Goal: Task Accomplishment & Management: Manage account settings

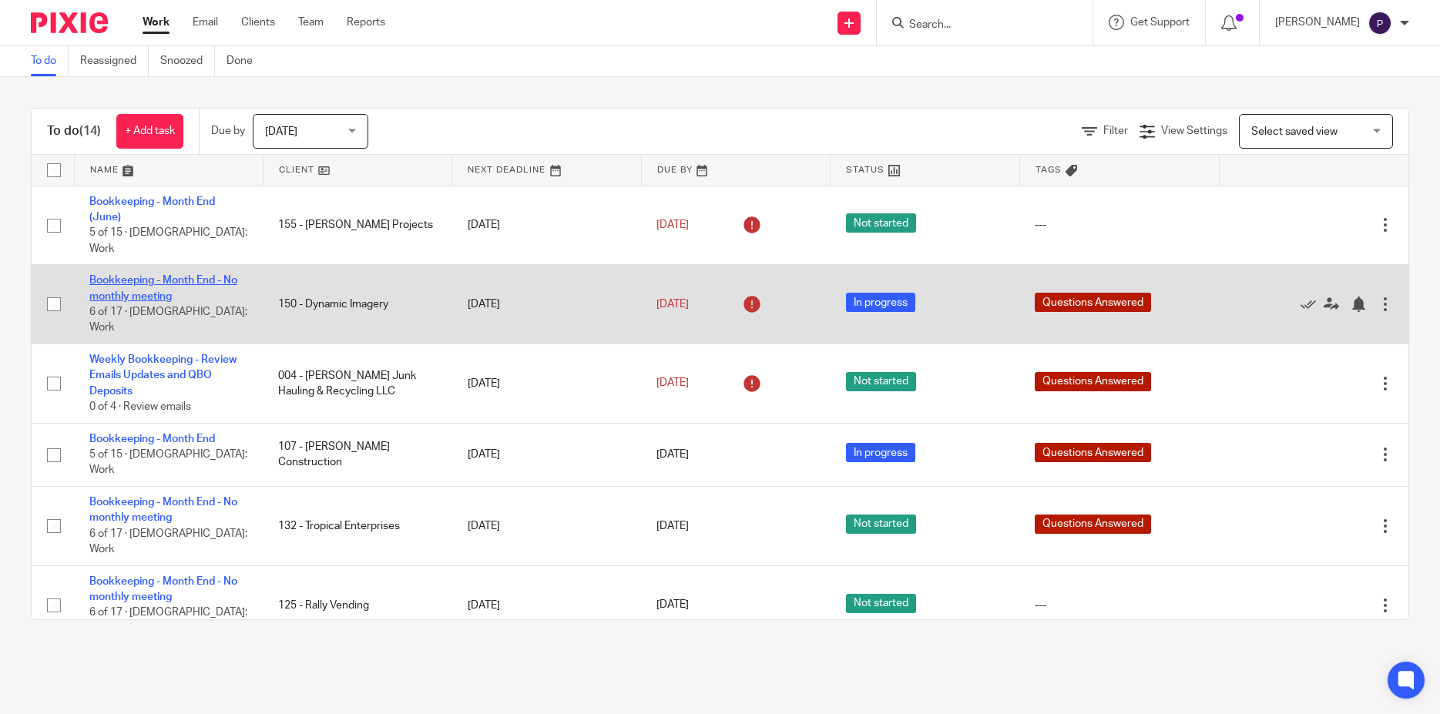
click at [180, 275] on link "Bookkeeping - Month End - No monthly meeting" at bounding box center [163, 288] width 148 height 26
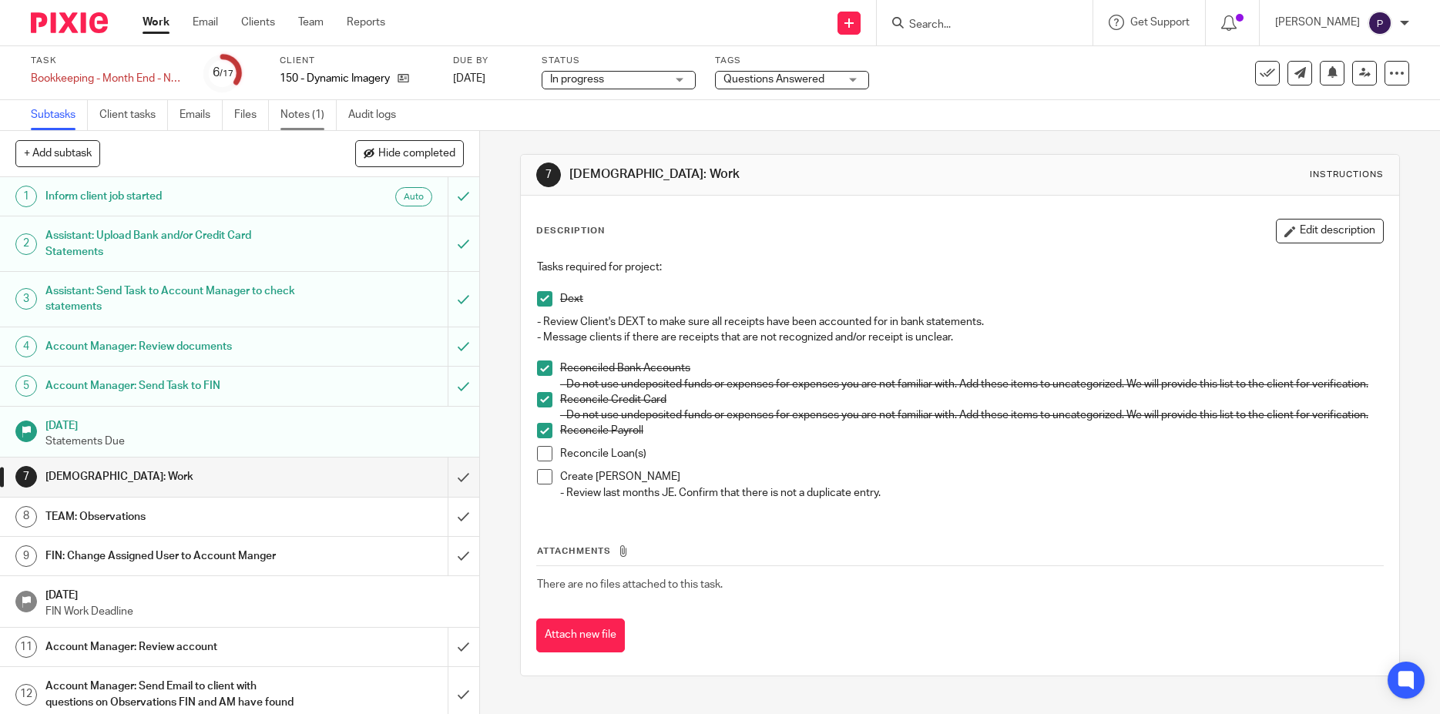
click at [312, 104] on link "Notes (1)" at bounding box center [309, 115] width 56 height 30
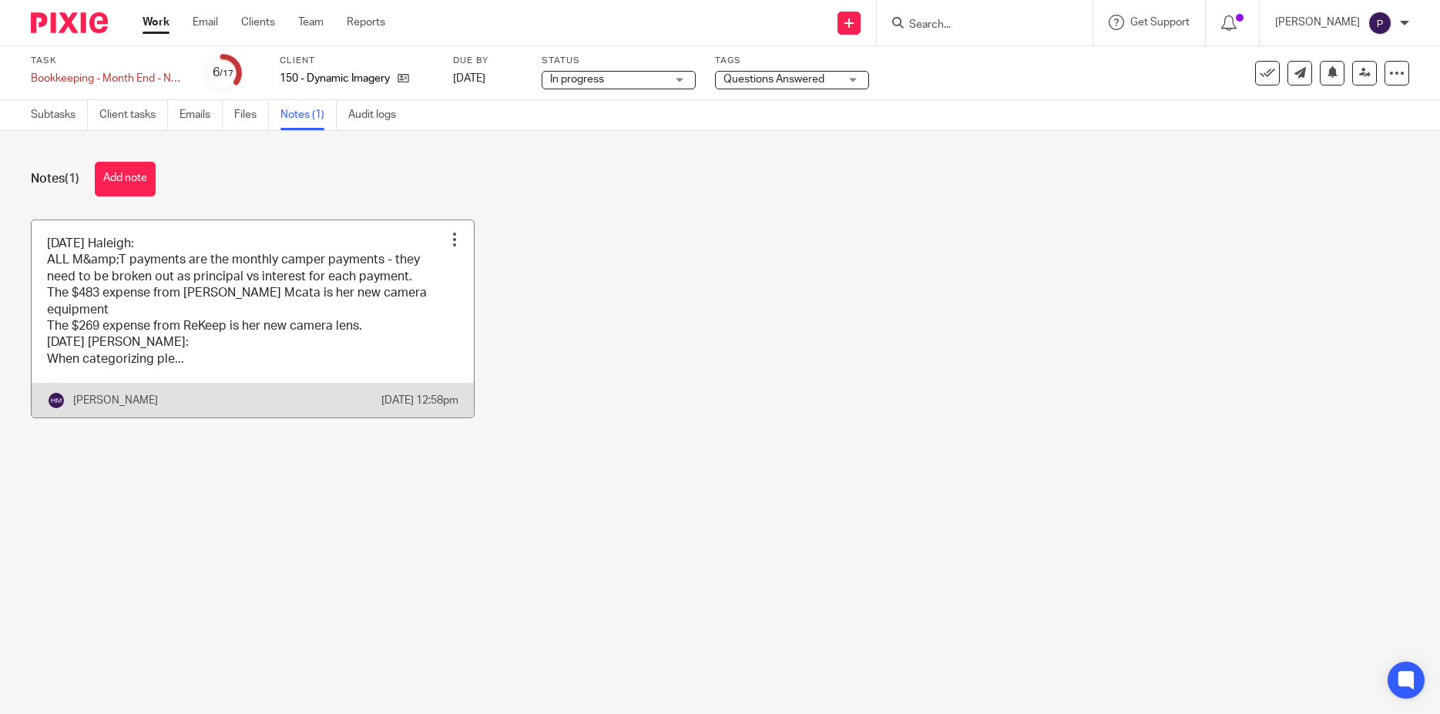
click at [231, 325] on link at bounding box center [253, 319] width 442 height 198
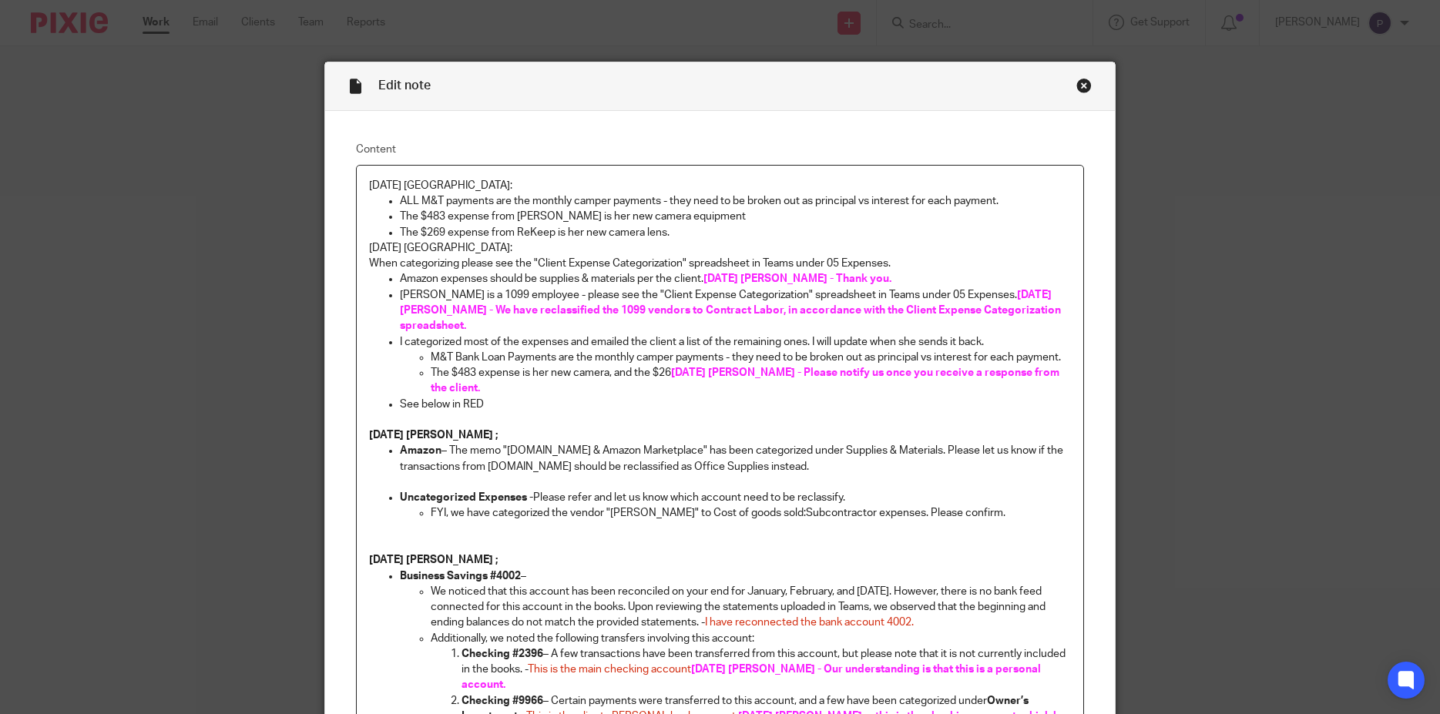
click at [672, 234] on p "The $269 expense from ReKeep is her new camera lens." at bounding box center [736, 232] width 672 height 15
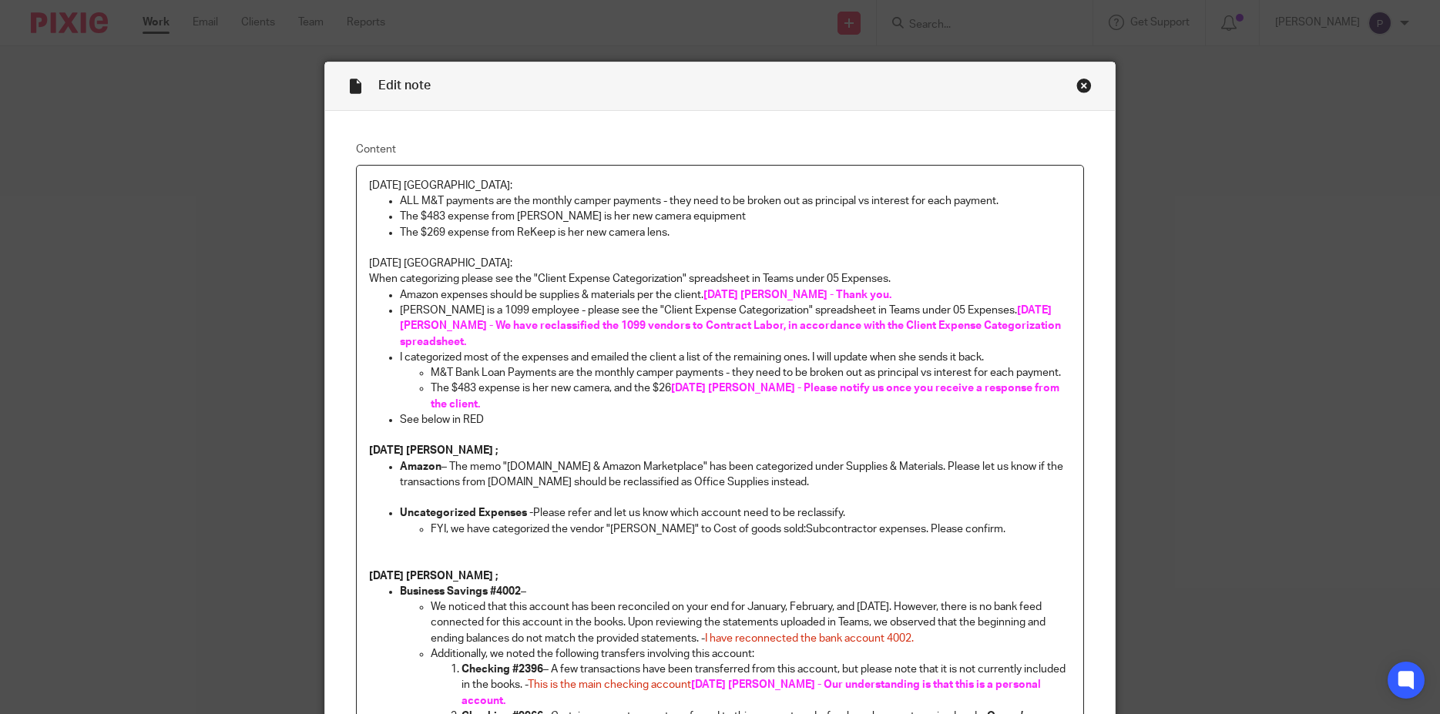
drag, startPoint x: 391, startPoint y: 217, endPoint x: 716, endPoint y: 217, distance: 325.2
click at [716, 217] on li "The $483 expense from Kayla Mcata is her new camera equipment" at bounding box center [736, 216] width 672 height 15
drag, startPoint x: 717, startPoint y: 217, endPoint x: 388, endPoint y: 214, distance: 329.1
click at [400, 214] on li "The $483 expense from Kayla Mcata is her new camera equipment" at bounding box center [736, 216] width 672 height 15
copy p "The $483 expense from Kayla Mcata is her new camera equipment"
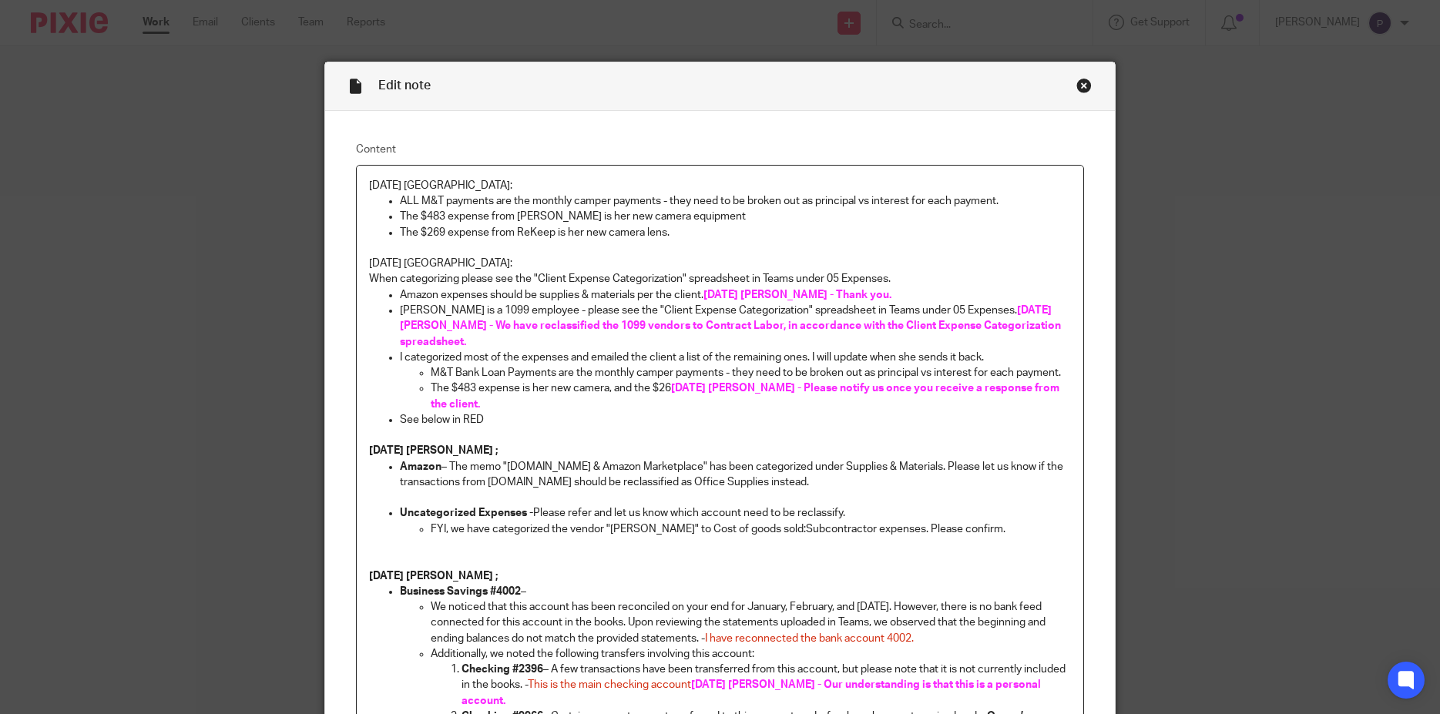
click at [737, 217] on p "The $483 expense from Kayla Mcata is her new camera equipment" at bounding box center [736, 216] width 672 height 15
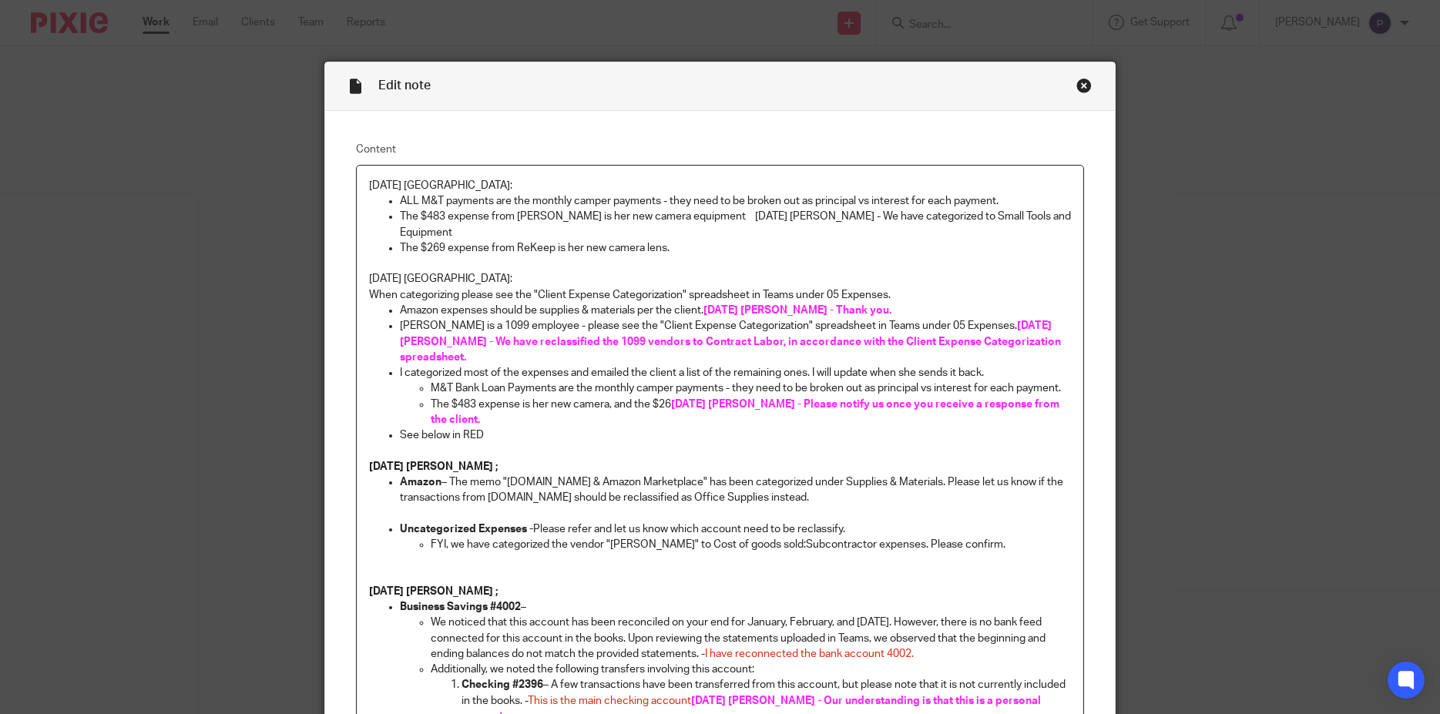
click at [1050, 217] on p "The $483 expense from Kayla Mcata is her new camera equipment 8/11/25 Penny - W…" at bounding box center [736, 225] width 672 height 32
drag, startPoint x: 724, startPoint y: 213, endPoint x: 570, endPoint y: 232, distance: 155.3
click at [570, 232] on p "The $483 expense from Kayla Mcata is her new camera equipment 8/11/25 Penny - W…" at bounding box center [736, 225] width 672 height 32
copy p "8/11/25 Penny - We have categorized to Small Tools and Equipment as Expenses ac…"
drag, startPoint x: 722, startPoint y: 214, endPoint x: 570, endPoint y: 231, distance: 153.5
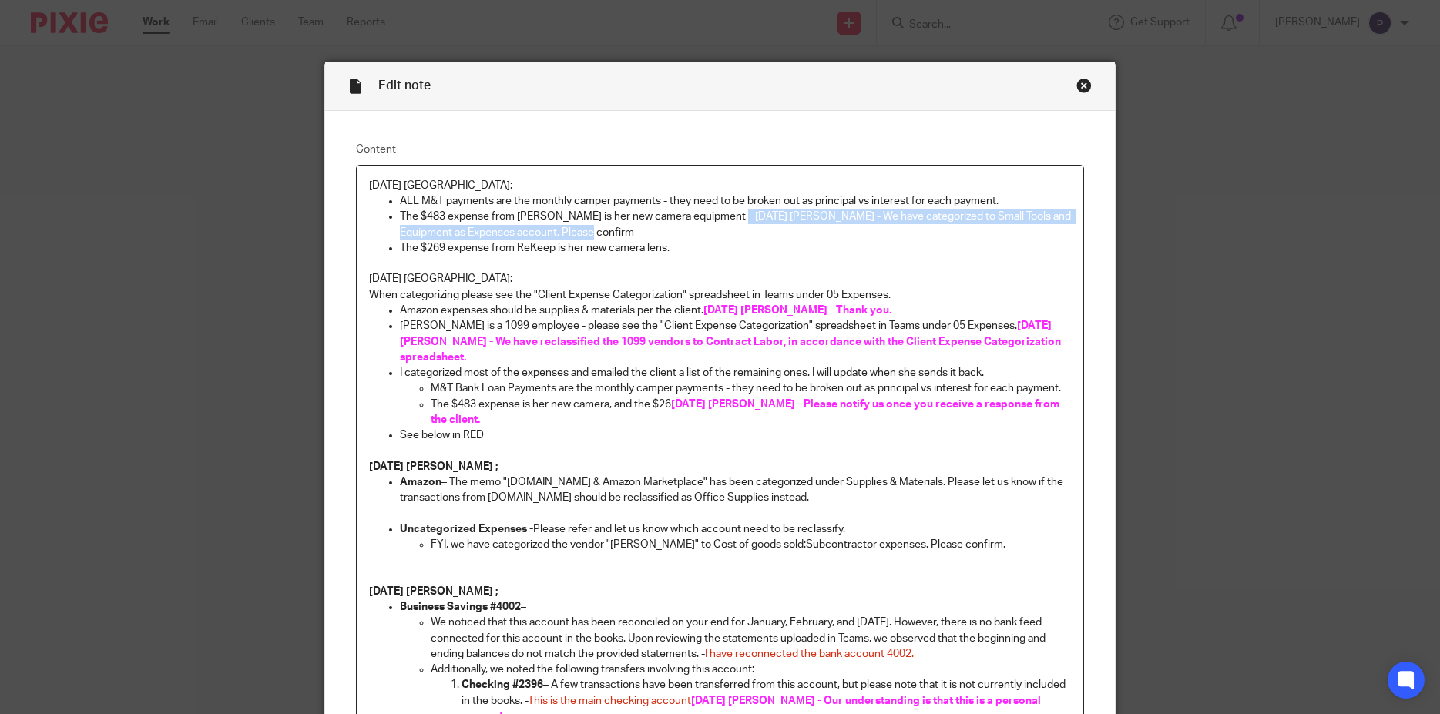
click at [570, 231] on p "The $483 expense from Kayla Mcata is her new camera equipment 8/11/25 Penny - W…" at bounding box center [736, 225] width 672 height 32
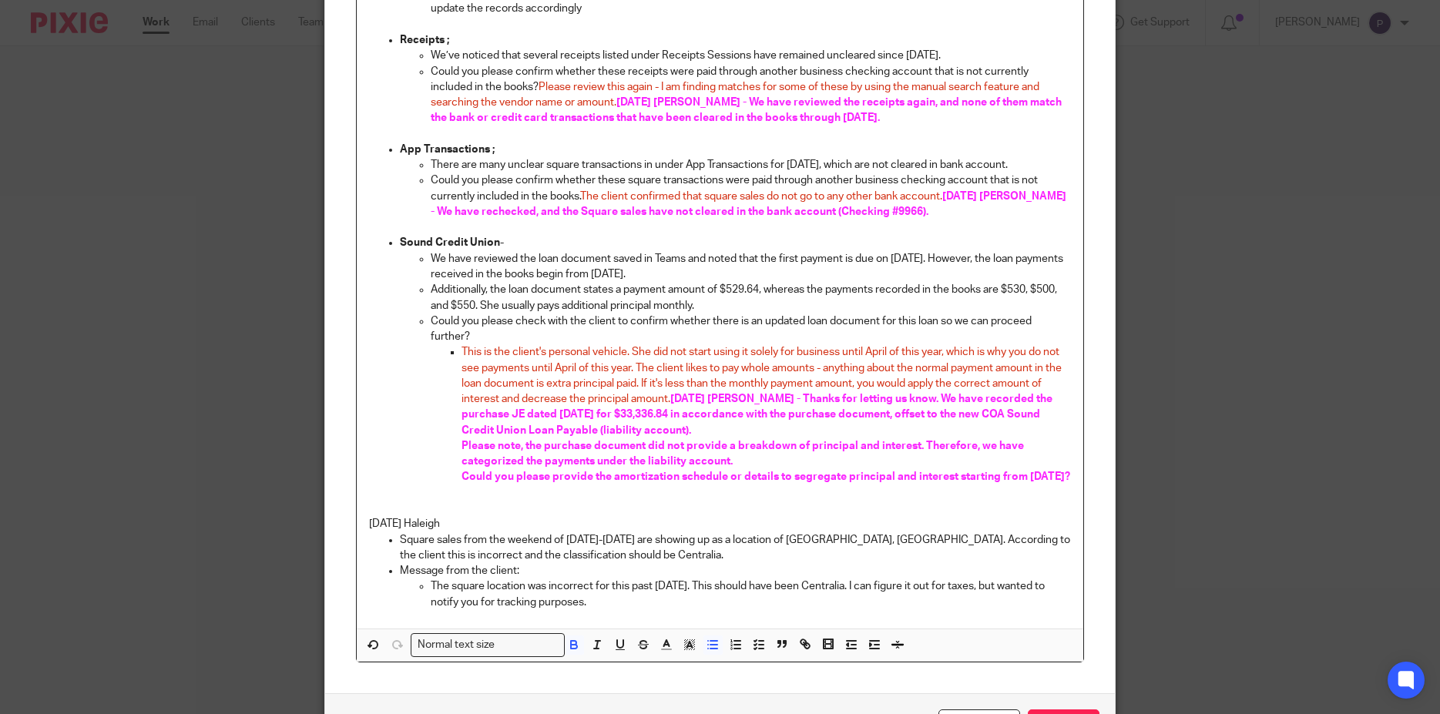
scroll to position [1143, 0]
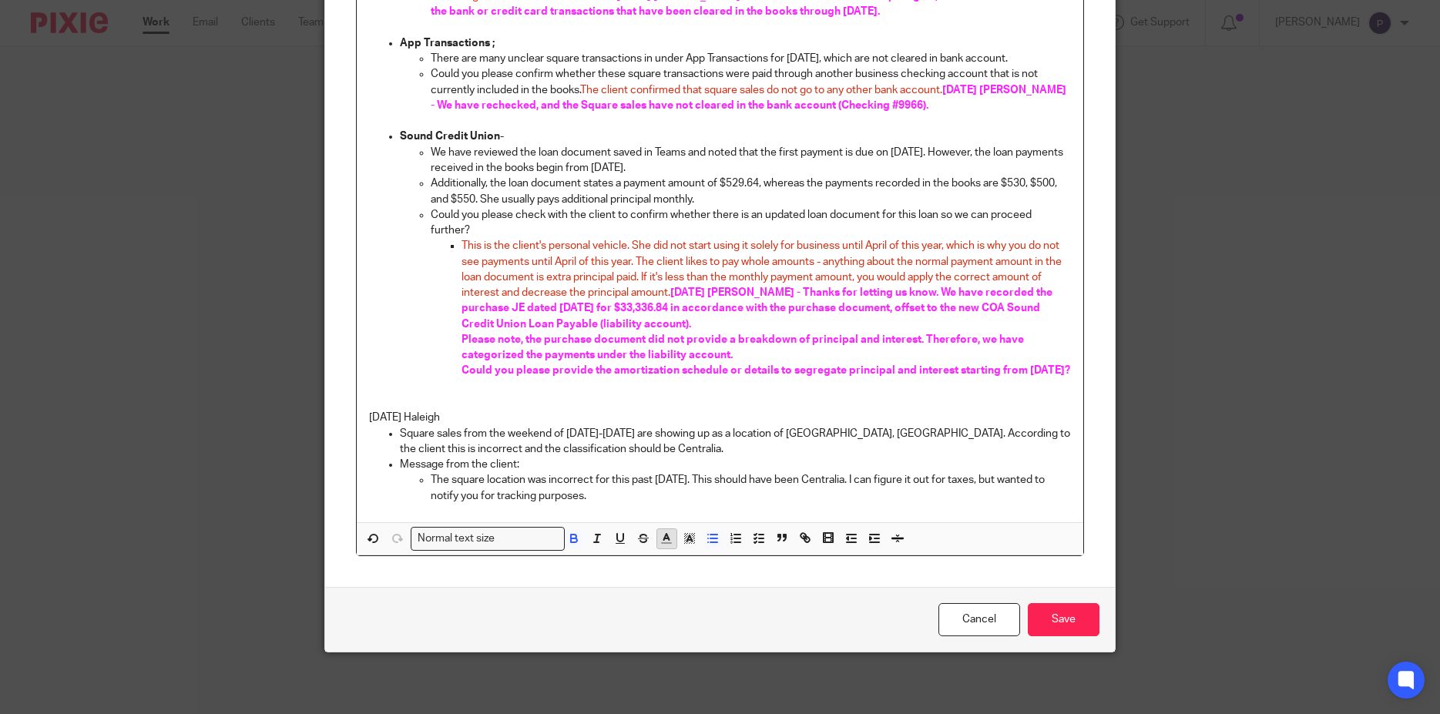
click at [664, 540] on line "button" at bounding box center [666, 540] width 4 height 0
click at [789, 574] on li "color:#FA28FF" at bounding box center [795, 575] width 12 height 12
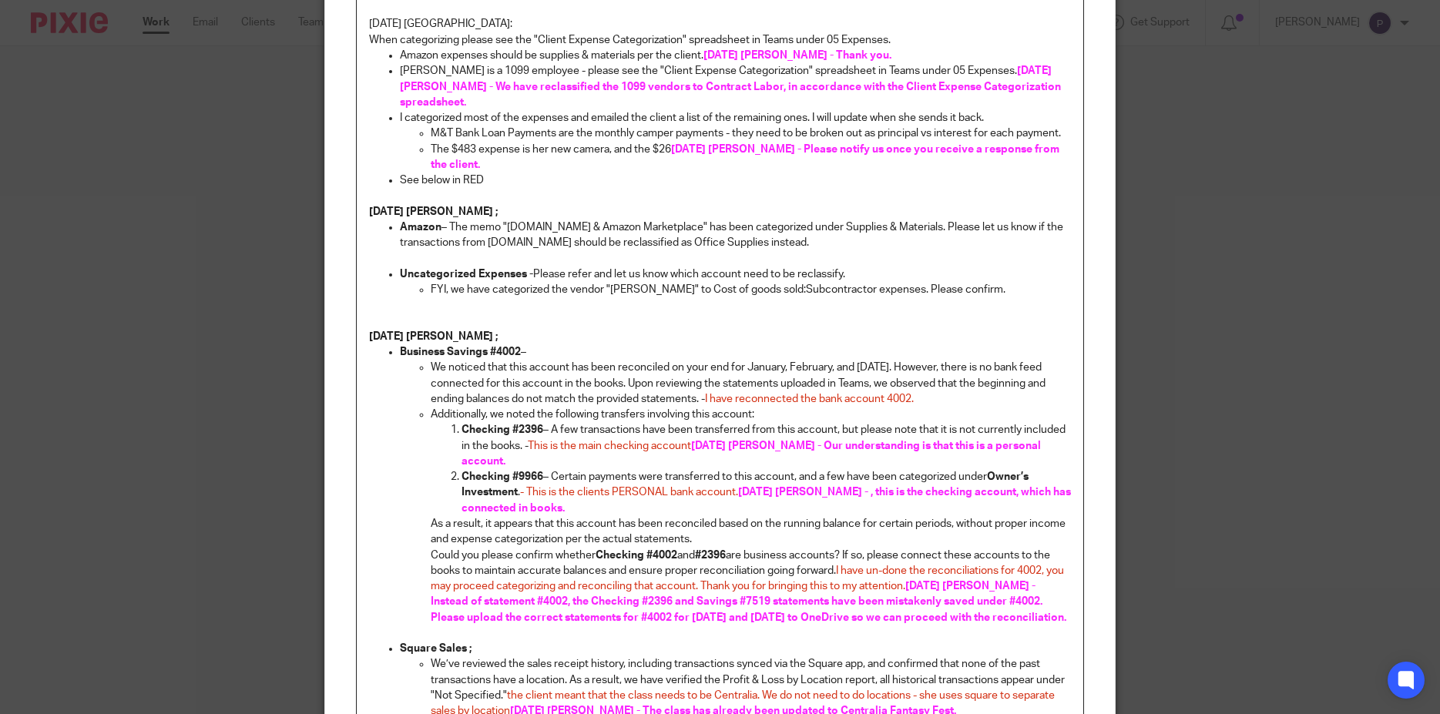
scroll to position [0, 0]
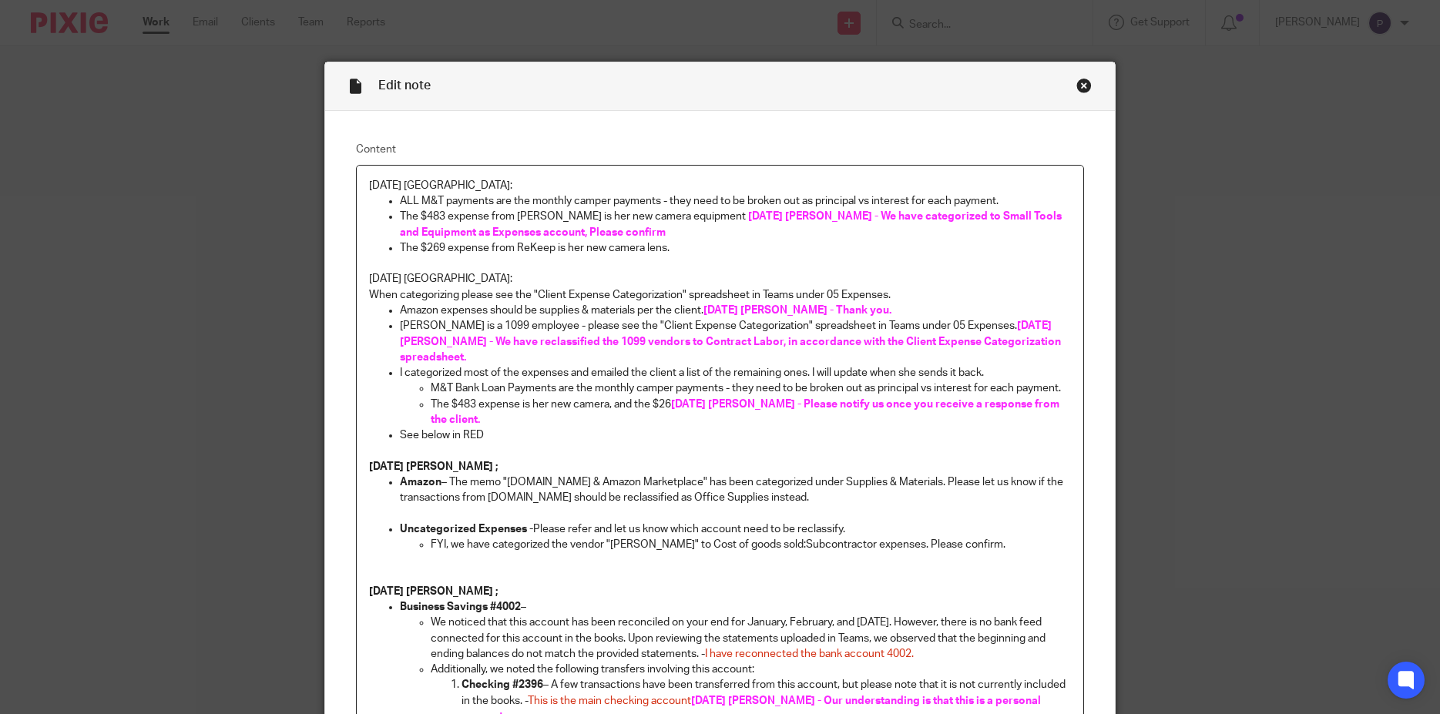
click at [718, 261] on p at bounding box center [720, 263] width 703 height 15
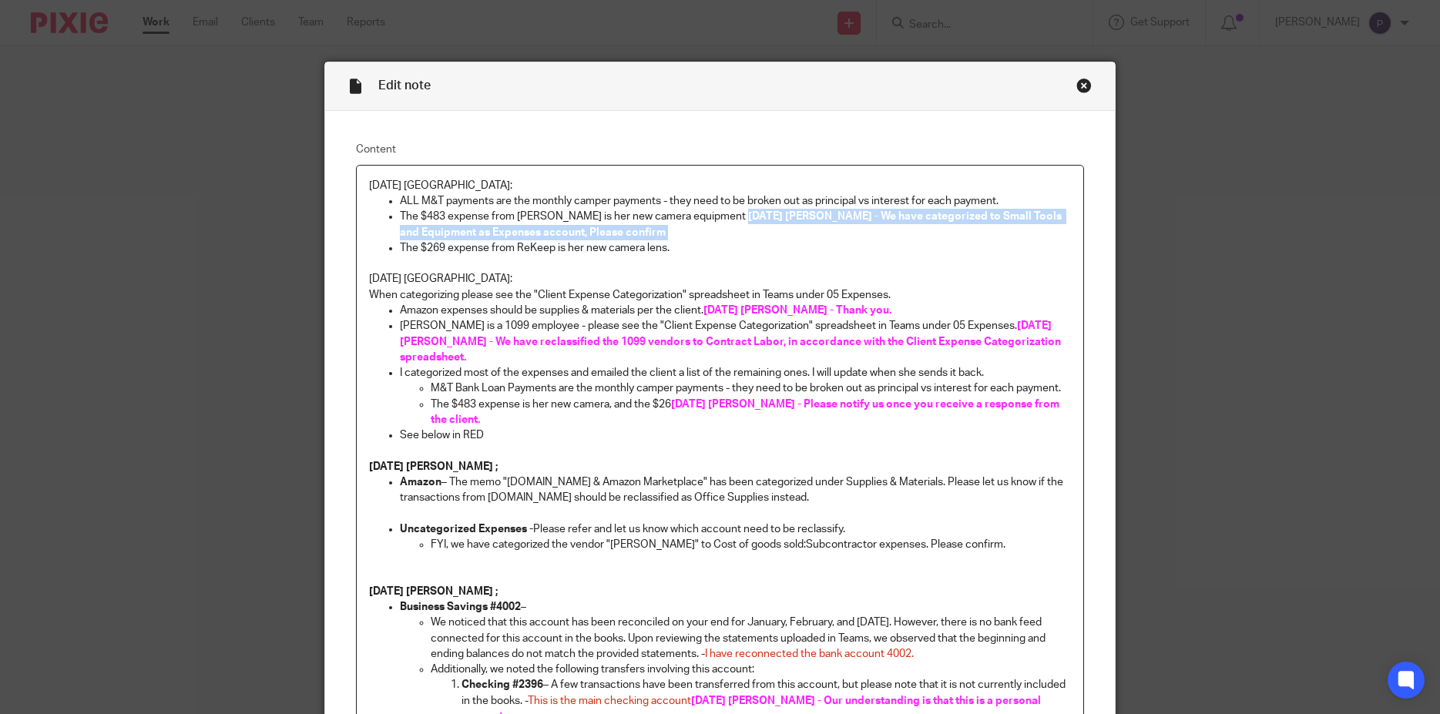
drag, startPoint x: 724, startPoint y: 213, endPoint x: 588, endPoint y: 230, distance: 137.4
click at [588, 230] on p "The $483 expense from Kayla Mcata is her new camera equipment 8/11/25 Penny - W…" at bounding box center [736, 225] width 672 height 32
copy p "8/11/25 Penny - We have categorized to Small Tools and Equipment as Expenses ac…"
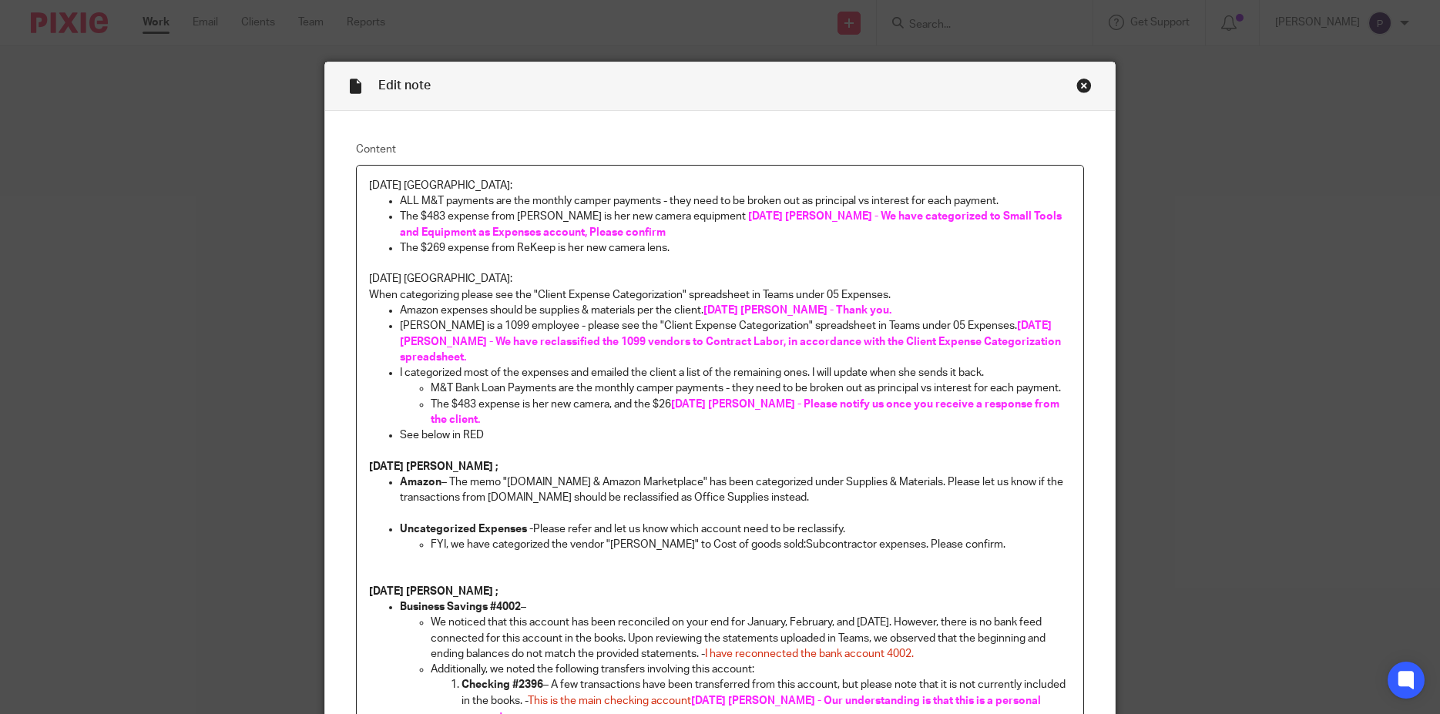
click at [680, 250] on p "The $269 expense from ReKeep is her new camera lens." at bounding box center [736, 247] width 672 height 15
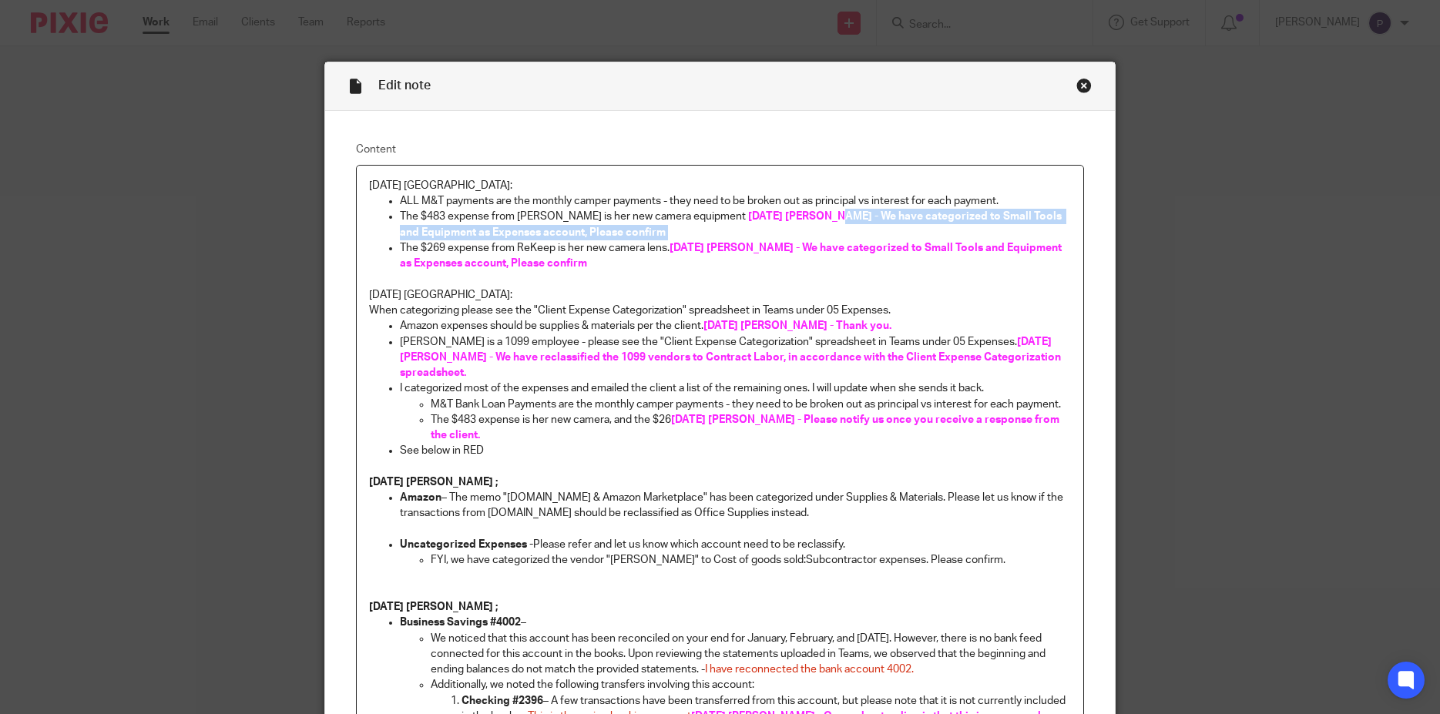
drag, startPoint x: 807, startPoint y: 212, endPoint x: 696, endPoint y: 235, distance: 113.4
click at [696, 235] on p "The $483 expense from Kayla Mcata is her new camera equipment 8/11/25 Penny - W…" at bounding box center [736, 225] width 672 height 32
click at [824, 234] on p "The $483 expense from Kayla Mcata is her new camera equipment 8/11/25 Penny - W…" at bounding box center [736, 225] width 672 height 32
drag, startPoint x: 806, startPoint y: 216, endPoint x: 661, endPoint y: 232, distance: 145.8
click at [661, 232] on p "The $483 expense from Kayla Mcata is her new camera equipment 8/11/25 Penny - W…" at bounding box center [736, 225] width 672 height 32
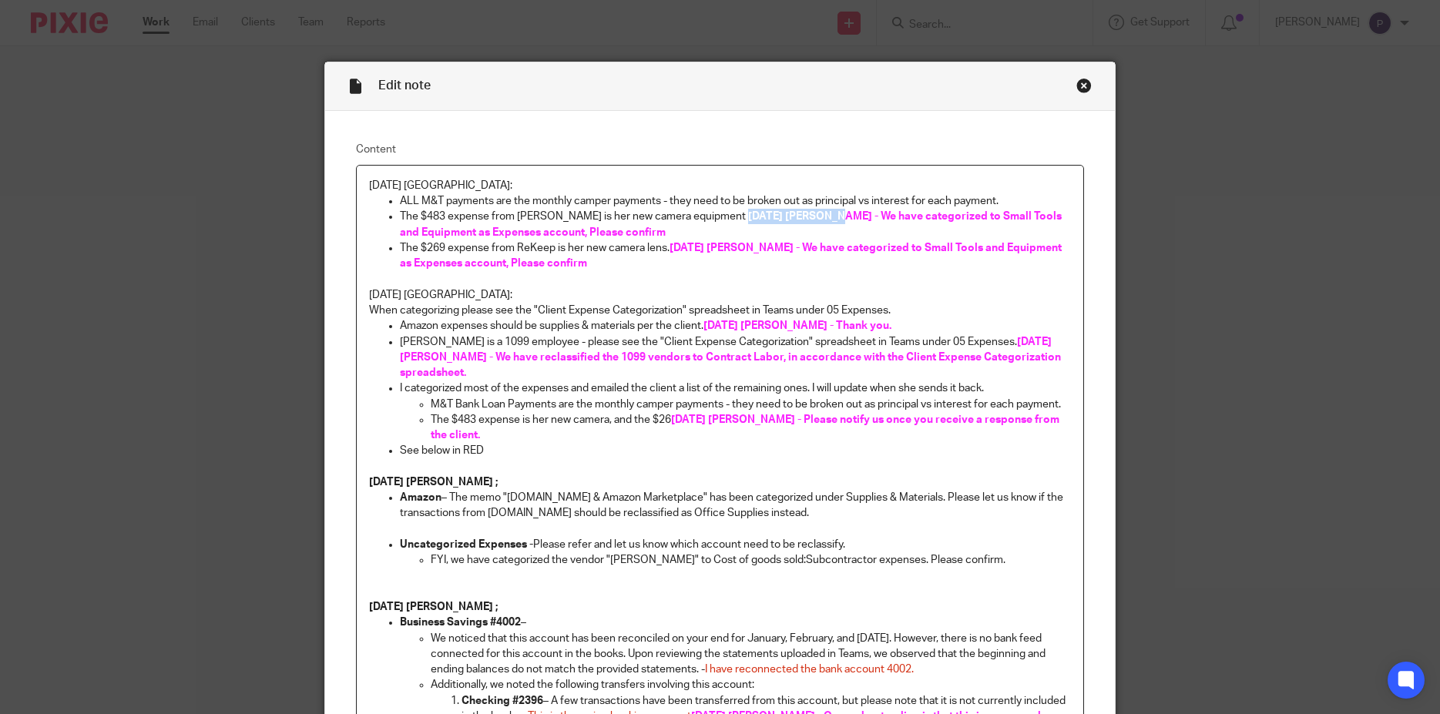
click at [915, 234] on p "The $483 expense from Kayla Mcata is her new camera equipment 8/11/25 Penny - W…" at bounding box center [736, 225] width 672 height 32
click at [1001, 199] on p "ALL M&T payments are the monthly camper payments - they need to be broken out a…" at bounding box center [736, 200] width 672 height 15
drag, startPoint x: 724, startPoint y: 212, endPoint x: 805, endPoint y: 215, distance: 80.2
click at [805, 215] on p "The $483 expense from Kayla Mcata is her new camera equipment 8/11/25 Penny - W…" at bounding box center [736, 225] width 672 height 32
copy span "8/11/25 Penny -"
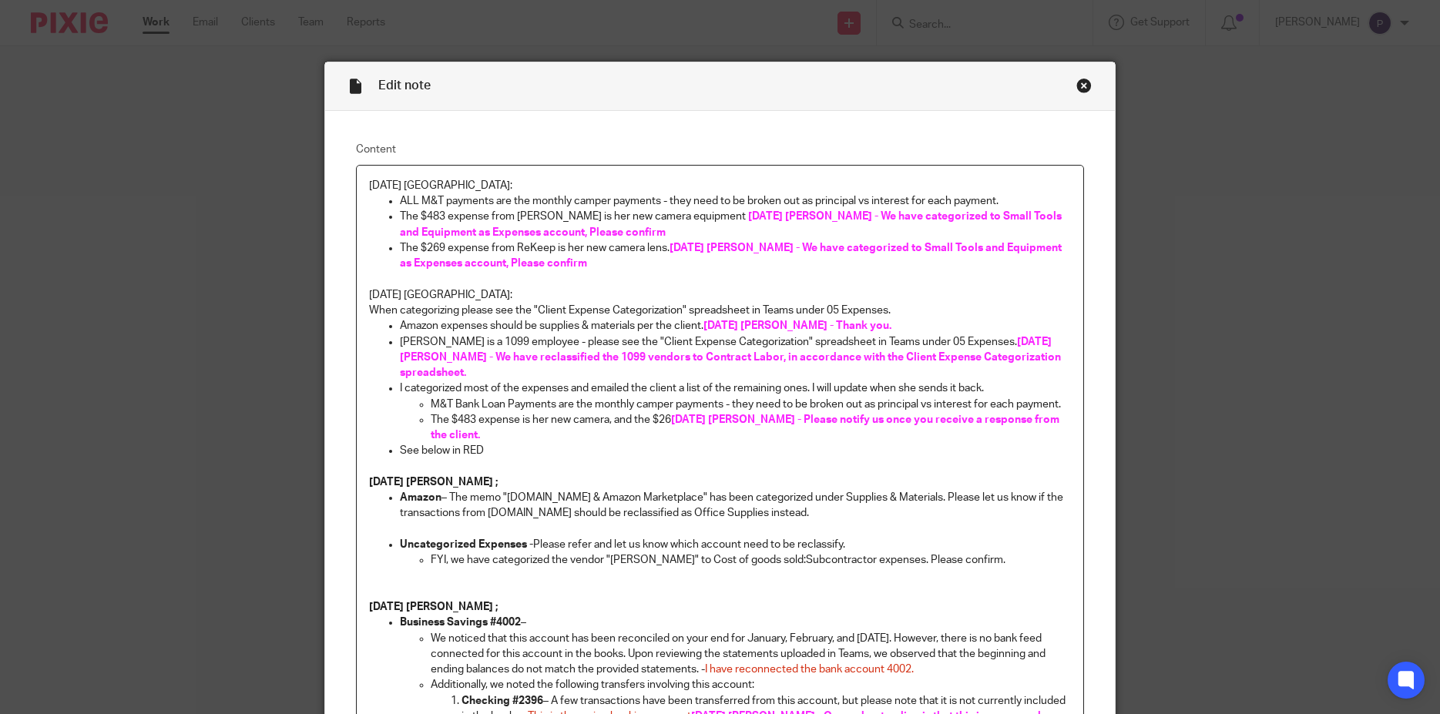
click at [1000, 198] on p "ALL M&T payments are the monthly camper payments - they need to be broken out a…" at bounding box center [736, 200] width 672 height 15
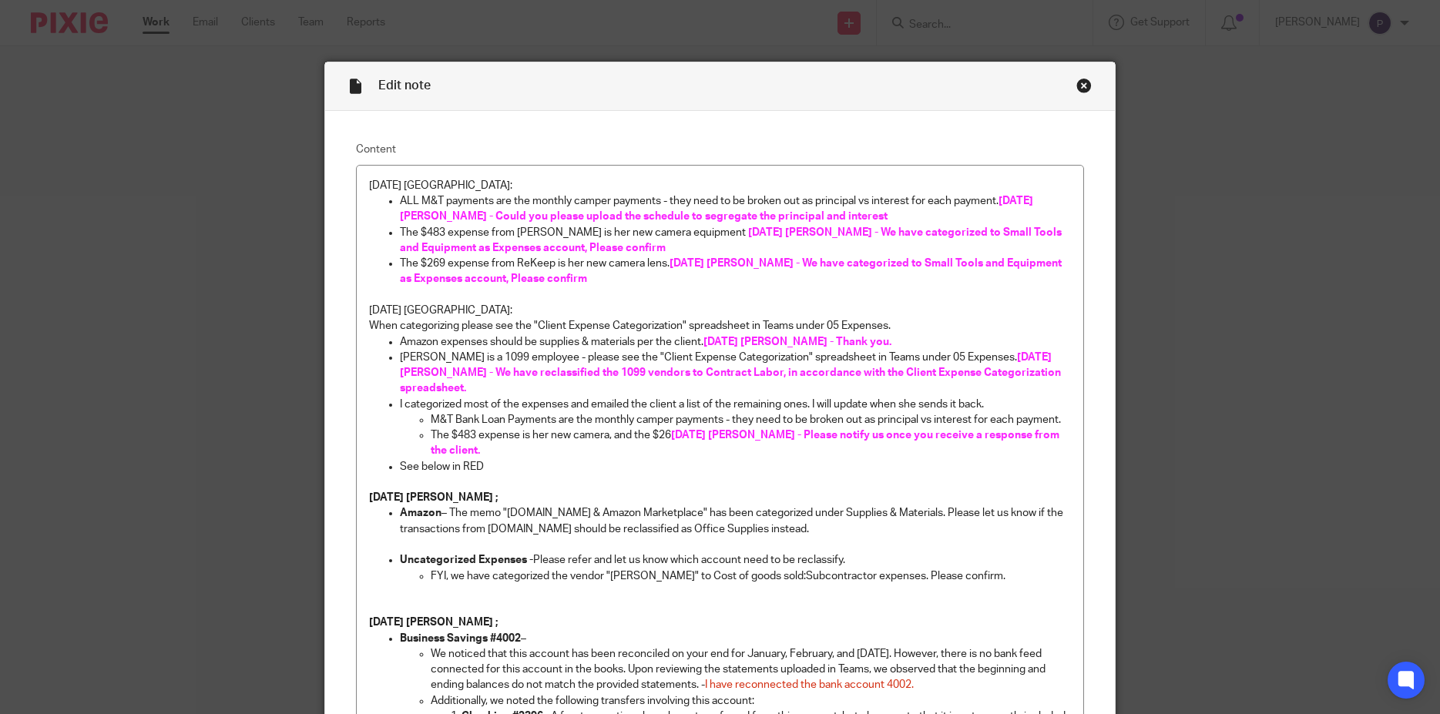
click at [848, 220] on p "ALL M&T payments are the monthly camper payments - they need to be broken out a…" at bounding box center [736, 209] width 672 height 32
click at [640, 217] on span "8/11/25 Penny - Could you please upload the schedule to segregate the principal…" at bounding box center [718, 209] width 636 height 26
click at [880, 216] on p "ALL M&T payments are the monthly camper payments - they need to be broken out a…" at bounding box center [736, 209] width 672 height 32
drag, startPoint x: 880, startPoint y: 216, endPoint x: 433, endPoint y: 217, distance: 447.0
click at [433, 217] on p "ALL M&T payments are the monthly camper payments - they need to be broken out a…" at bounding box center [736, 209] width 672 height 32
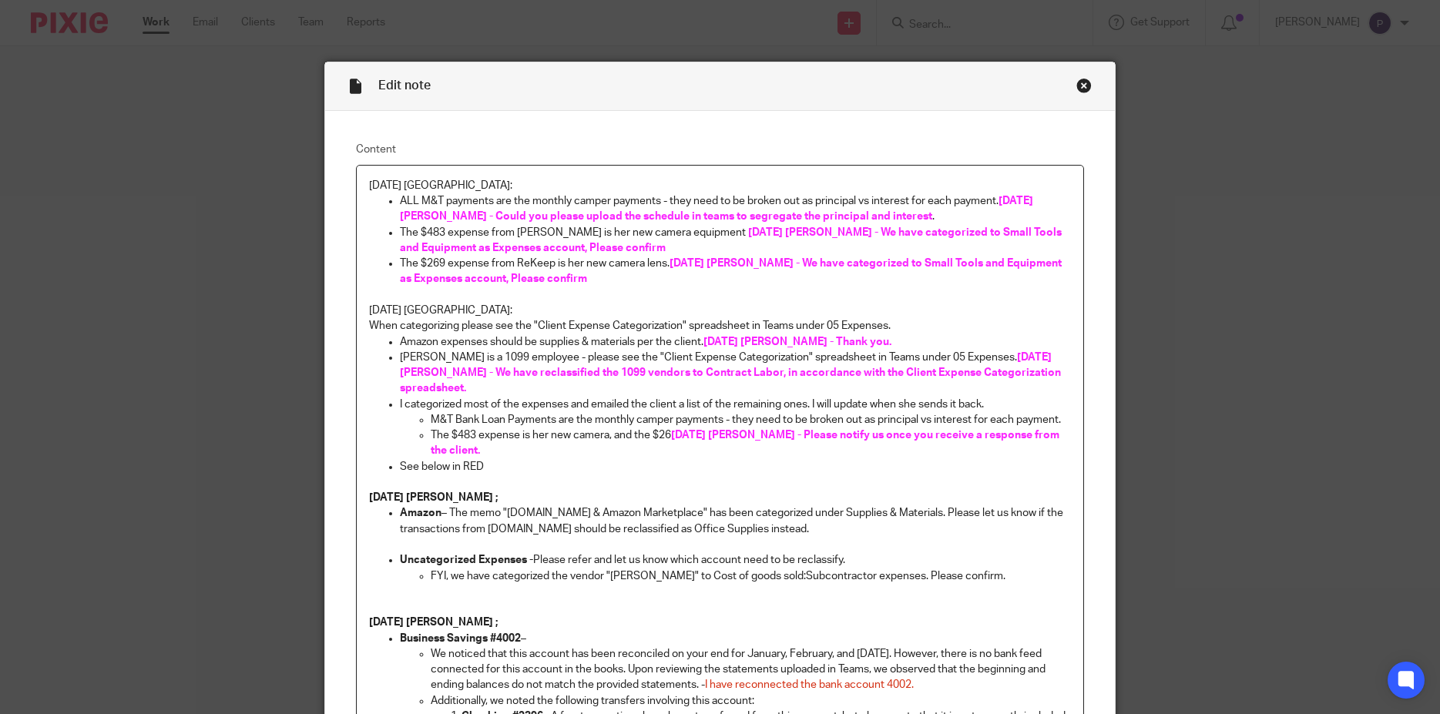
copy p "Could you please upload the schedule in teams to segregate the principal and in…"
click at [611, 217] on p "ALL M&T payments are the monthly camper payments - they need to be broken out a…" at bounding box center [736, 209] width 672 height 32
drag, startPoint x: 435, startPoint y: 213, endPoint x: 909, endPoint y: 221, distance: 474.1
click at [909, 221] on p "ALL M&T payments are the monthly camper payments - they need to be broken out a…" at bounding box center [736, 209] width 672 height 32
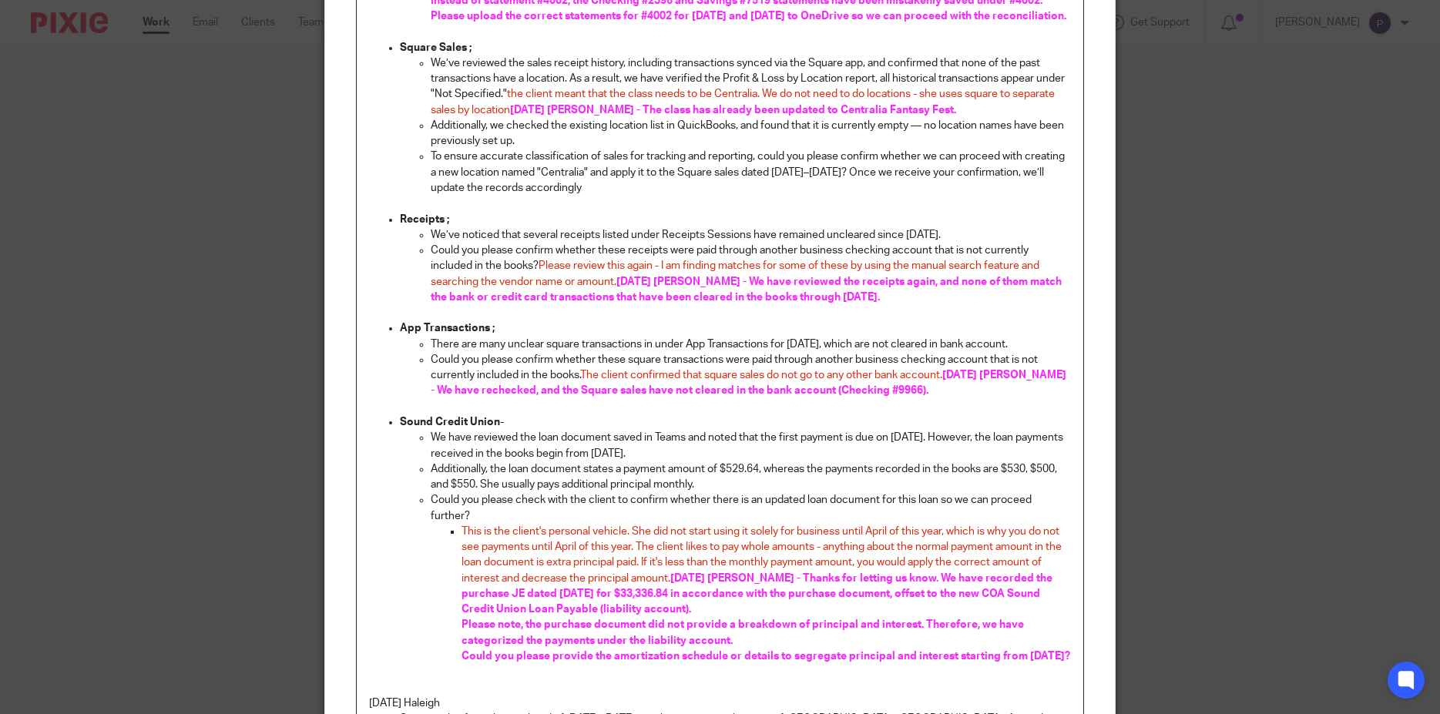
scroll to position [1174, 0]
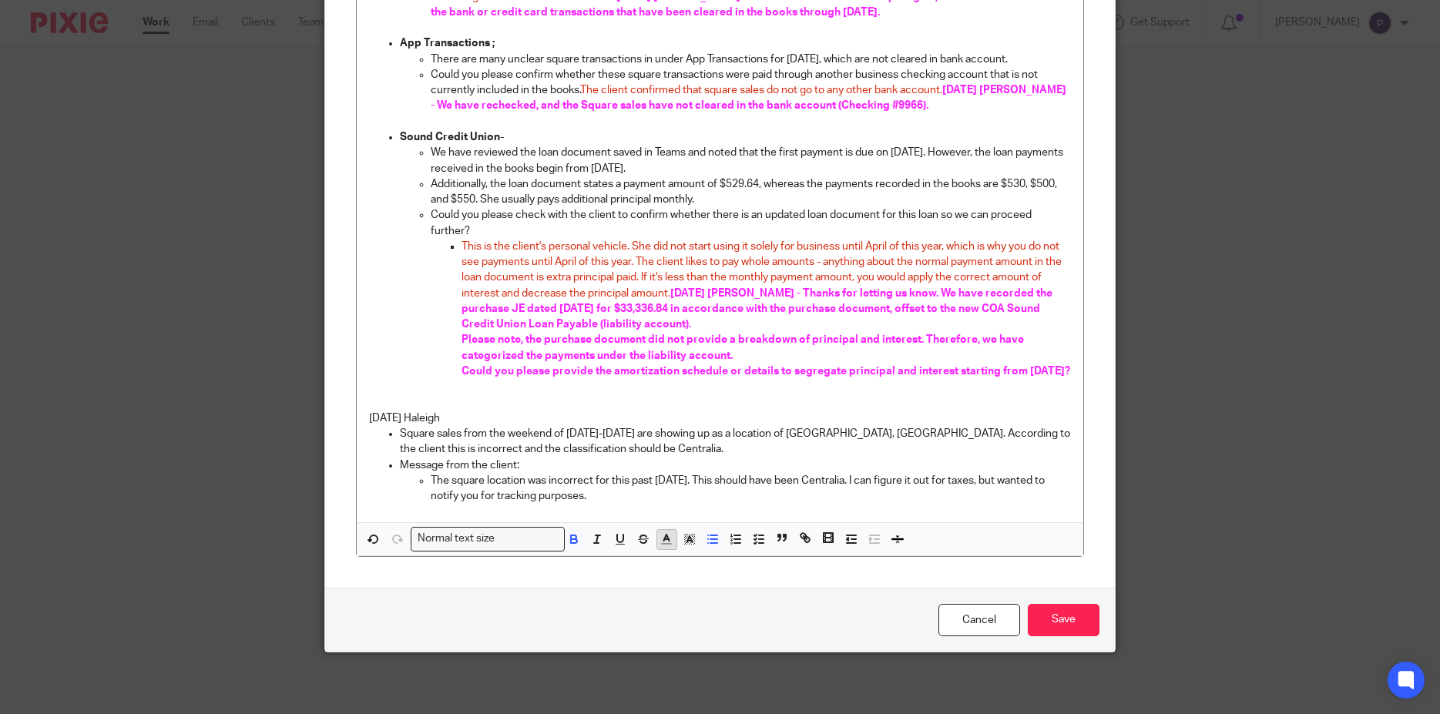
click at [662, 538] on icon "button" at bounding box center [667, 540] width 14 height 14
click at [789, 576] on li "color:#FA28FF" at bounding box center [795, 576] width 12 height 12
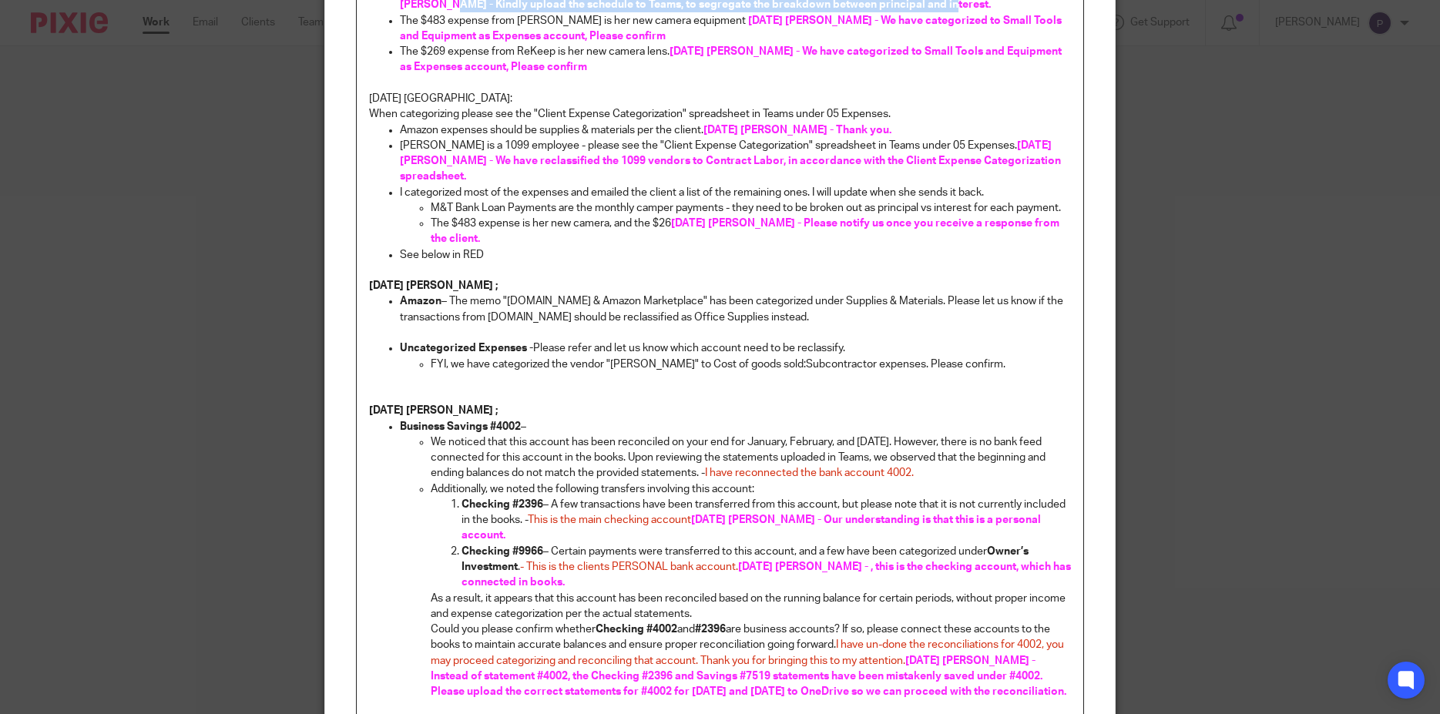
scroll to position [0, 0]
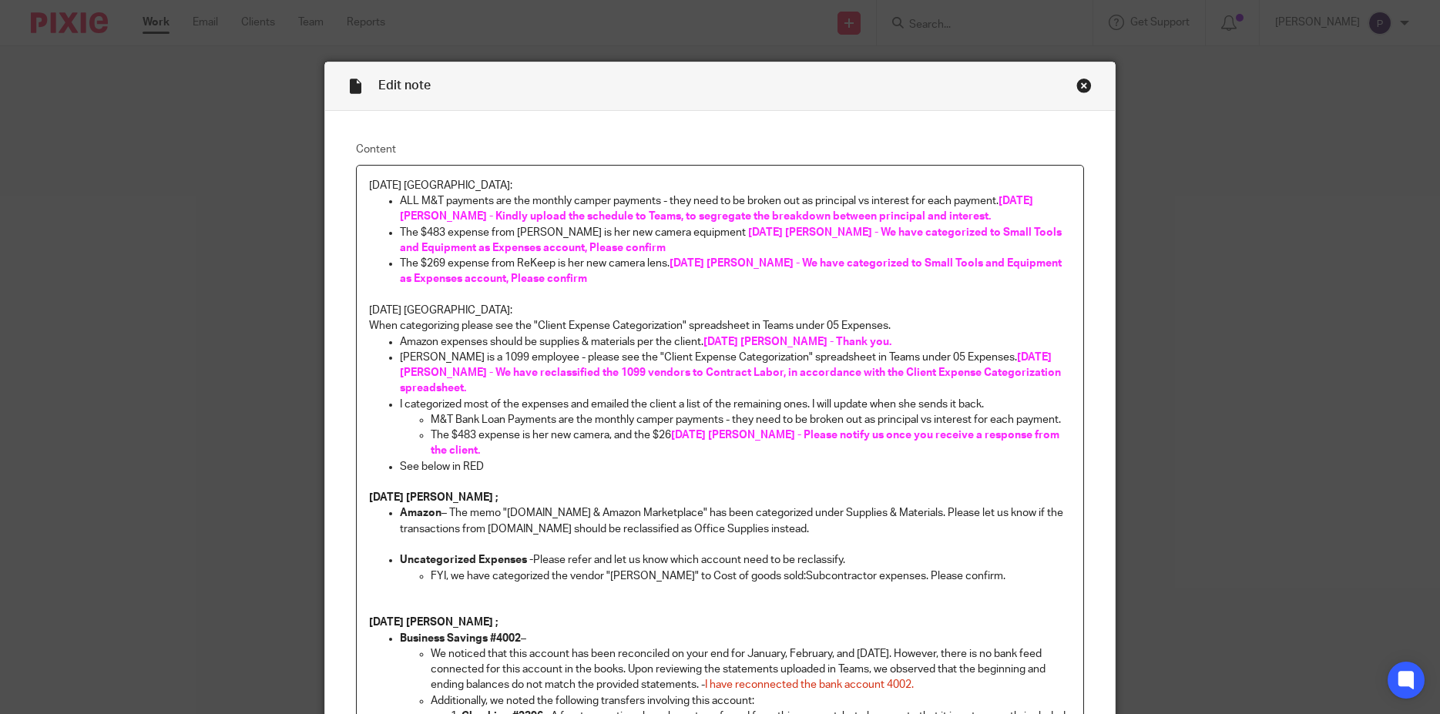
click at [940, 245] on p "The $483 expense from Kayla Mcata is her new camera equipment 8/11/25 Penny - W…" at bounding box center [736, 241] width 672 height 32
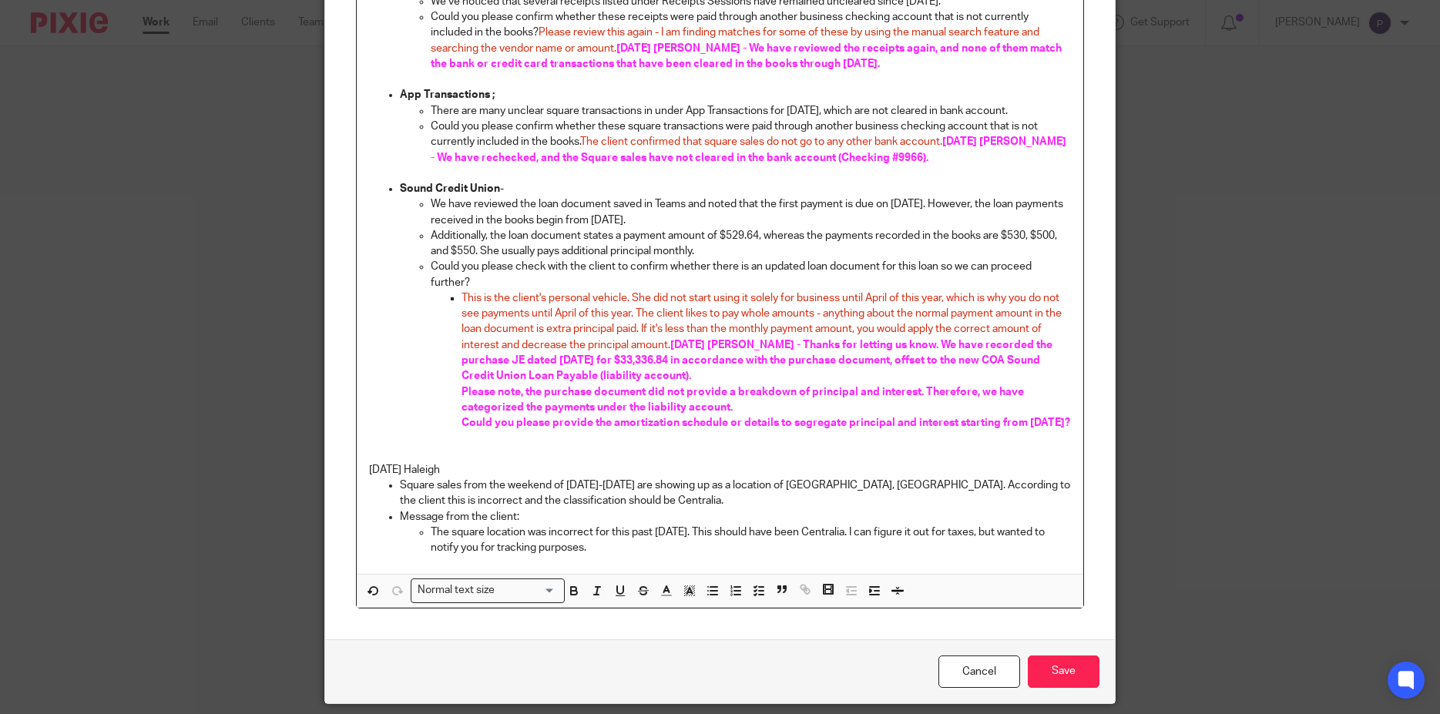
scroll to position [1236, 0]
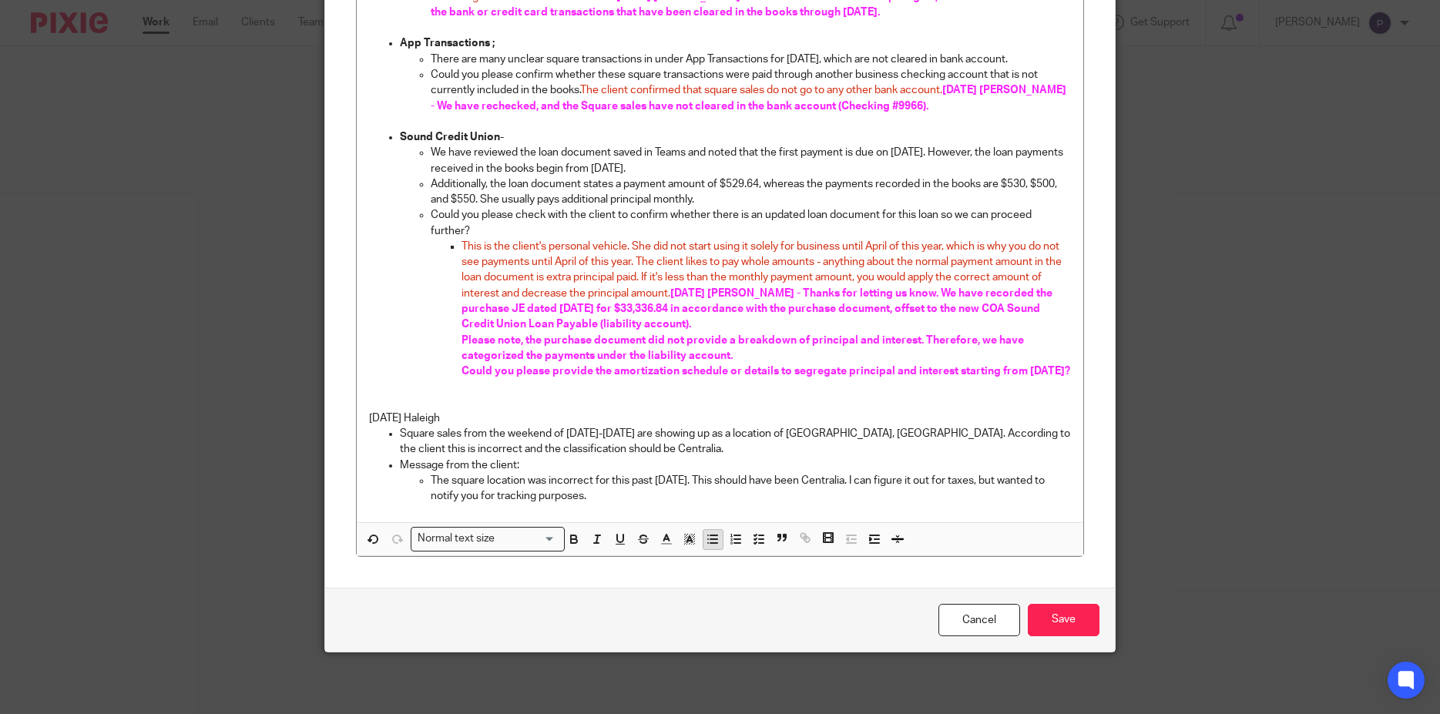
click at [710, 542] on icon "button" at bounding box center [713, 540] width 14 height 14
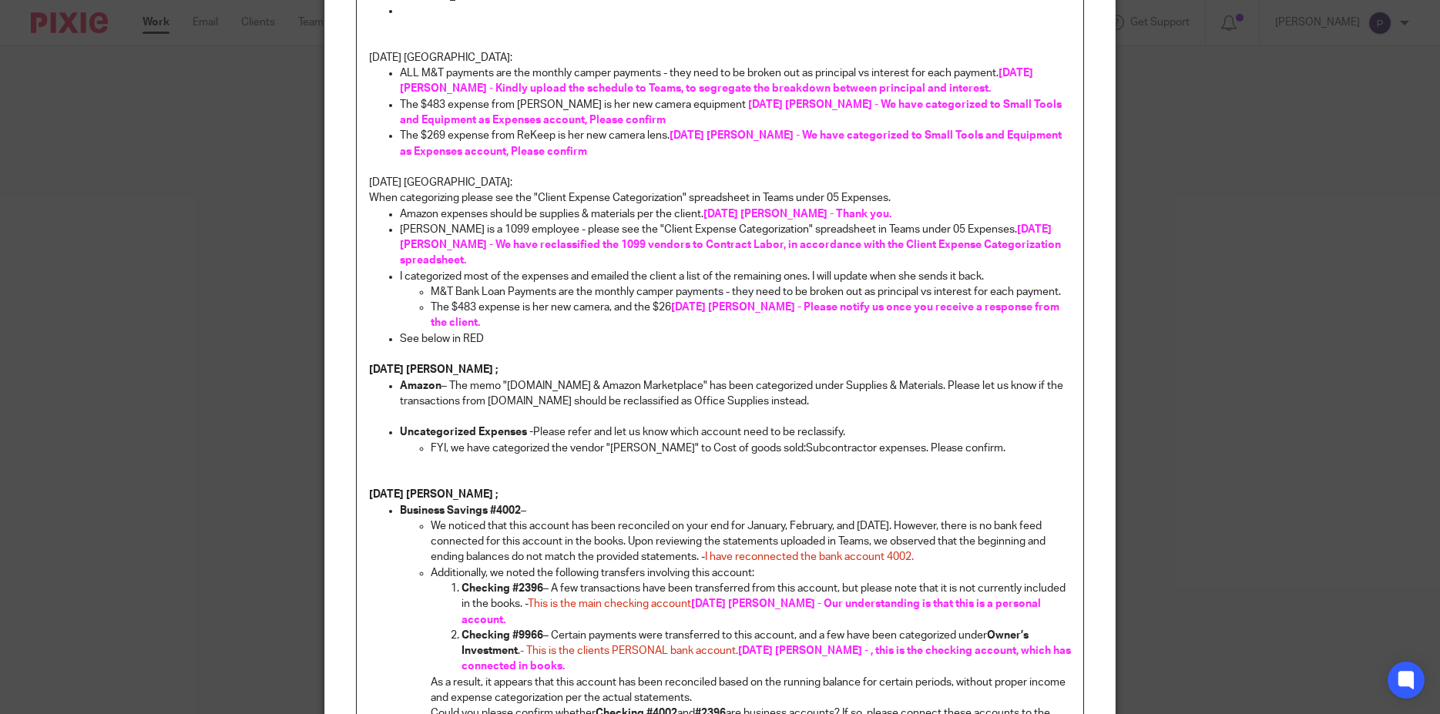
scroll to position [0, 0]
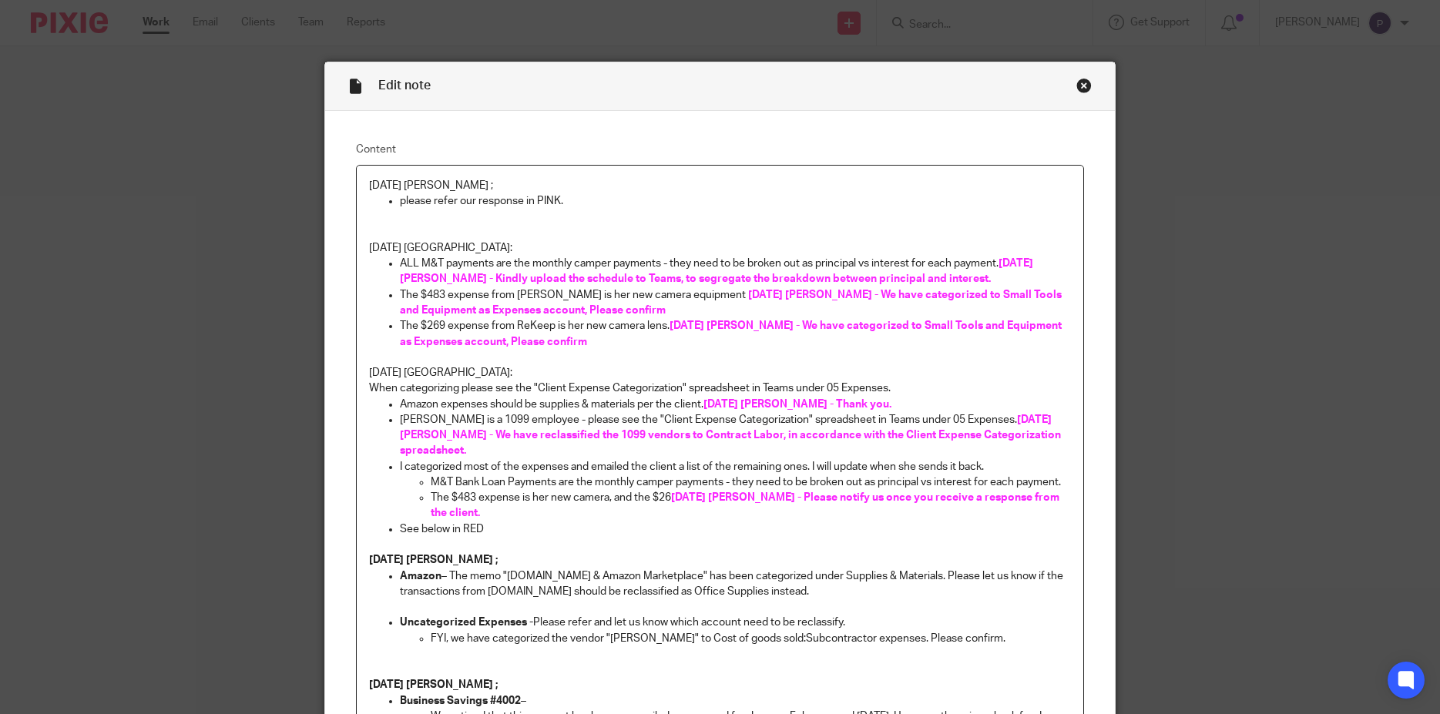
click at [400, 208] on p "please refer our response in PINK." at bounding box center [736, 200] width 672 height 15
drag, startPoint x: 364, startPoint y: 187, endPoint x: 474, endPoint y: 187, distance: 110.2
click at [474, 187] on p "08/11/2025 Penny ;" at bounding box center [720, 185] width 703 height 15
click at [540, 203] on p "Please refer our response in PINK." at bounding box center [736, 200] width 672 height 15
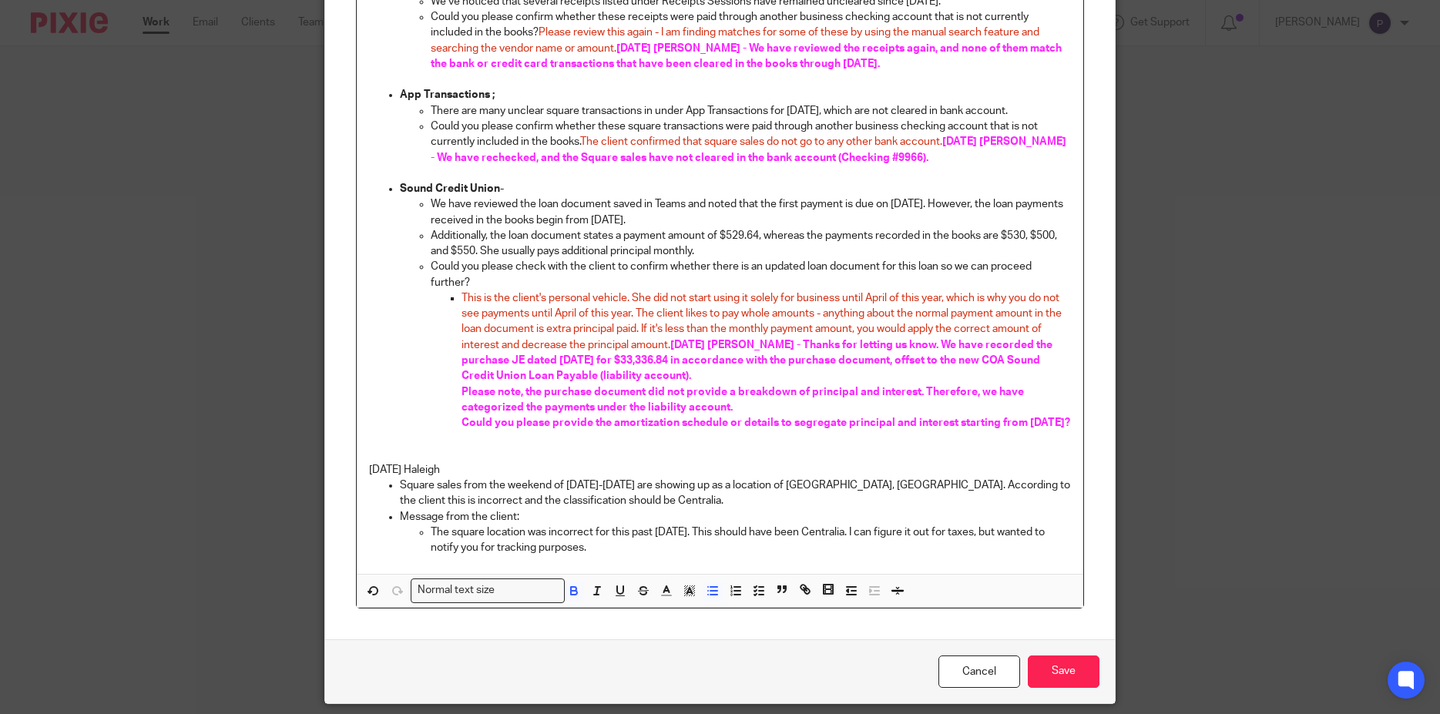
scroll to position [1236, 0]
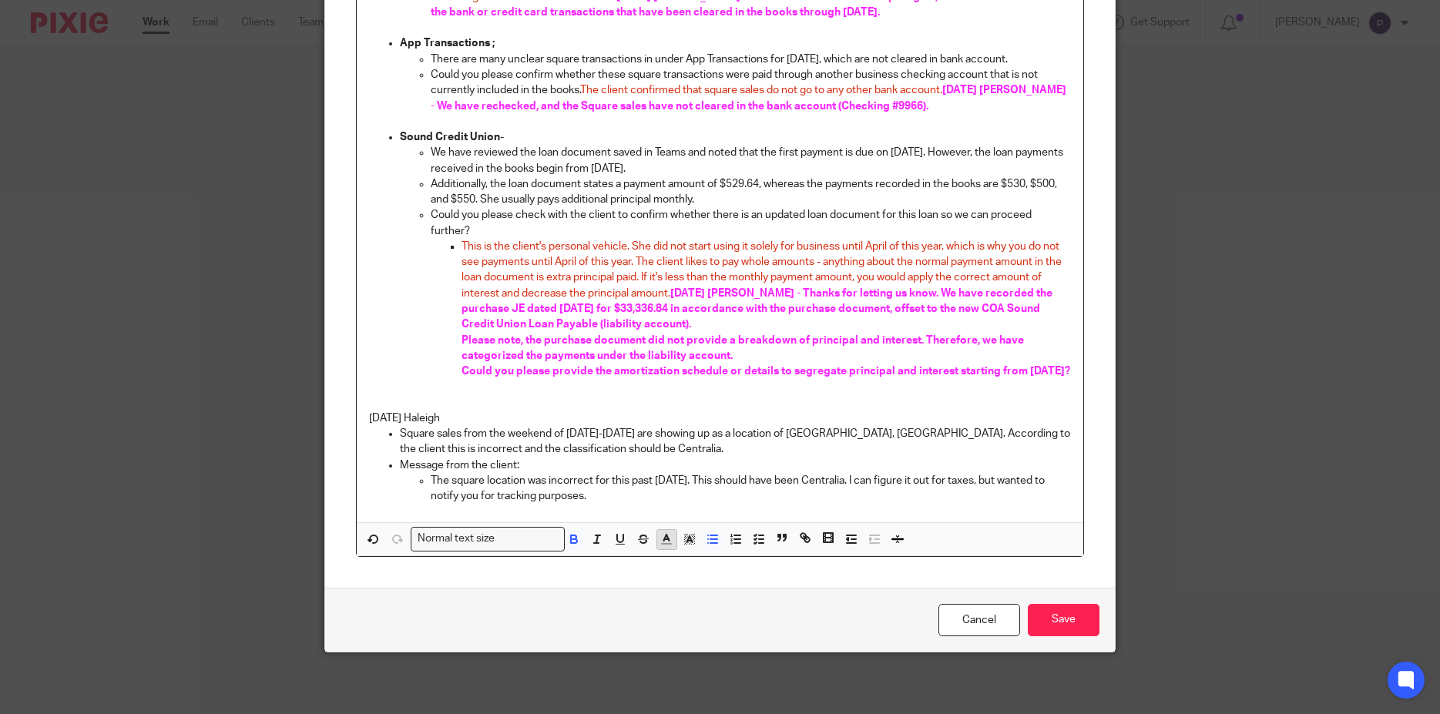
click at [660, 543] on icon "button" at bounding box center [667, 540] width 14 height 14
click at [789, 570] on li "color:#FA28FF" at bounding box center [795, 576] width 12 height 12
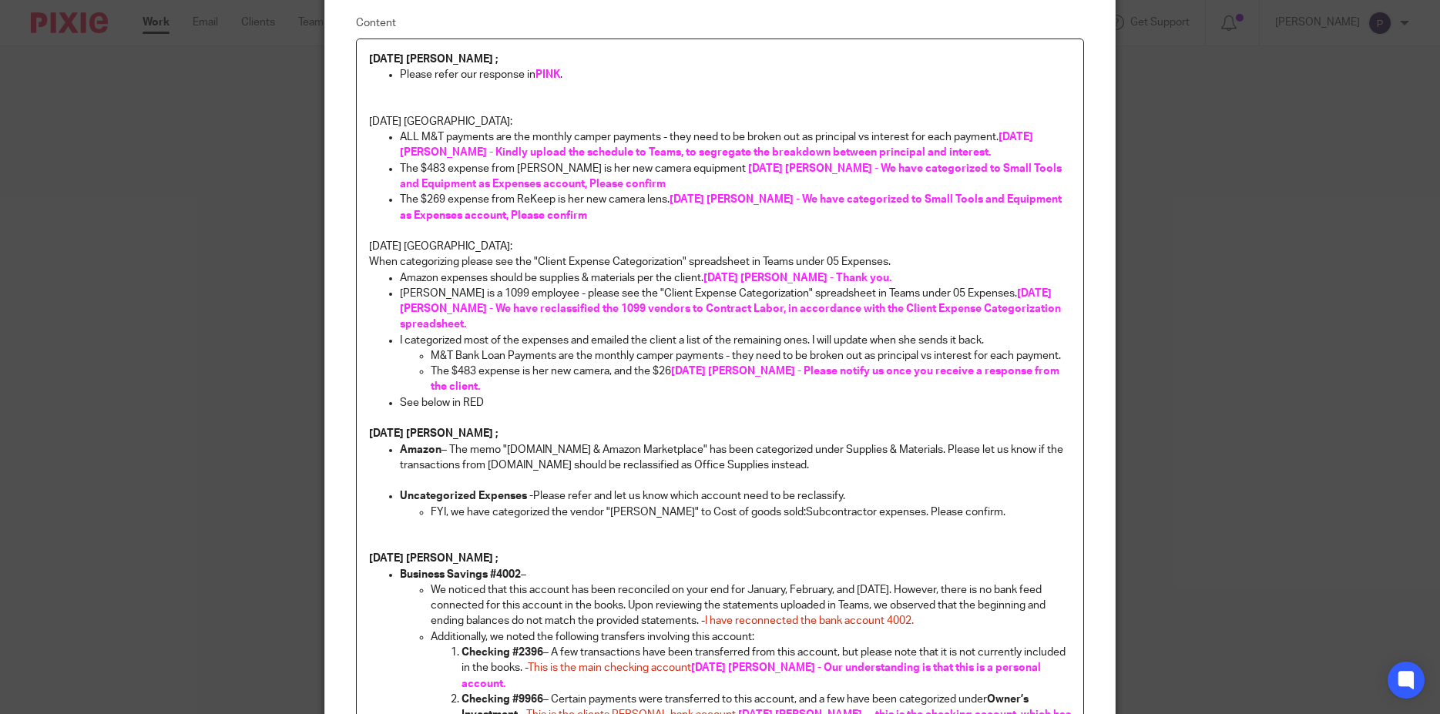
scroll to position [0, 0]
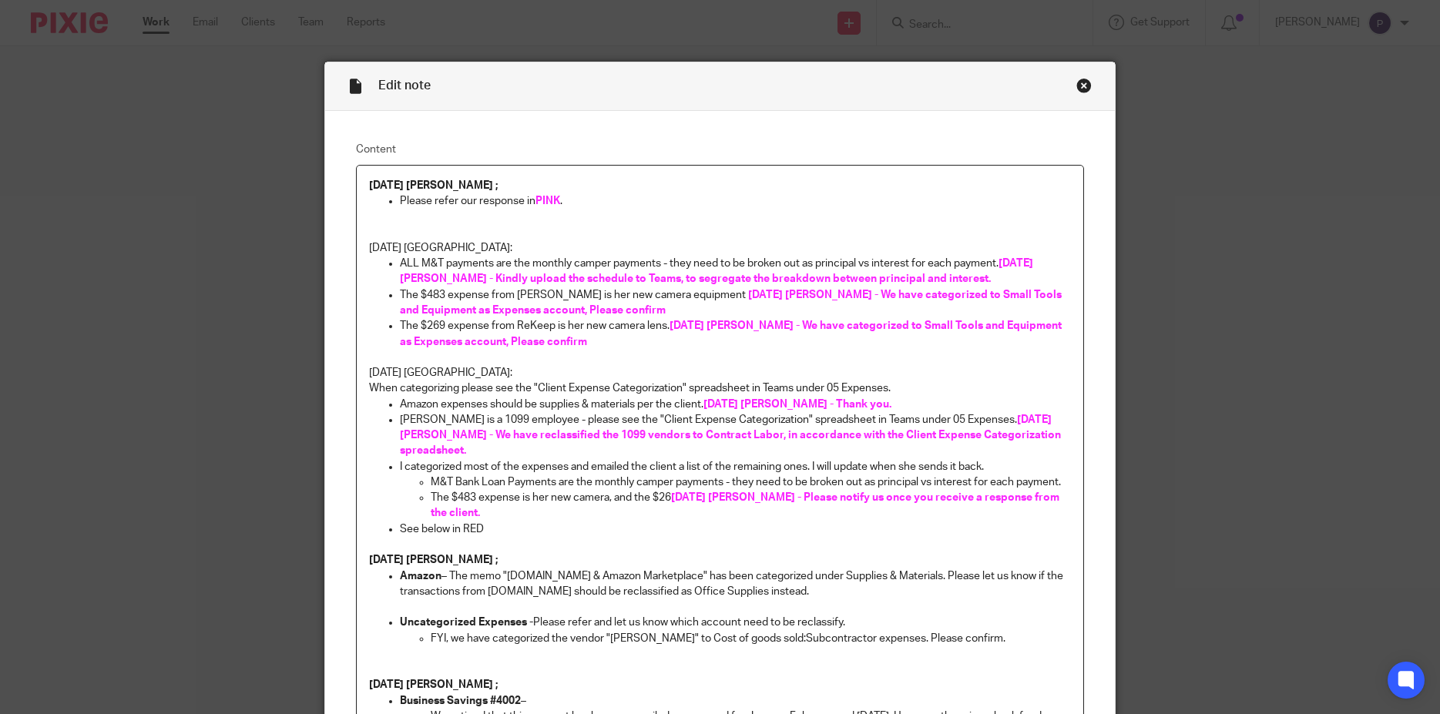
click at [579, 197] on p "Please refer our response in PINK ." at bounding box center [736, 200] width 672 height 15
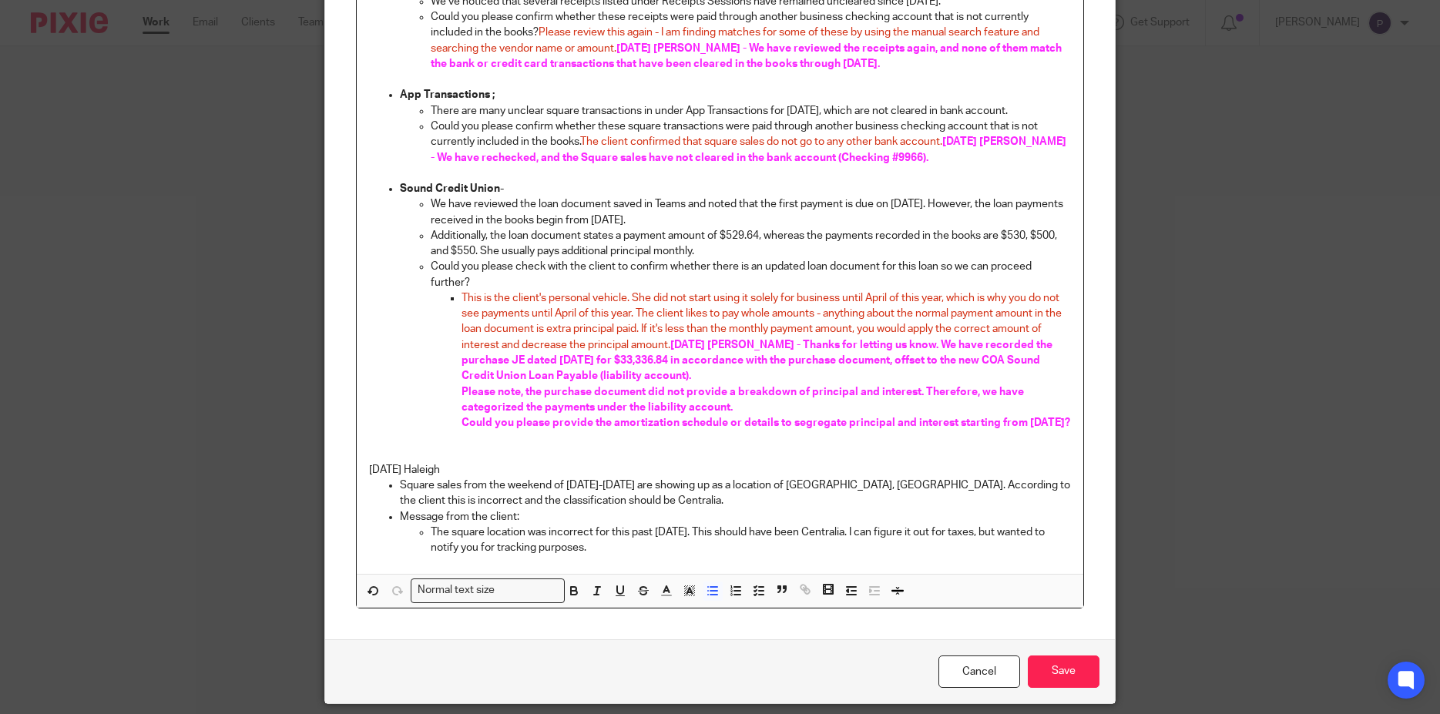
scroll to position [1236, 0]
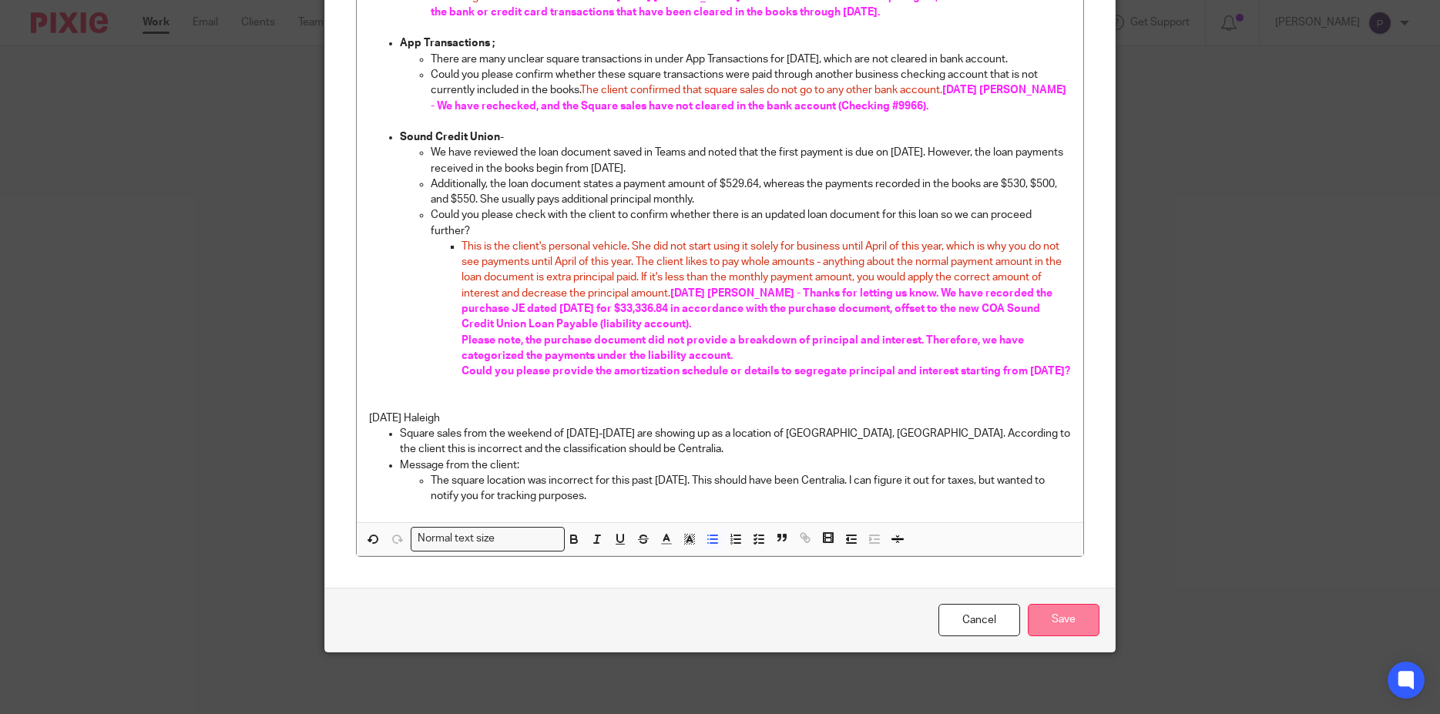
click at [1046, 613] on input "Save" at bounding box center [1064, 620] width 72 height 33
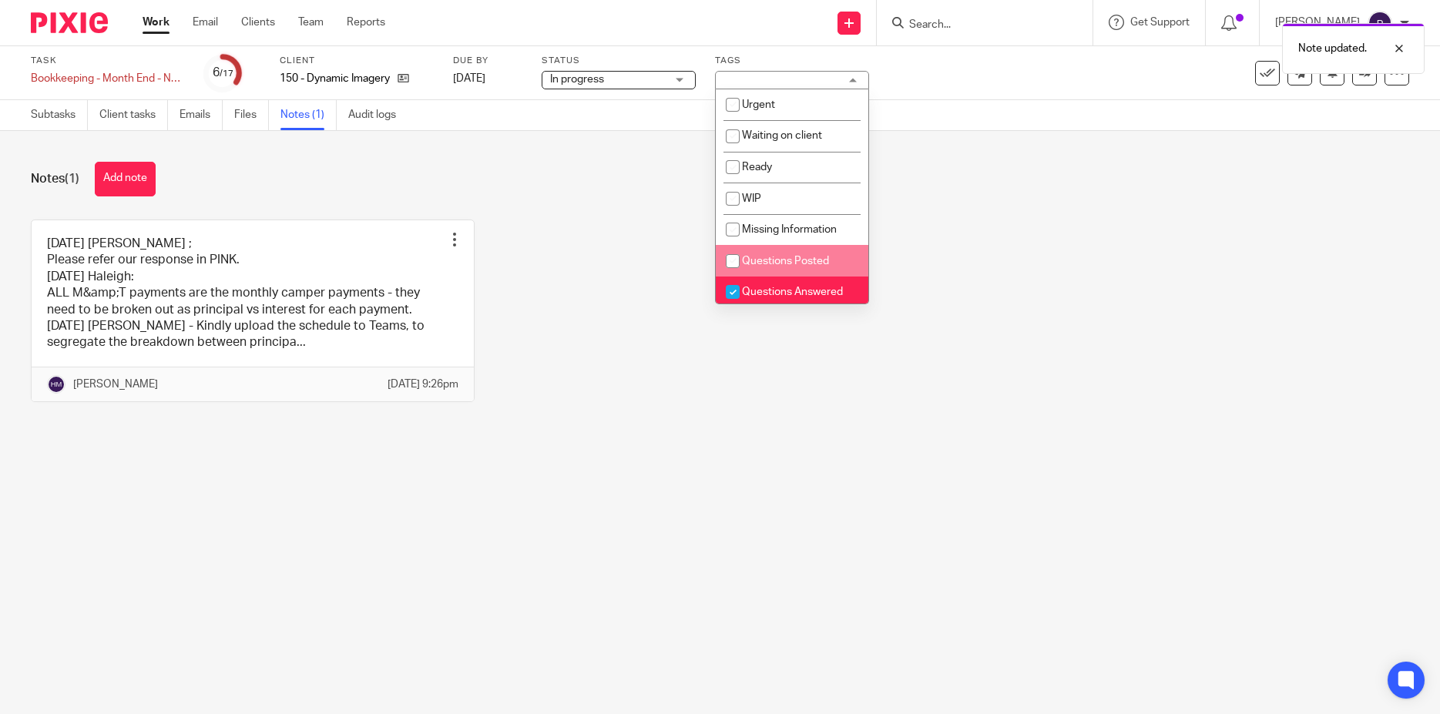
click at [732, 259] on input "checkbox" at bounding box center [732, 261] width 29 height 29
checkbox input "true"
click at [732, 294] on input "checkbox" at bounding box center [732, 291] width 29 height 29
checkbox input "false"
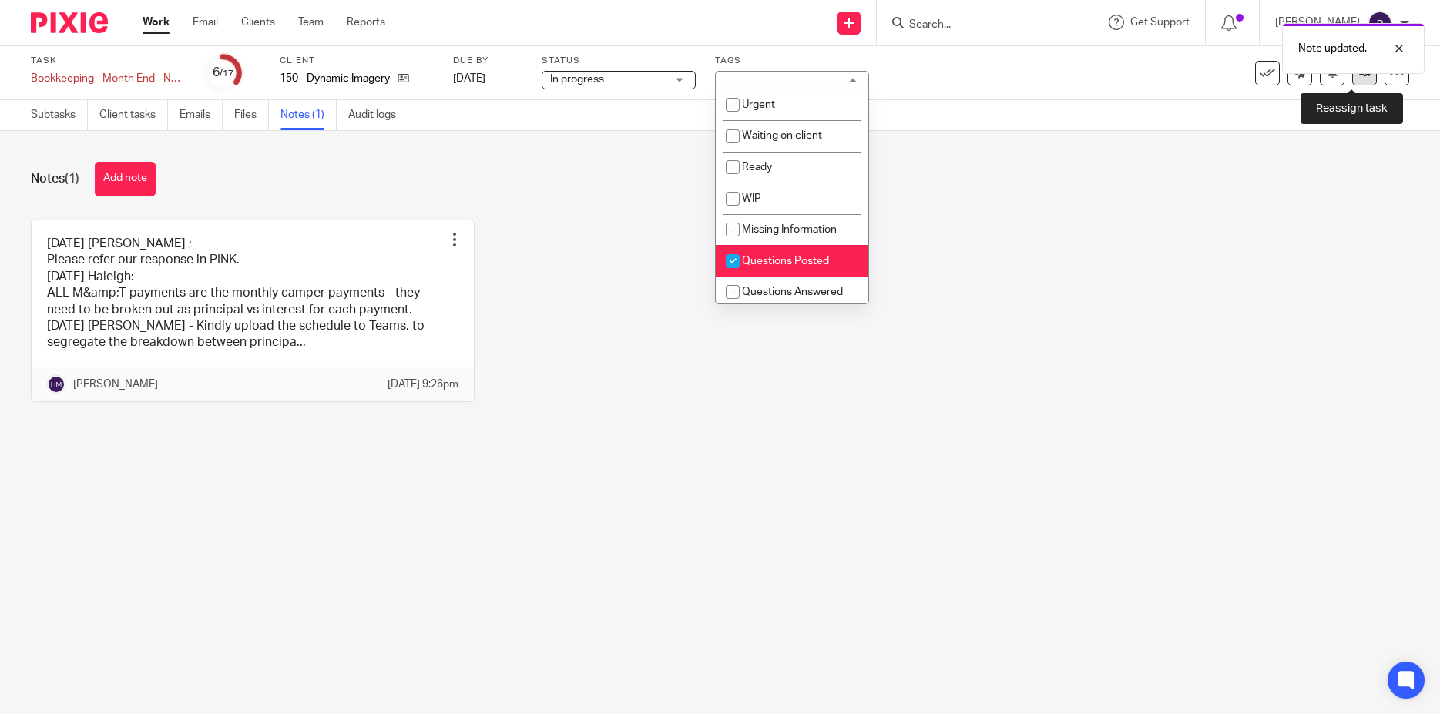
click at [1360, 76] on icon at bounding box center [1366, 73] width 12 height 12
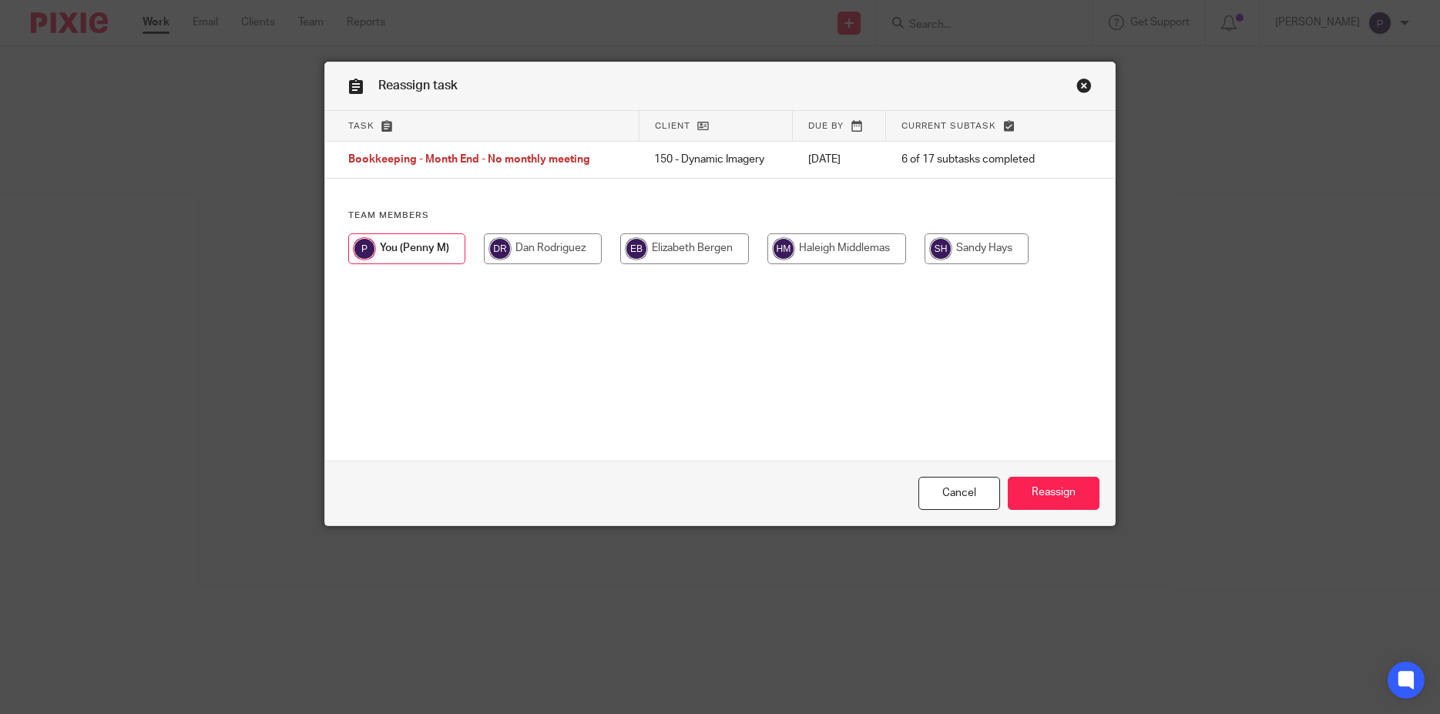
click at [821, 253] on input "radio" at bounding box center [837, 249] width 139 height 31
radio input "true"
click at [1049, 492] on input "Reassign" at bounding box center [1054, 493] width 92 height 33
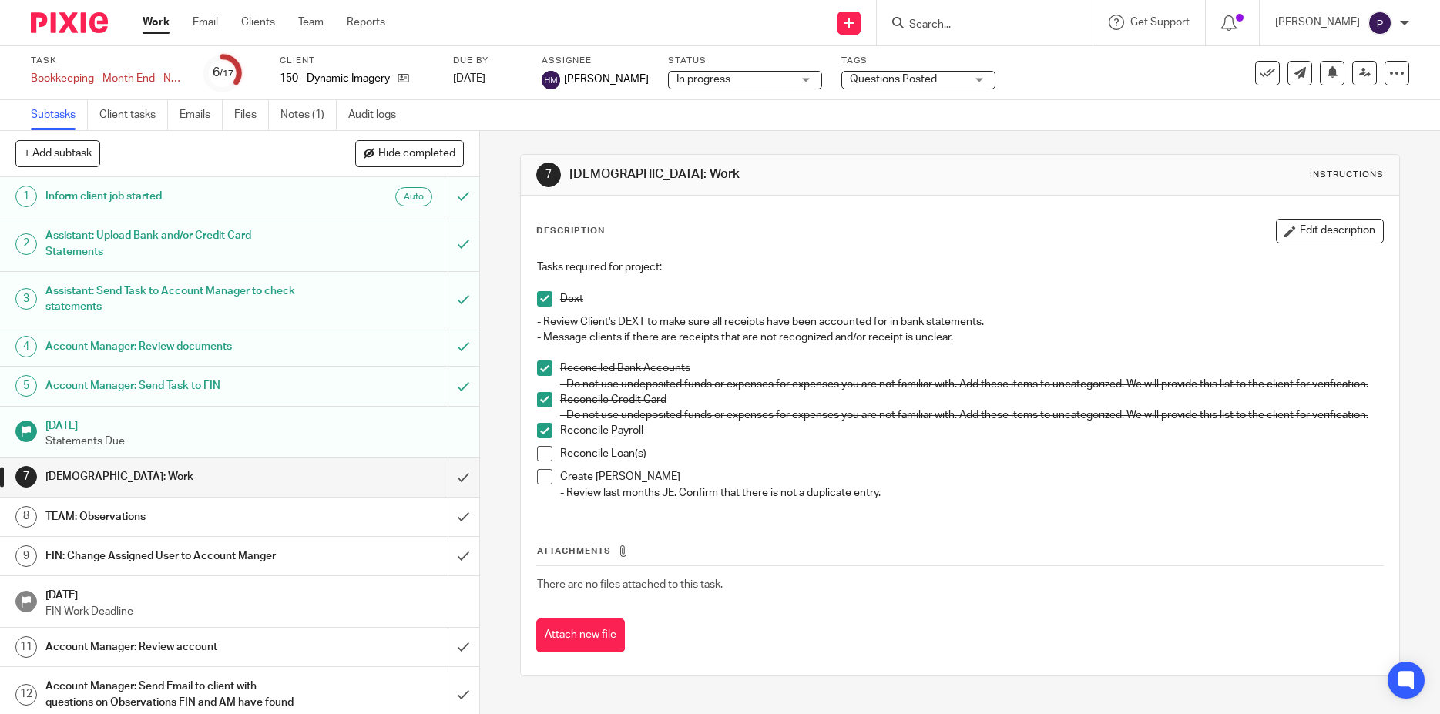
click at [156, 22] on link "Work" at bounding box center [156, 22] width 27 height 15
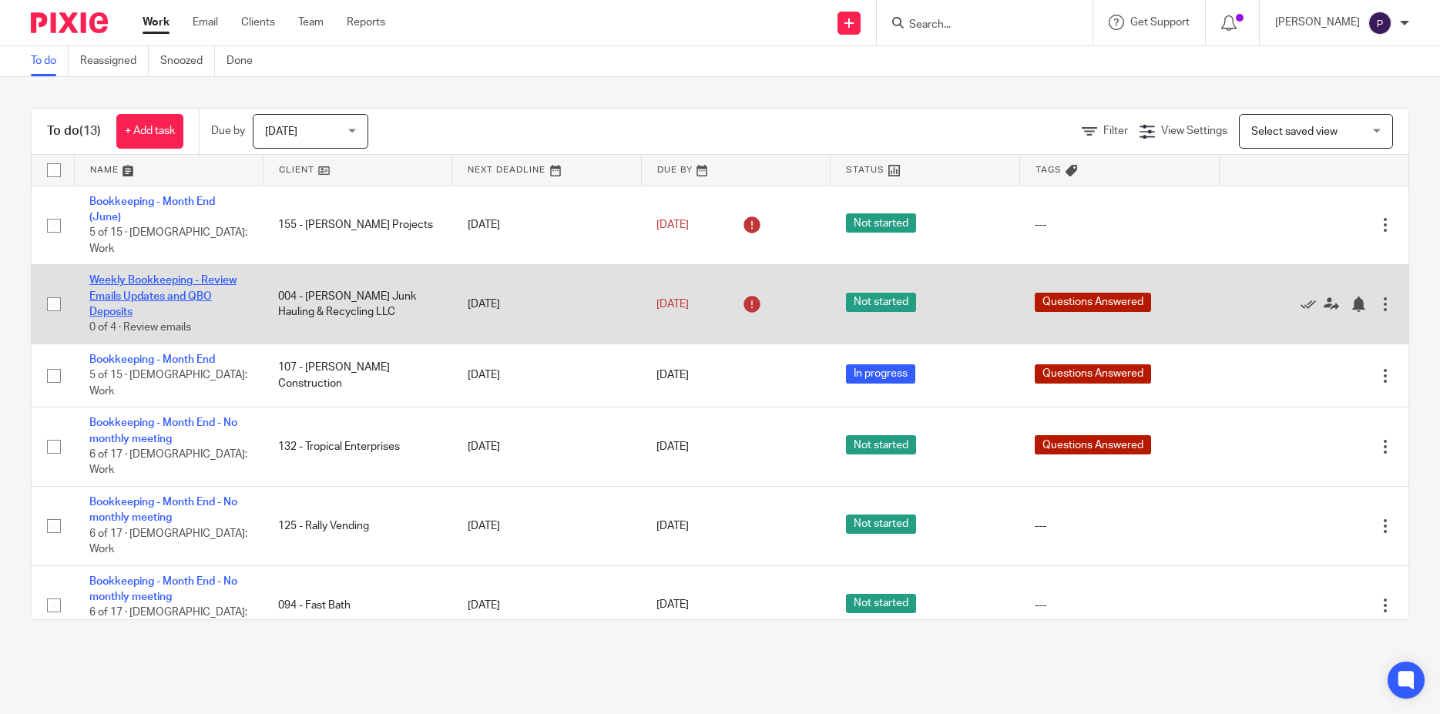
click at [159, 275] on link "Weekly Bookkeeping - Review Emails Updates and QBO Deposits" at bounding box center [162, 296] width 147 height 42
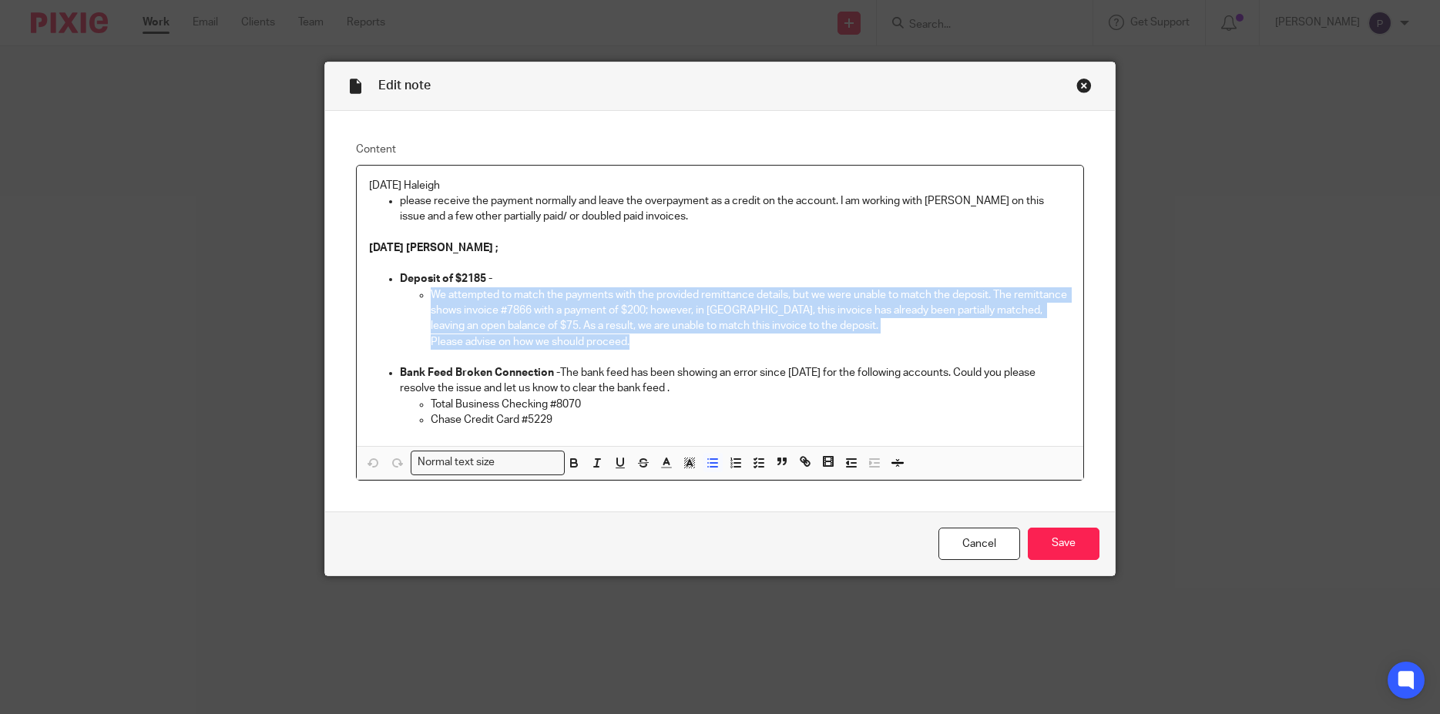
drag, startPoint x: 634, startPoint y: 345, endPoint x: 426, endPoint y: 295, distance: 213.9
click at [431, 295] on li "We attempted to match the payments with the provided remittance details, but we…" at bounding box center [751, 318] width 641 height 62
copy li "We attempted to match the payments with the provided remittance details, but we…"
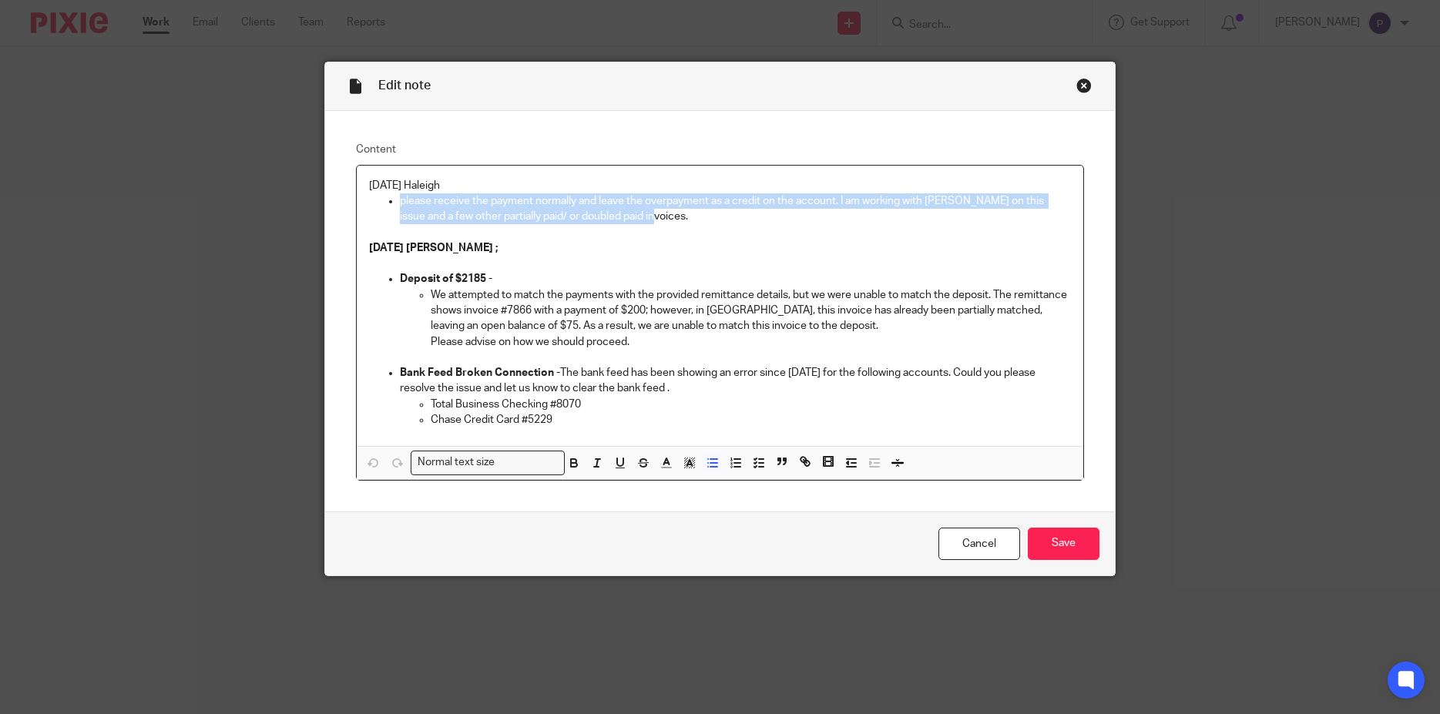
drag, startPoint x: 615, startPoint y: 216, endPoint x: 395, endPoint y: 197, distance: 221.2
click at [400, 197] on p "please receive the payment normally and leave the overpayment as a credit on th…" at bounding box center [736, 209] width 672 height 32
copy p "please receive the payment normally and leave the overpayment as a credit on th…"
click at [649, 227] on p at bounding box center [720, 232] width 703 height 15
drag, startPoint x: 630, startPoint y: 220, endPoint x: 391, endPoint y: 203, distance: 239.6
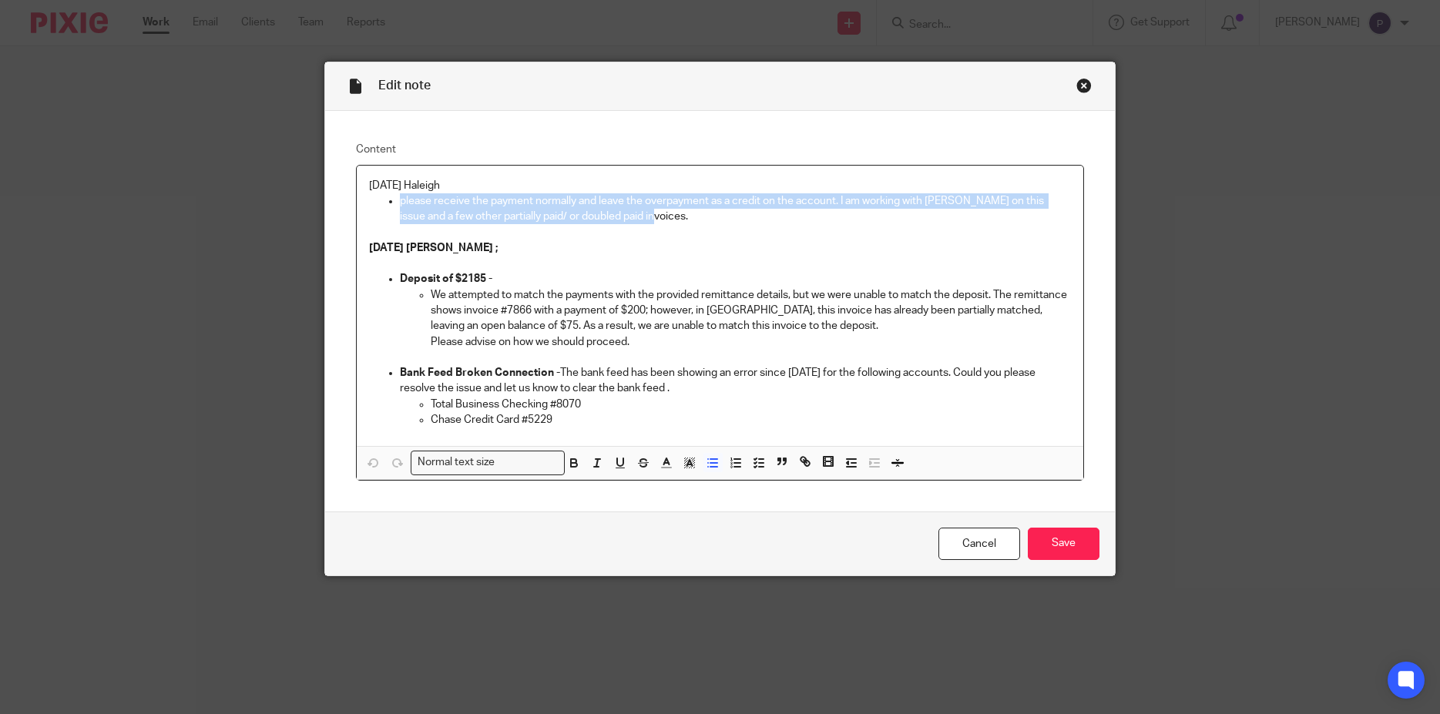
click at [400, 203] on li "please receive the payment normally and leave the overpayment as a credit on th…" at bounding box center [736, 209] width 672 height 32
copy p "please receive the payment normally and leave the overpayment as a credit on th…"
click at [626, 224] on p "please receive the payment normally and leave the overpayment as a credit on th…" at bounding box center [736, 209] width 672 height 32
drag, startPoint x: 622, startPoint y: 218, endPoint x: 393, endPoint y: 197, distance: 229.8
click at [400, 197] on li "please receive the payment normally and leave the overpayment as a credit on th…" at bounding box center [736, 209] width 672 height 32
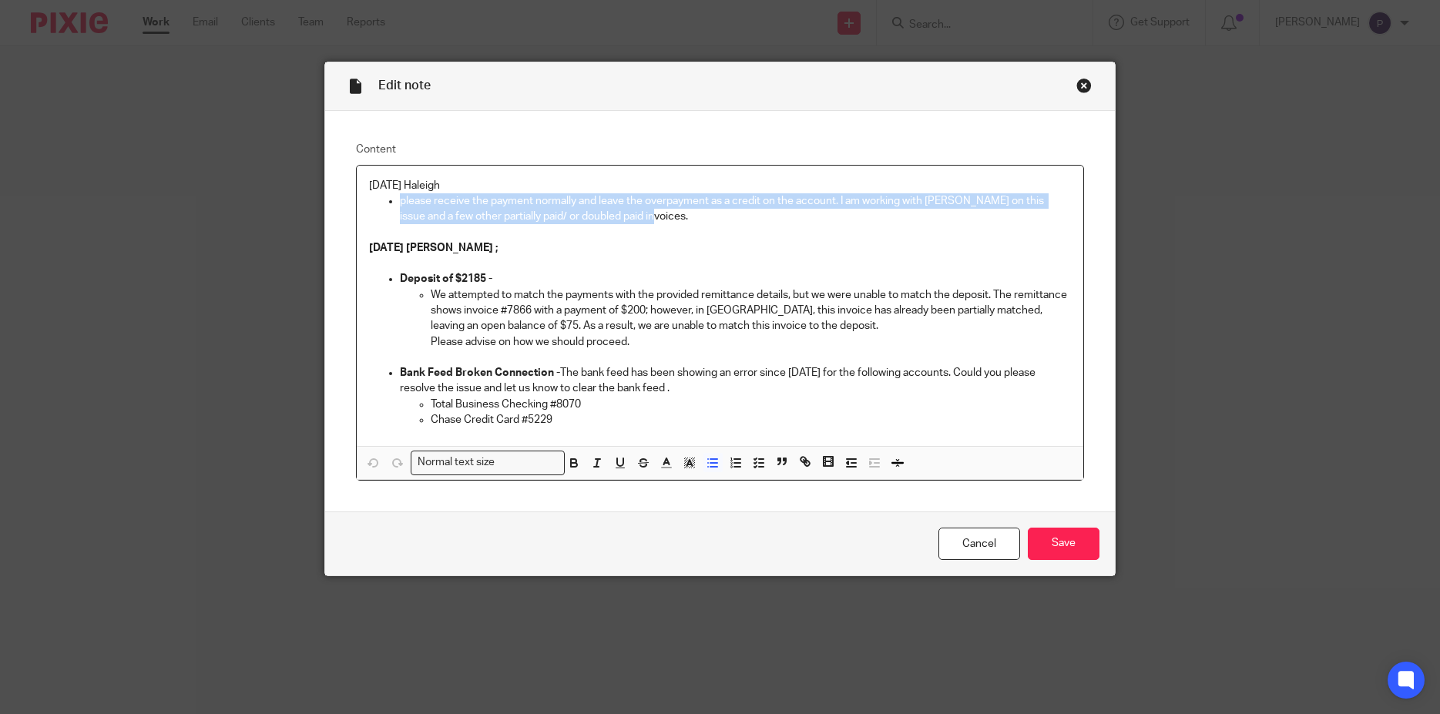
copy p "please receive the payment normally and leave the overpayment as a credit on th…"
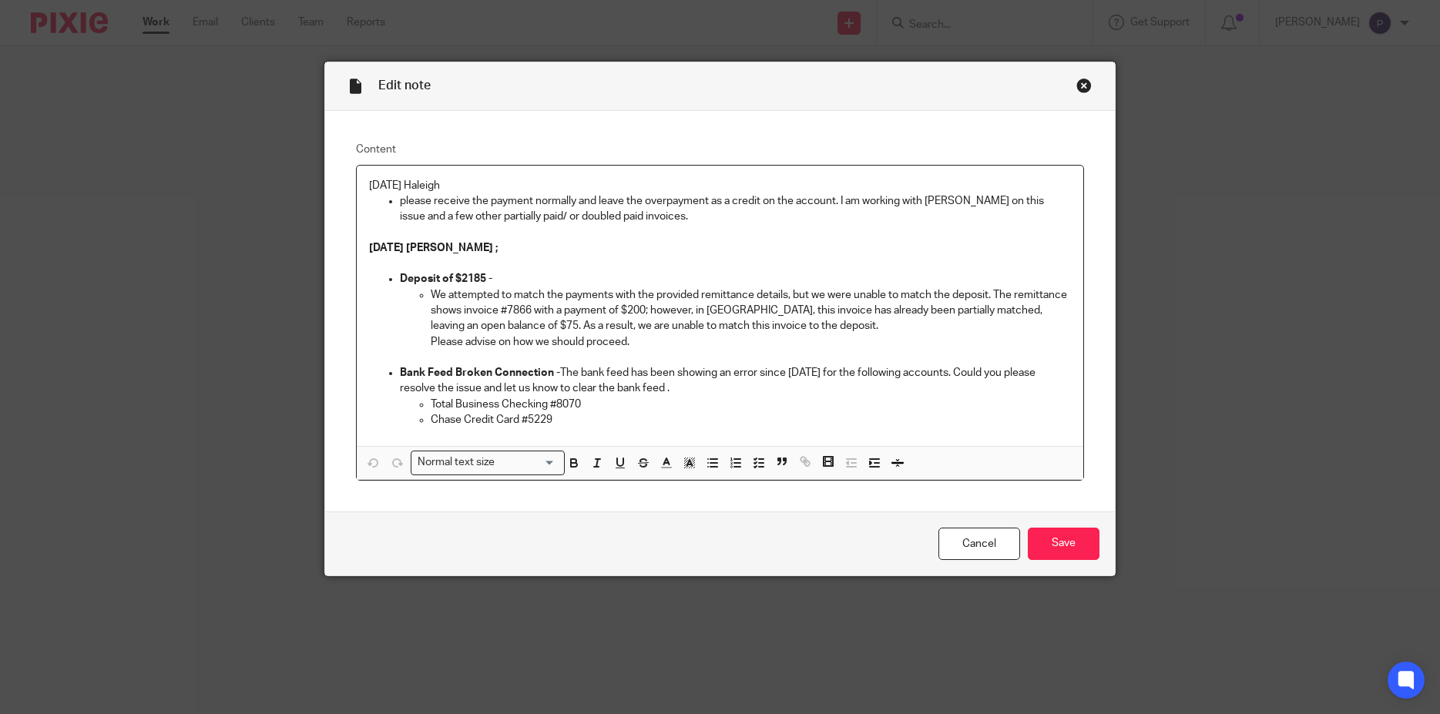
click at [362, 188] on div "8/8/25 Haleigh please receive the payment normally and leave the overpayment as…" at bounding box center [721, 306] width 728 height 281
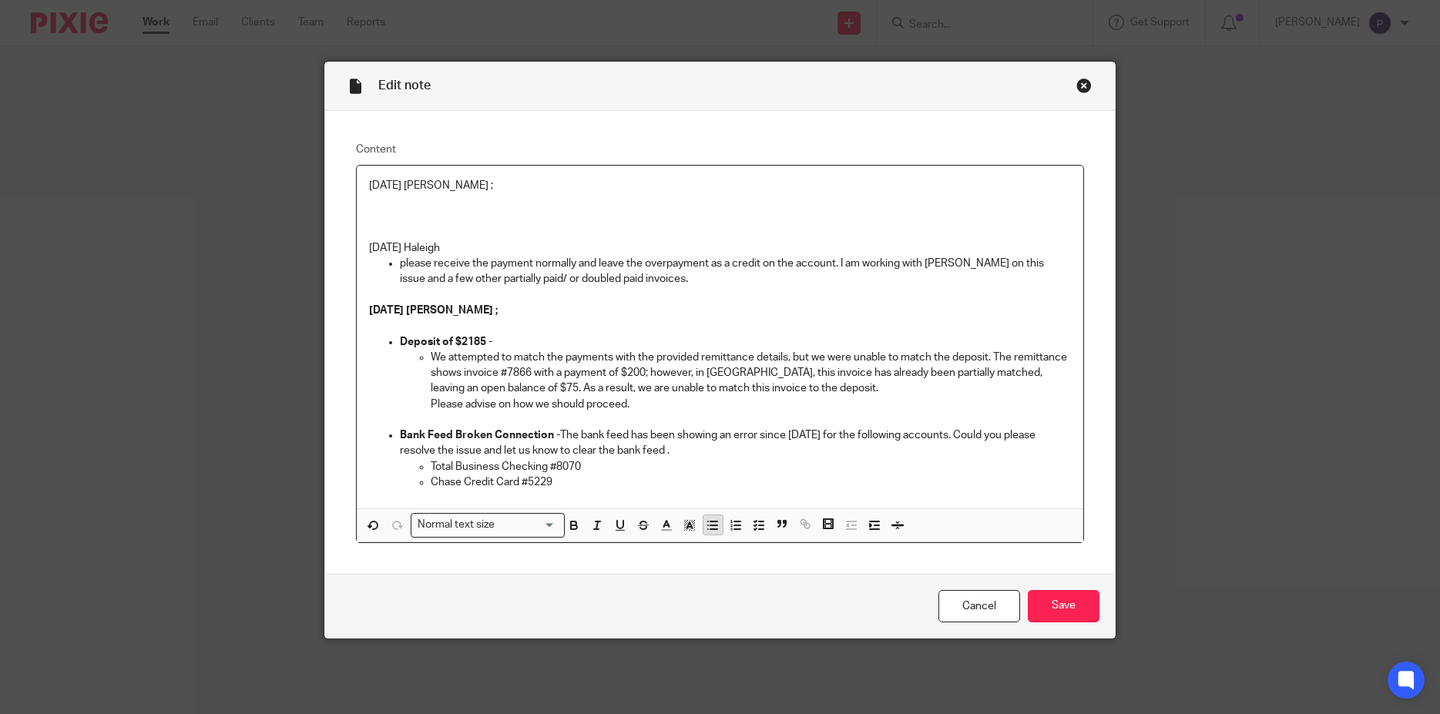
click at [711, 529] on line "button" at bounding box center [714, 529] width 7 height 0
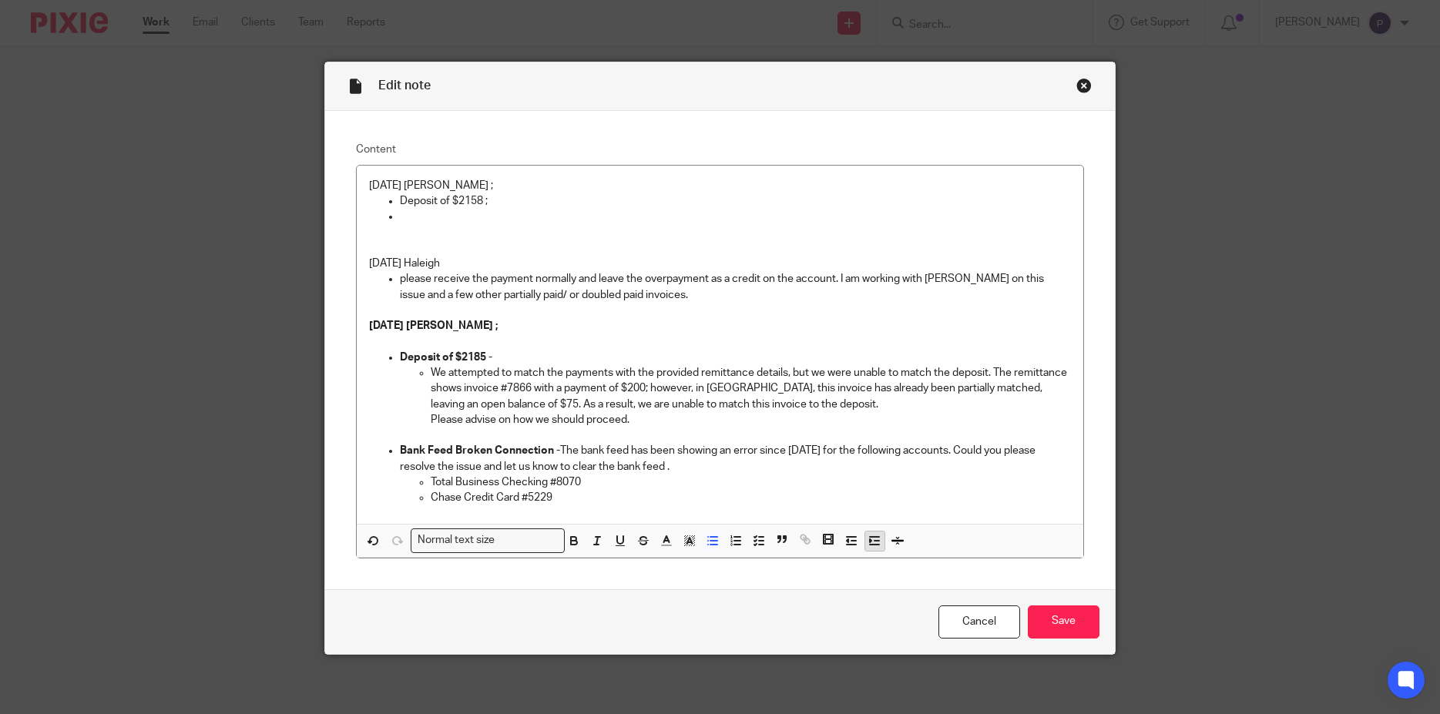
click at [875, 541] on line "button" at bounding box center [877, 541] width 5 height 0
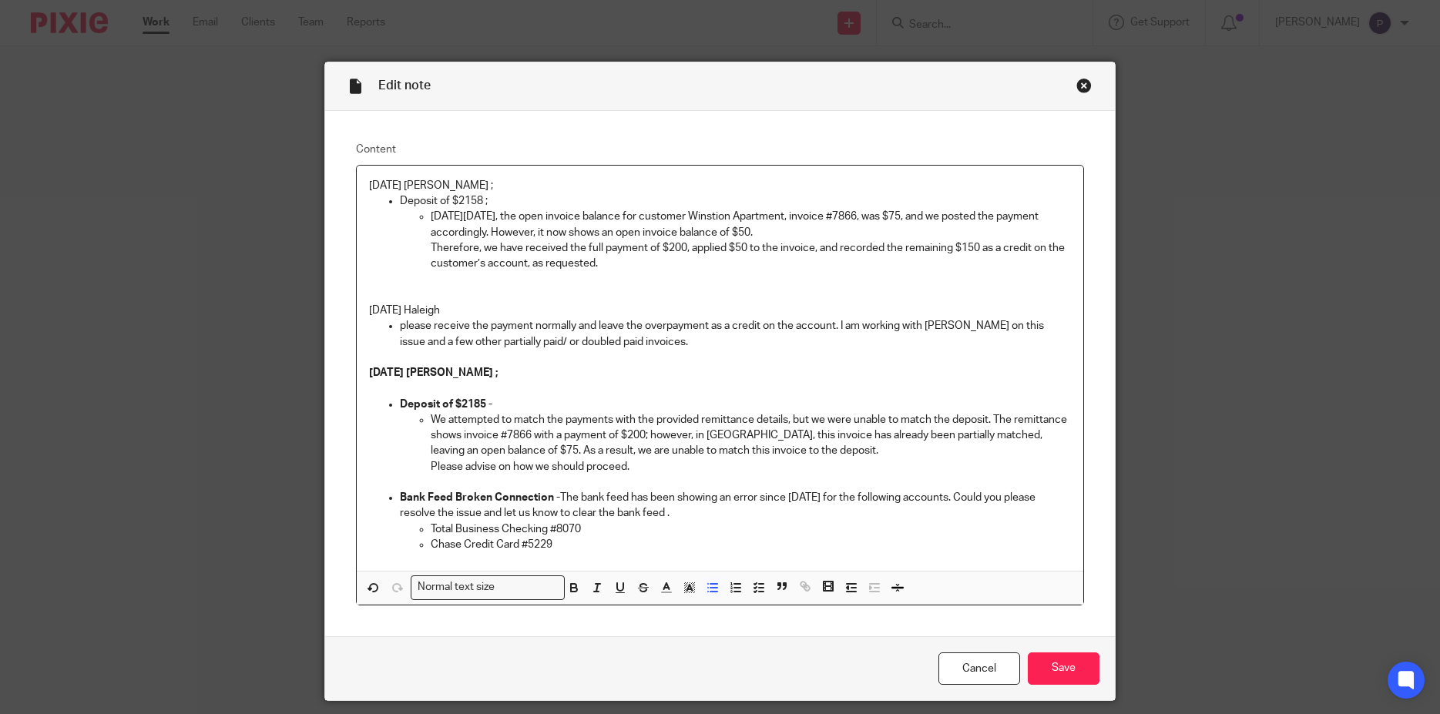
click at [424, 246] on ul "On Friday, 8/8/25, the open invoice balance for customer Winstion Apartment, in…" at bounding box center [736, 240] width 672 height 62
drag, startPoint x: 486, startPoint y: 203, endPoint x: 352, endPoint y: 180, distance: 136.1
click at [357, 180] on div "08/11/2025 Penny ; Deposit of $2158 ; On Friday, 8/8/25, the open invoice balan…" at bounding box center [721, 368] width 728 height 405
click at [567, 587] on icon "button" at bounding box center [574, 588] width 14 height 14
click at [619, 273] on p at bounding box center [720, 278] width 703 height 15
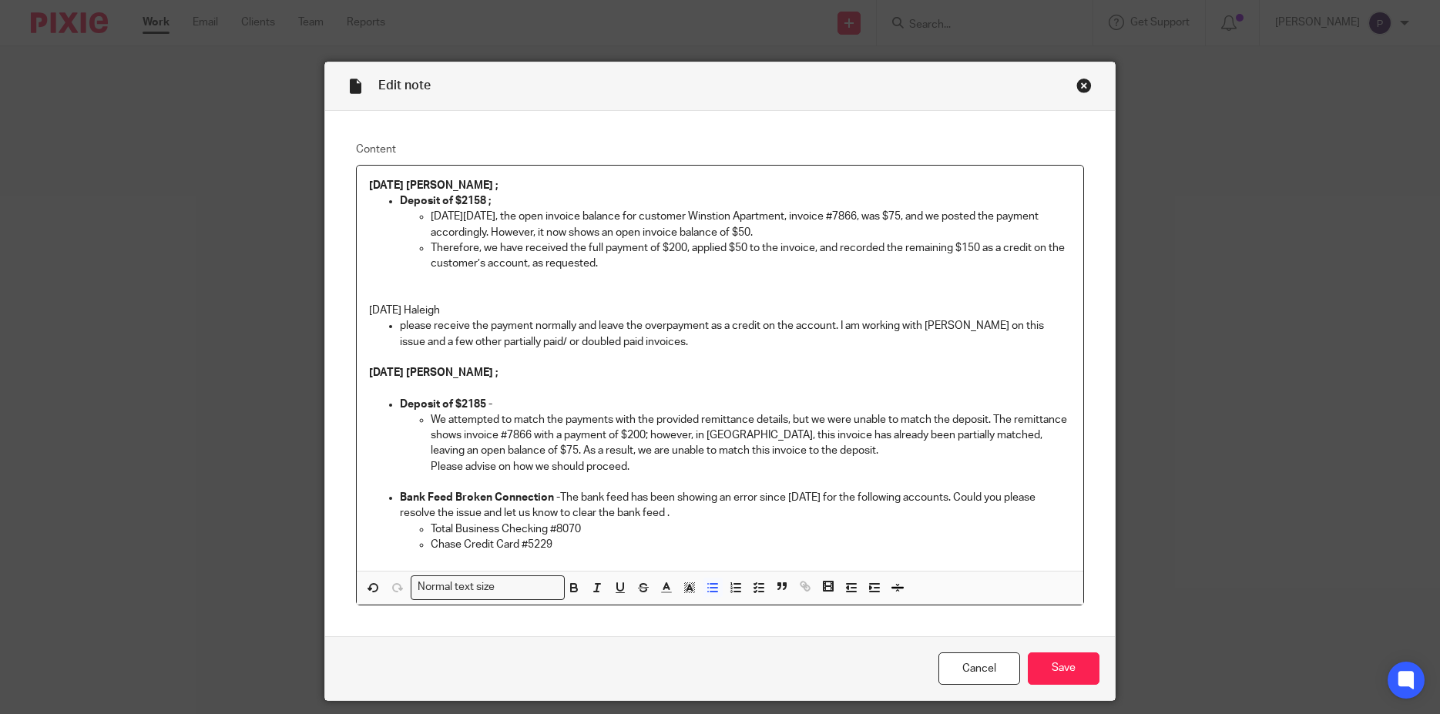
click at [602, 264] on p "Therefore, we have received the full payment of $200, applied $50 to the invoic…" at bounding box center [751, 256] width 641 height 32
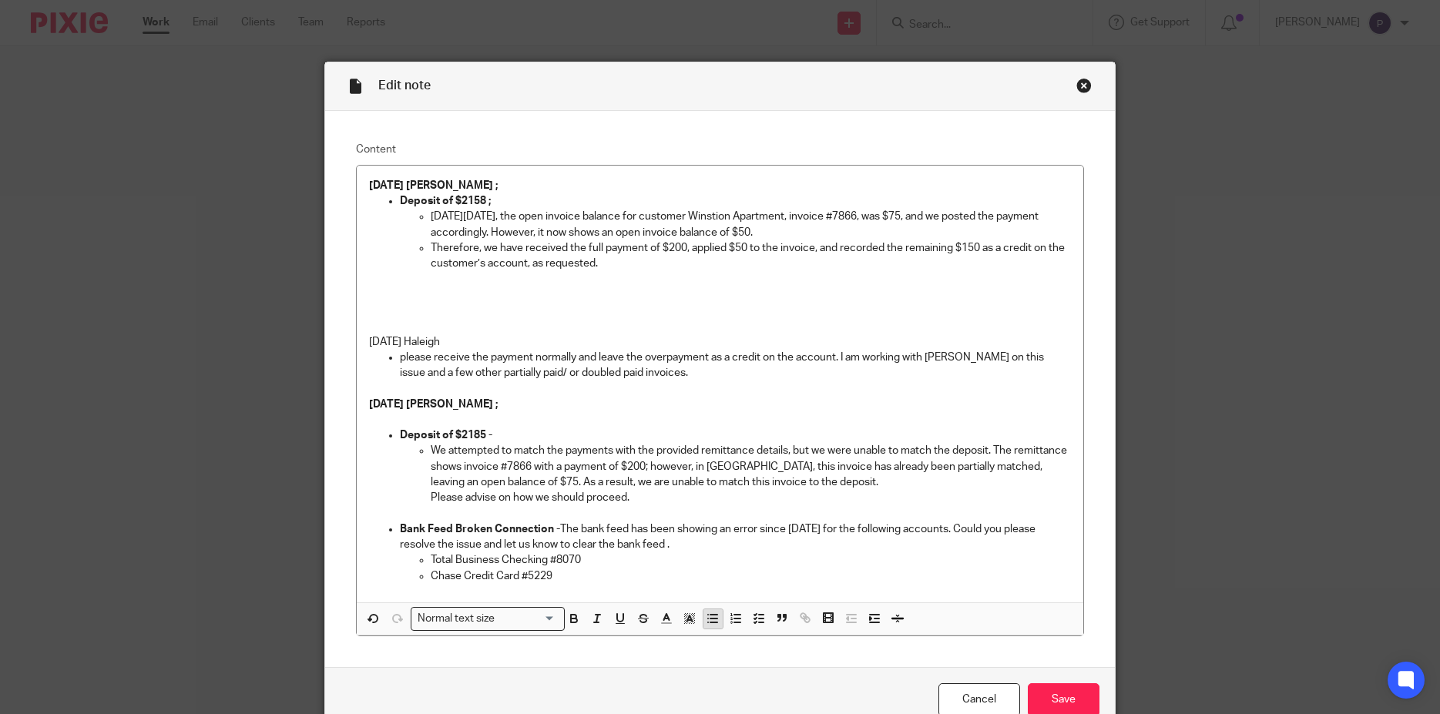
click at [710, 619] on icon "button" at bounding box center [713, 619] width 14 height 14
click at [400, 294] on p "Kindly upload the remittance de" at bounding box center [736, 294] width 672 height 15
drag, startPoint x: 395, startPoint y: 294, endPoint x: 874, endPoint y: 293, distance: 479.4
click at [874, 293] on p "Deposit of $1800 - Kindly upload the remittance details for the deposit $1800 i…" at bounding box center [736, 294] width 672 height 15
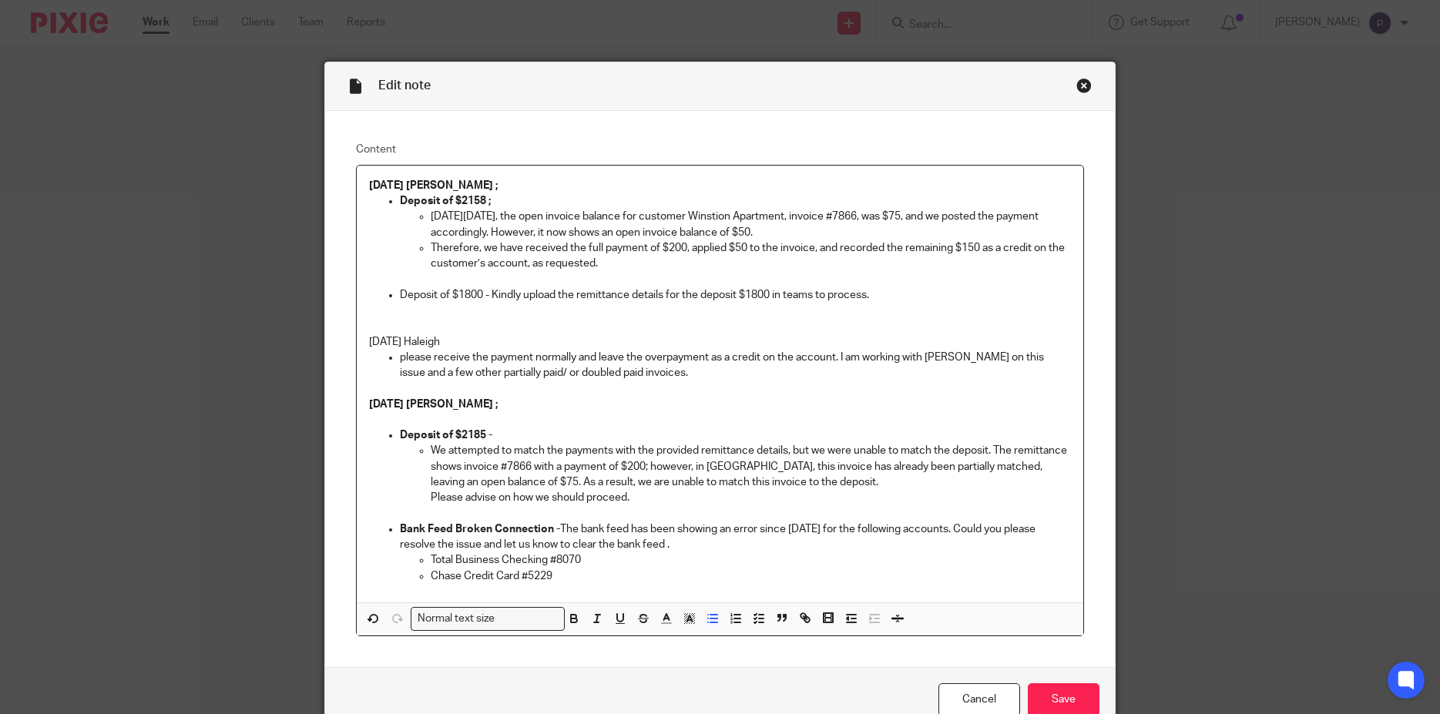
copy p "Deposit of $1800 - Kindly upload the remittance details for the deposit $1800 i…"
drag, startPoint x: 391, startPoint y: 294, endPoint x: 485, endPoint y: 293, distance: 94.0
click at [485, 293] on li "Deposit of $1,800 – Kindly upload the remittance details for this deposit to Te…" at bounding box center [736, 294] width 672 height 15
drag, startPoint x: 488, startPoint y: 292, endPoint x: 391, endPoint y: 292, distance: 97.1
click at [400, 292] on li "Deposit of $1,800 – Kindly upload the remittance details for this deposit to Te…" at bounding box center [736, 294] width 672 height 15
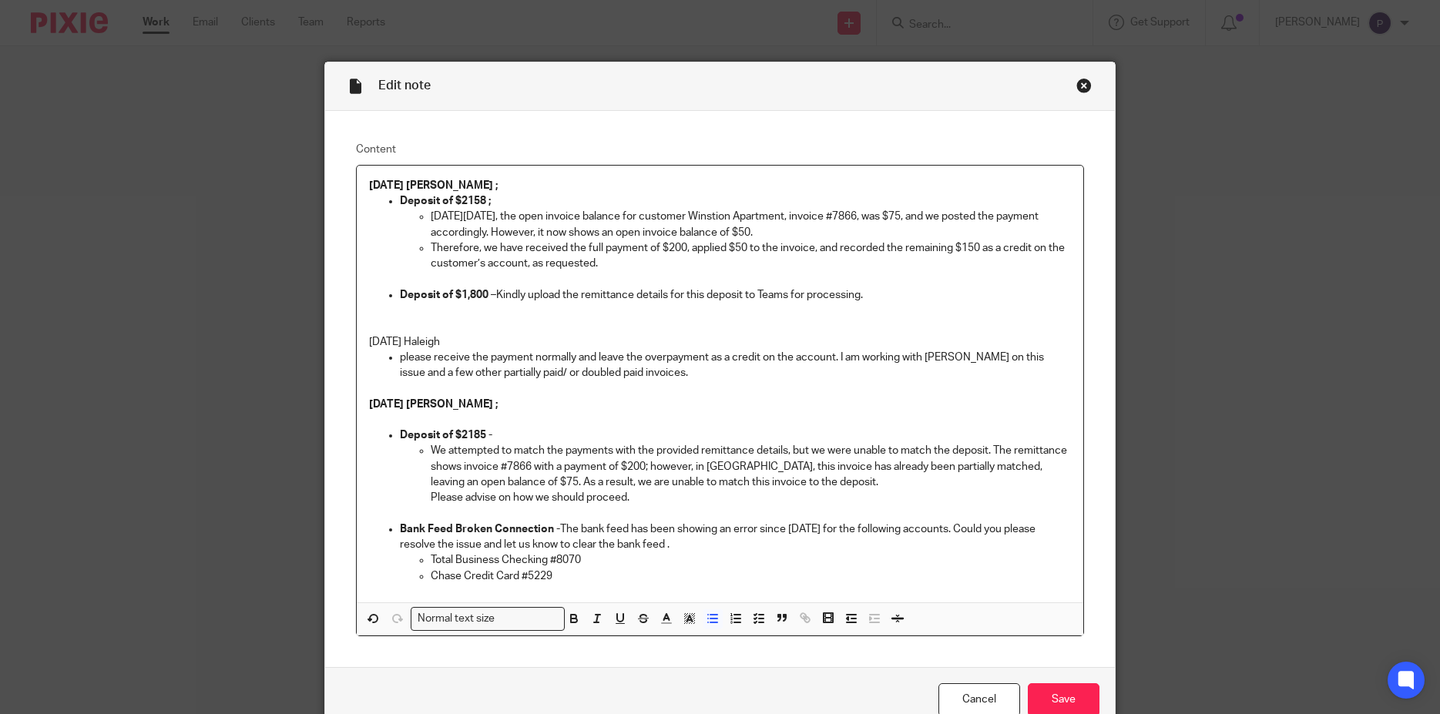
click at [508, 303] on p "Deposit of $1,800 – Kindly upload the remittance details for this deposit to Te…" at bounding box center [736, 294] width 672 height 15
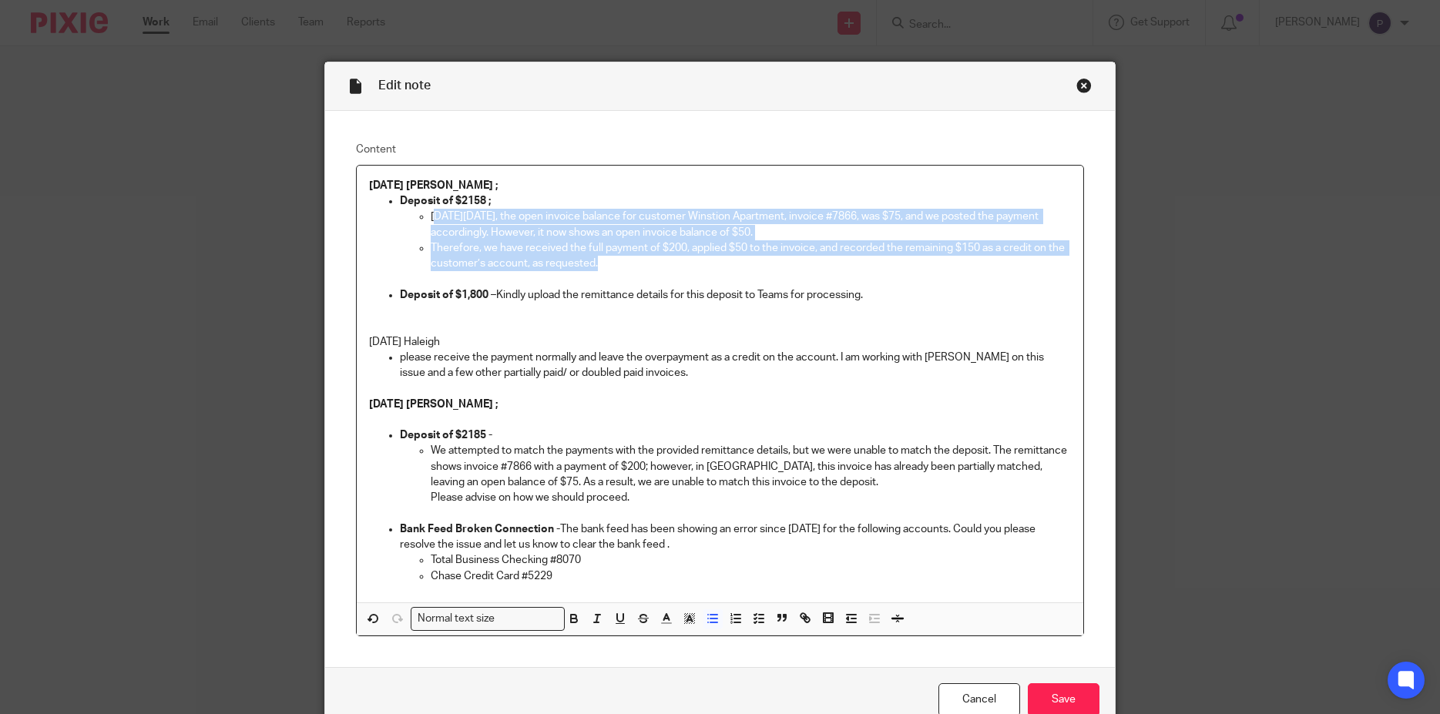
drag, startPoint x: 603, startPoint y: 263, endPoint x: 418, endPoint y: 213, distance: 191.6
click at [418, 213] on ul "On Friday, 8/8/25, the open invoice balance for customer Winstion Apartment, in…" at bounding box center [736, 240] width 672 height 62
click at [612, 269] on p "Therefore, we have received the full payment of $200, applied $50 to the invoic…" at bounding box center [751, 256] width 641 height 32
drag, startPoint x: 584, startPoint y: 263, endPoint x: 425, endPoint y: 220, distance: 165.3
click at [425, 220] on ul "On Friday, 8/8/25, the open invoice balance for customer Winstion Apartment, in…" at bounding box center [736, 240] width 672 height 62
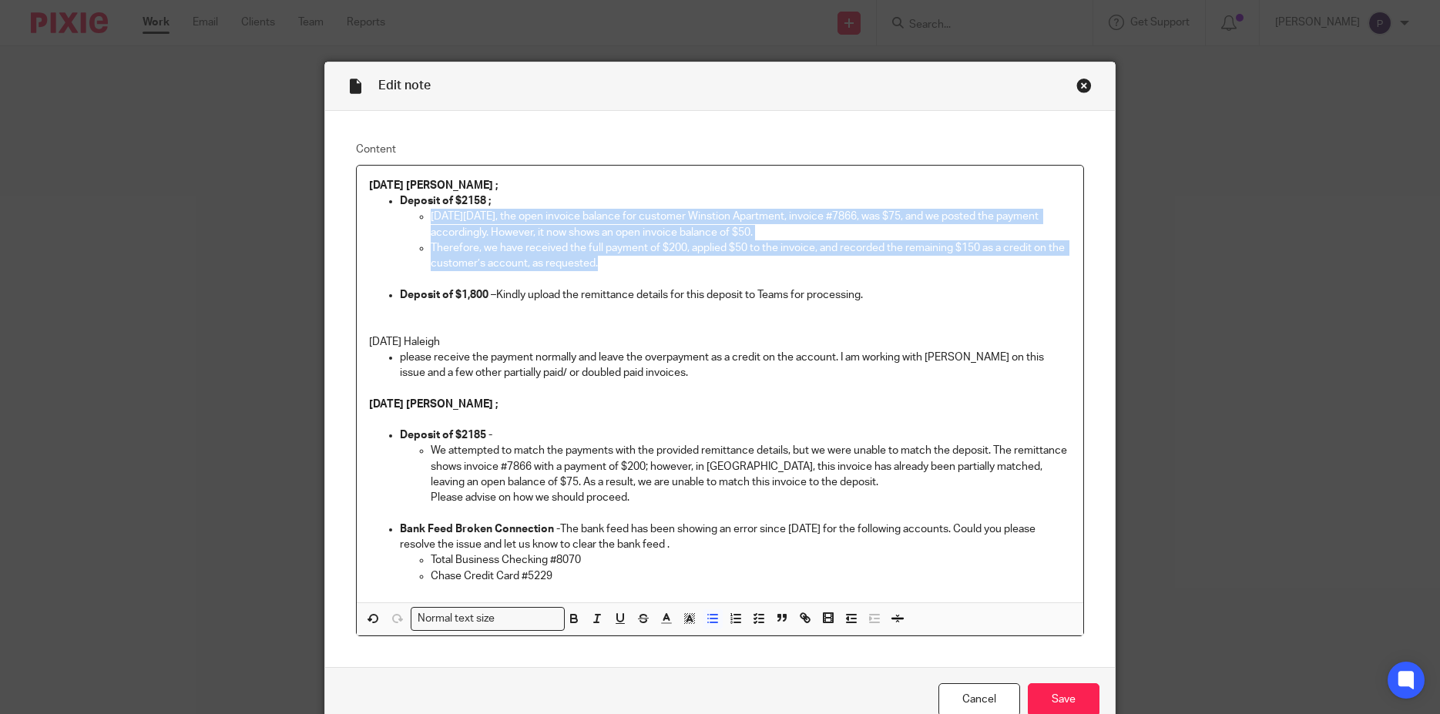
copy ul "On Friday, 8/8/25, the open invoice balance for customer Winstion Apartment, in…"
drag, startPoint x: 647, startPoint y: 237, endPoint x: 758, endPoint y: 234, distance: 110.3
click at [658, 239] on p "On Friday, 8/8/25, the open invoice balance for customer Winstion Apartment, in…" at bounding box center [751, 225] width 641 height 32
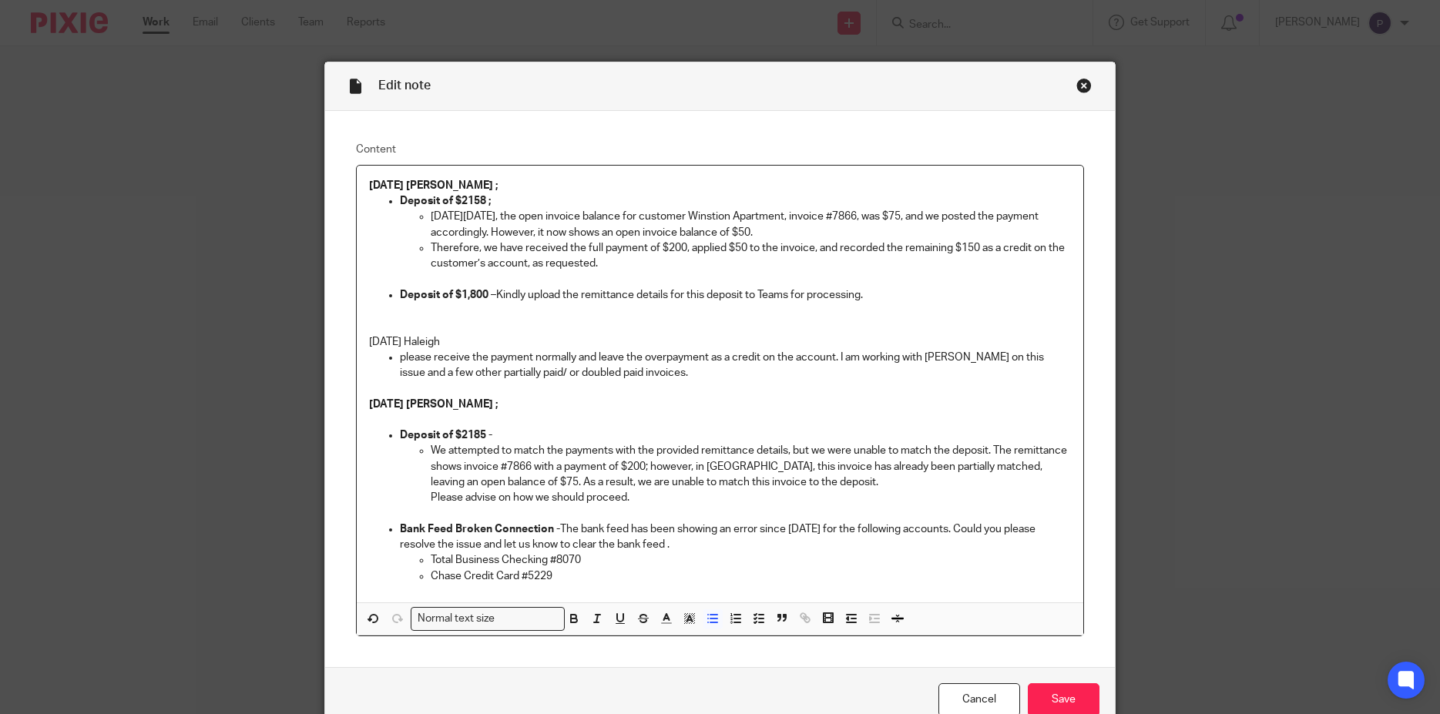
click at [758, 232] on p "On Friday, 8/8/25, the open invoice balance for customer Winstion Apartment, in…" at bounding box center [751, 225] width 641 height 32
drag, startPoint x: 758, startPoint y: 232, endPoint x: 439, endPoint y: 223, distance: 319.2
click at [439, 223] on p "On Friday, 8/8/25, the open invoice balance for customer Winstion Apartment, in…" at bounding box center [751, 225] width 641 height 32
click at [503, 261] on p "Therefore, we have received the full payment of $200, applied $50 to the invoic…" at bounding box center [751, 256] width 641 height 32
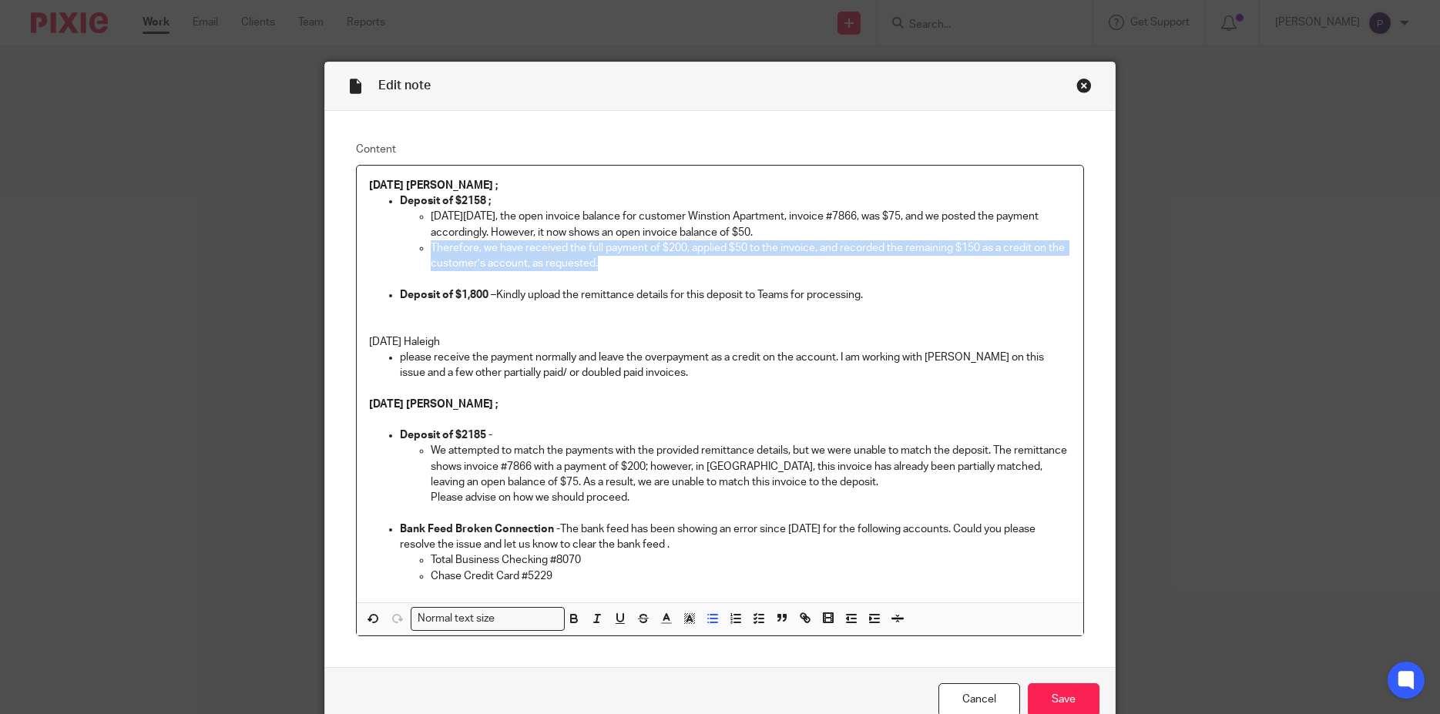
drag, startPoint x: 427, startPoint y: 248, endPoint x: 593, endPoint y: 268, distance: 166.9
click at [593, 268] on p "Therefore, we have received the full payment of $200, applied $50 to the invoic…" at bounding box center [751, 256] width 641 height 32
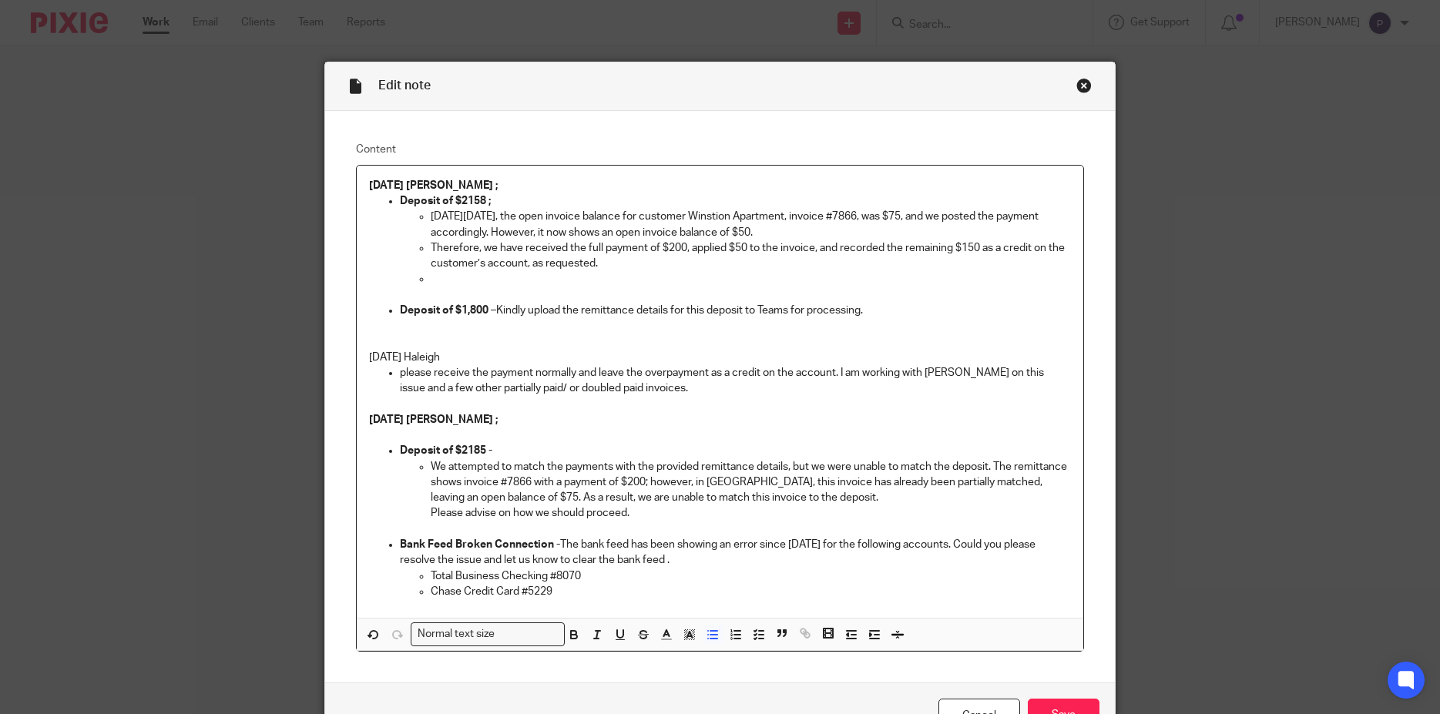
click at [445, 277] on p at bounding box center [751, 278] width 641 height 15
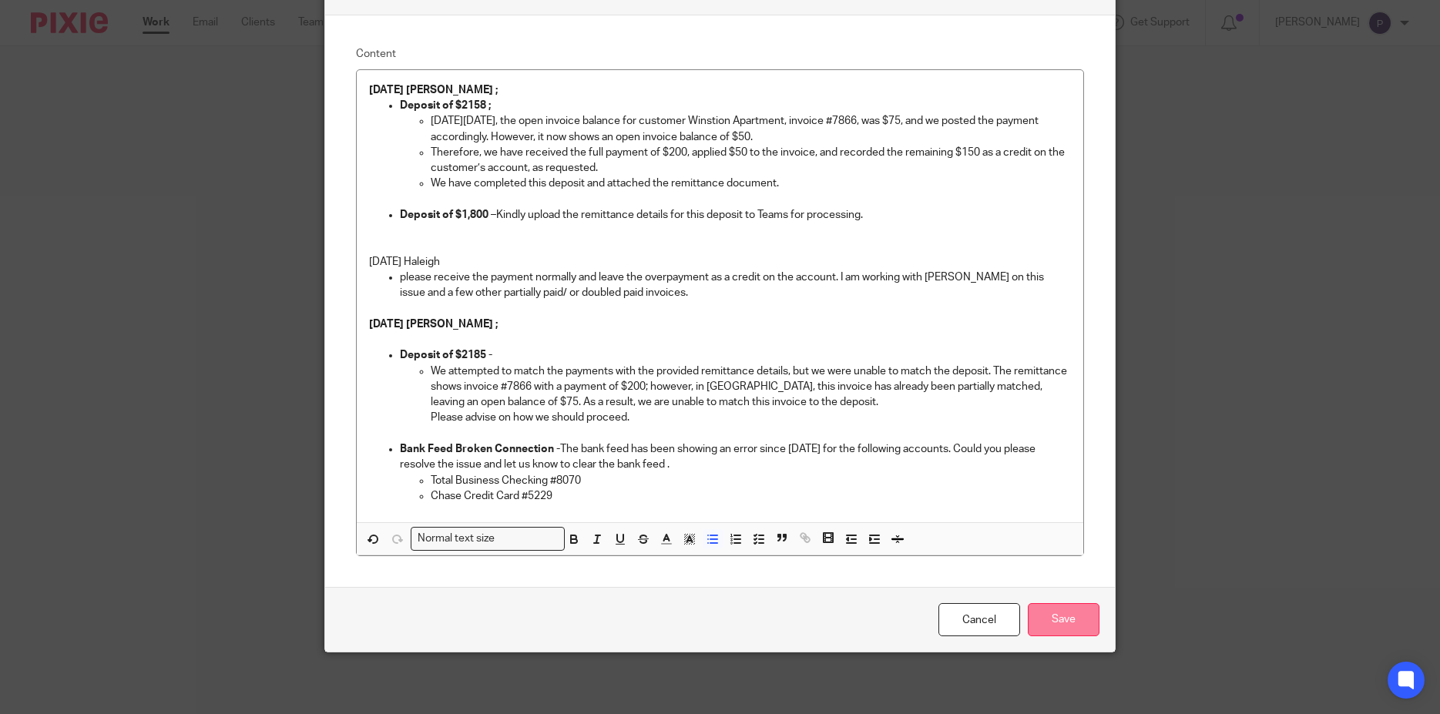
click at [1072, 624] on input "Save" at bounding box center [1064, 619] width 72 height 33
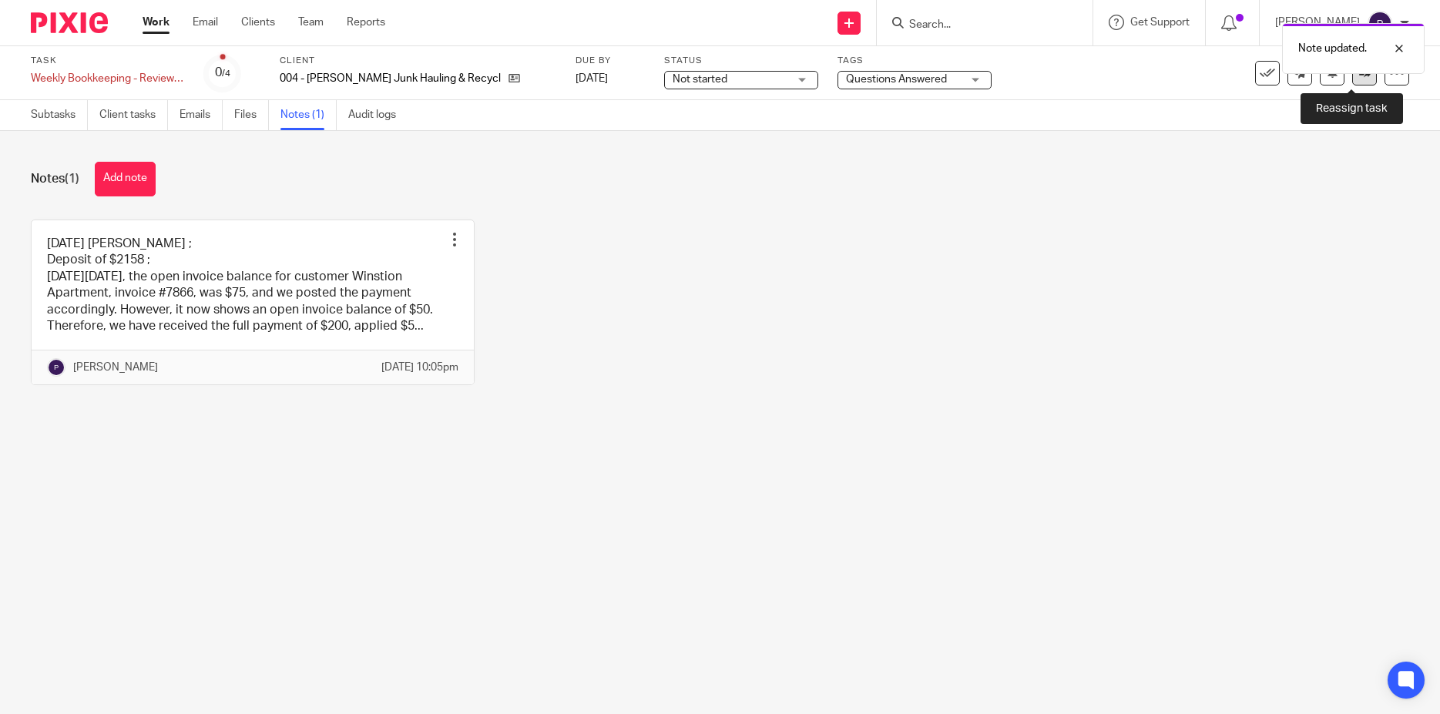
click at [1360, 77] on icon at bounding box center [1366, 73] width 12 height 12
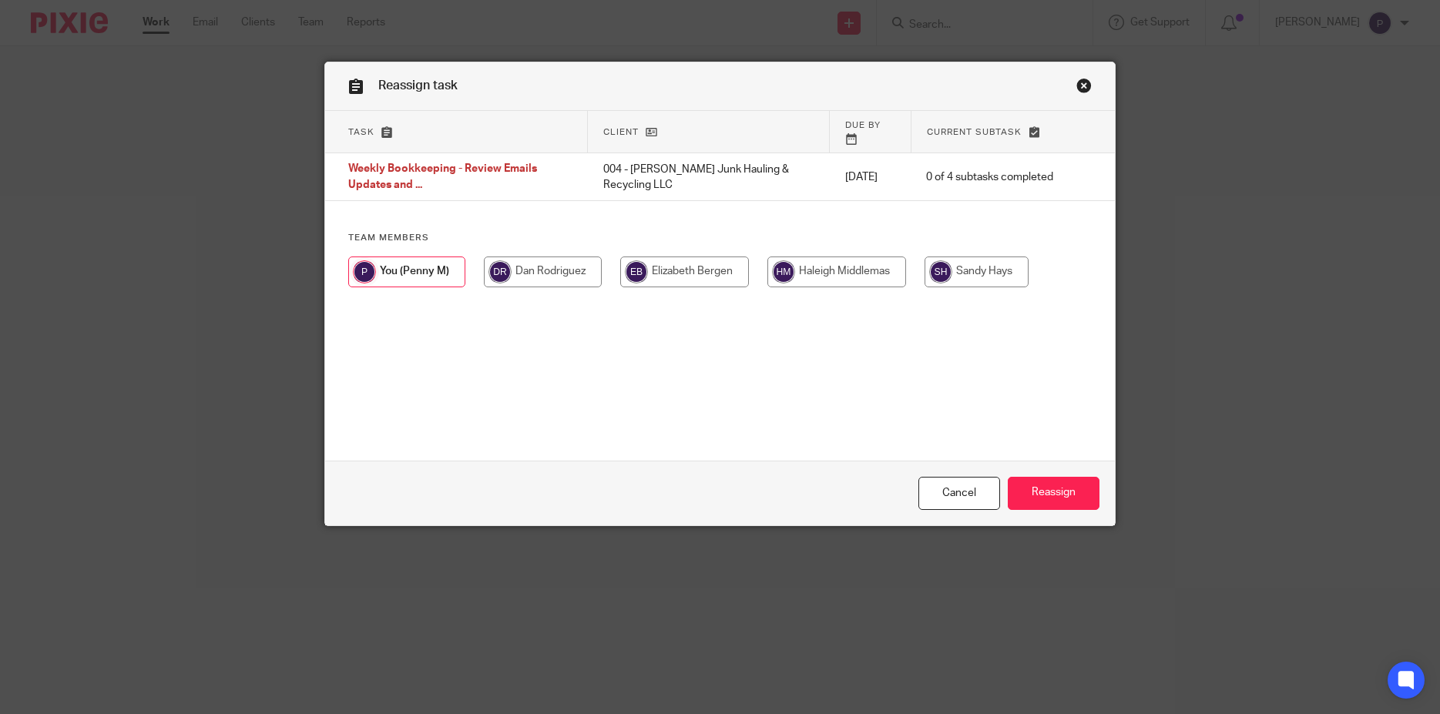
click at [852, 264] on input "radio" at bounding box center [837, 272] width 139 height 31
radio input "true"
click at [1065, 494] on input "Reassign" at bounding box center [1054, 493] width 92 height 33
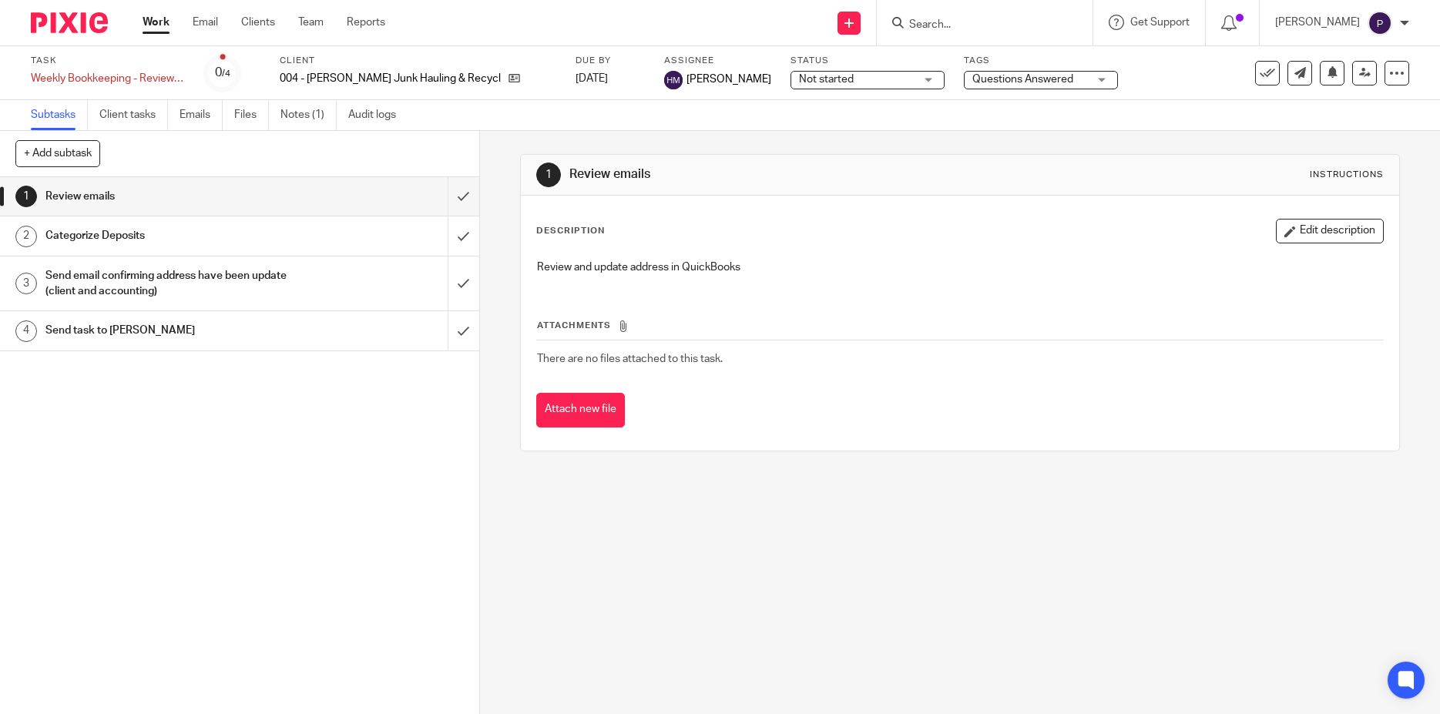
click at [1001, 78] on span "Questions Answered" at bounding box center [1023, 79] width 101 height 11
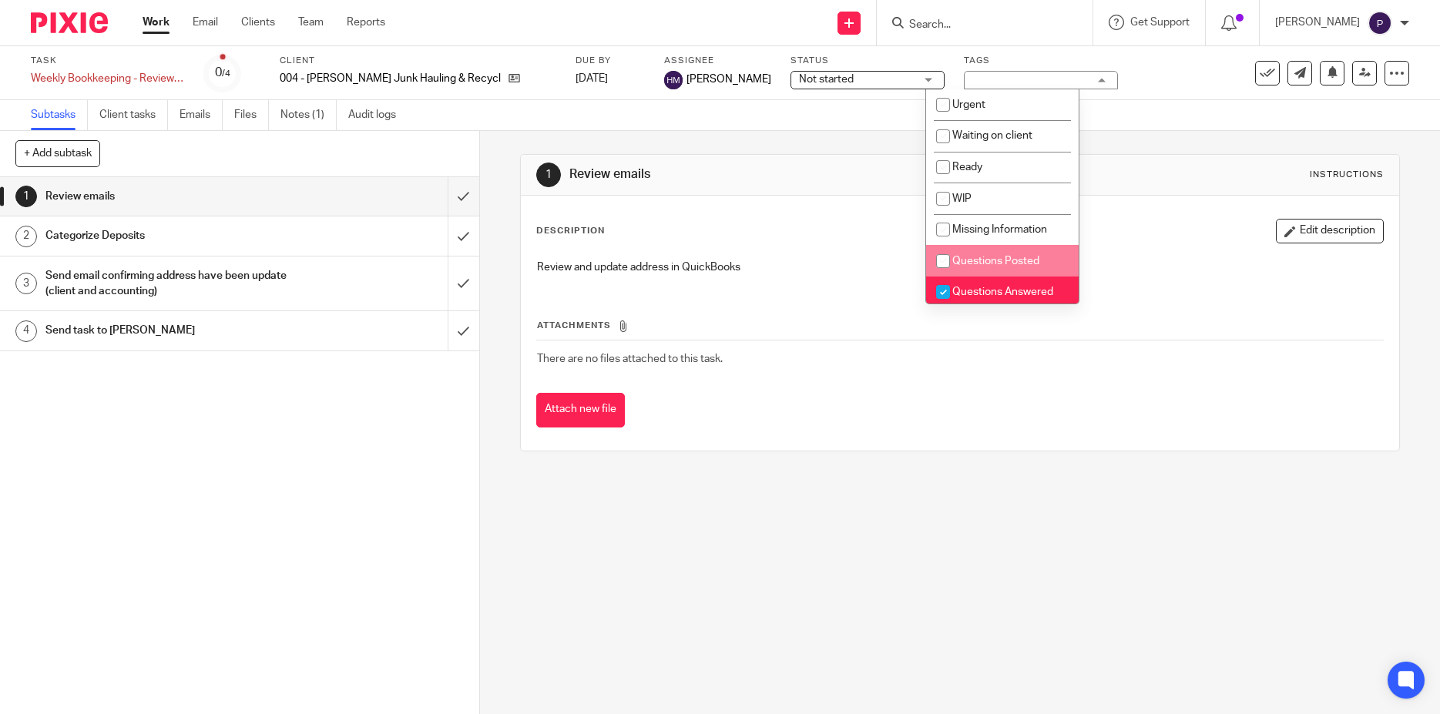
click at [942, 262] on input "checkbox" at bounding box center [943, 261] width 29 height 29
checkbox input "true"
click at [943, 291] on input "checkbox" at bounding box center [943, 291] width 29 height 29
checkbox input "false"
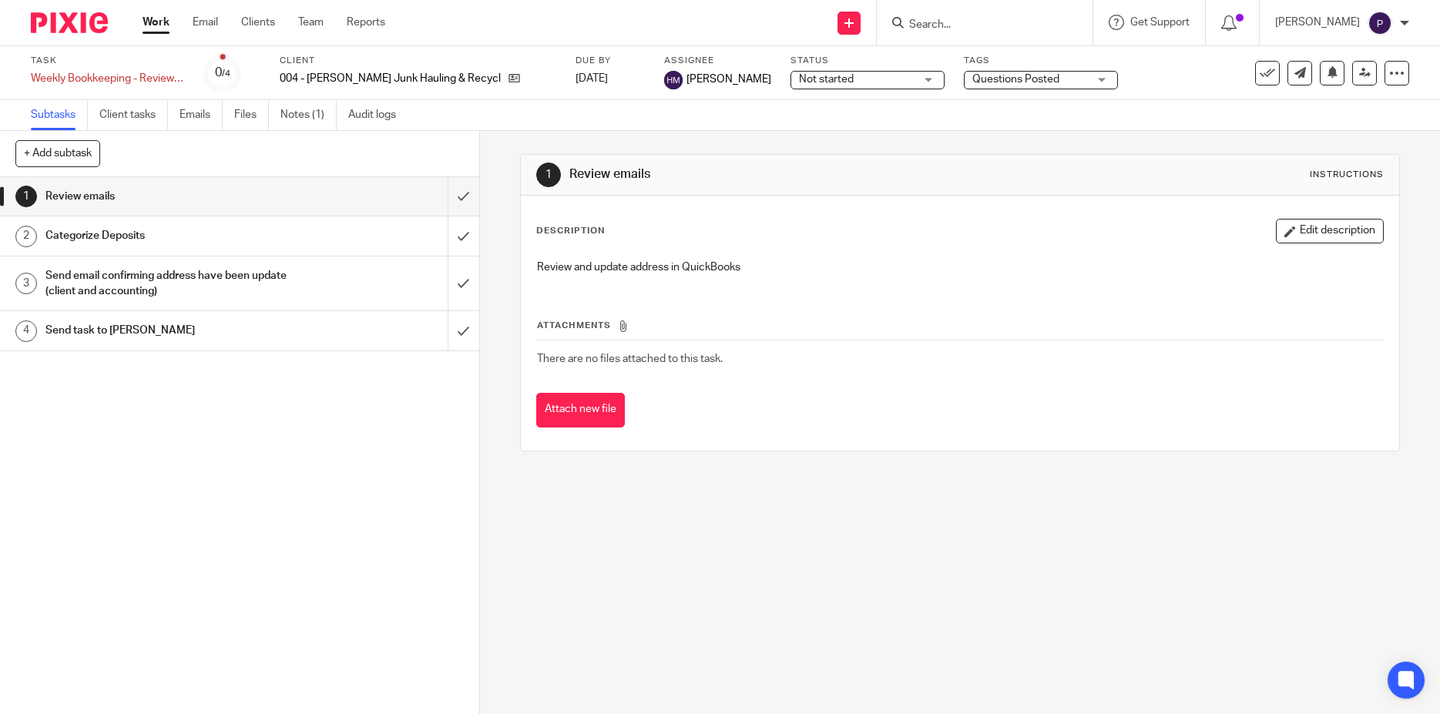
click at [886, 571] on div "1 Review emails Instructions Description Edit description Review and update add…" at bounding box center [960, 422] width 960 height 583
click at [306, 107] on link "Notes (1)" at bounding box center [309, 115] width 56 height 30
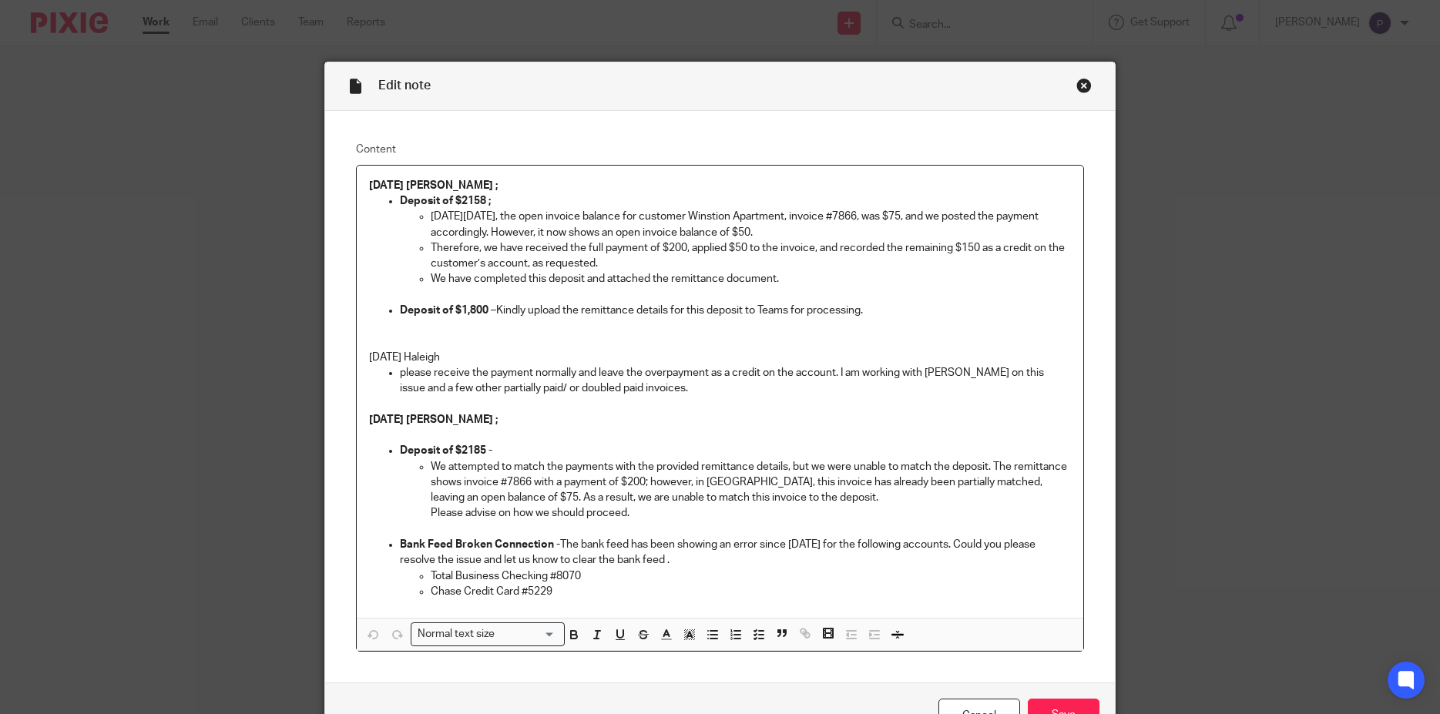
click at [1078, 87] on div "Close this dialog window" at bounding box center [1084, 85] width 15 height 15
click at [1077, 89] on div "Close this dialog window" at bounding box center [1084, 85] width 15 height 15
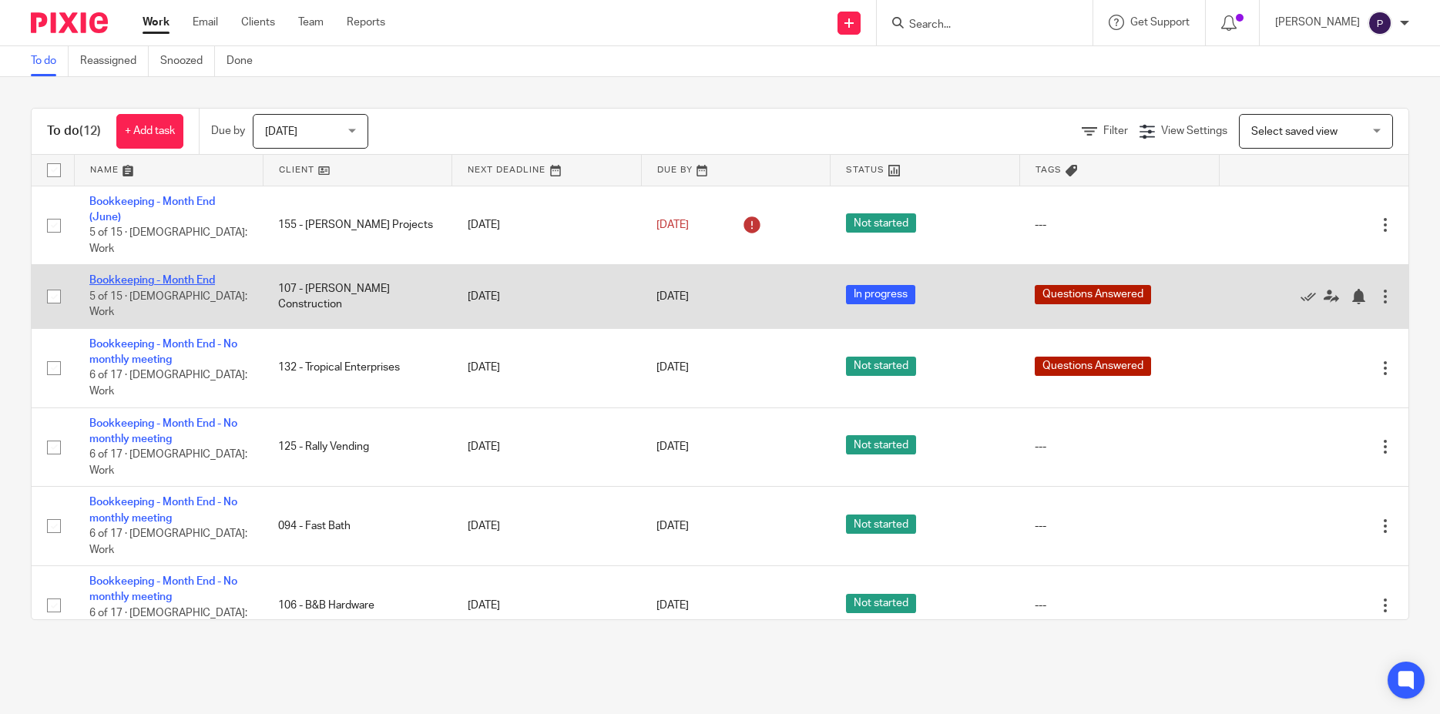
click at [180, 275] on link "Bookkeeping - Month End" at bounding box center [152, 280] width 126 height 11
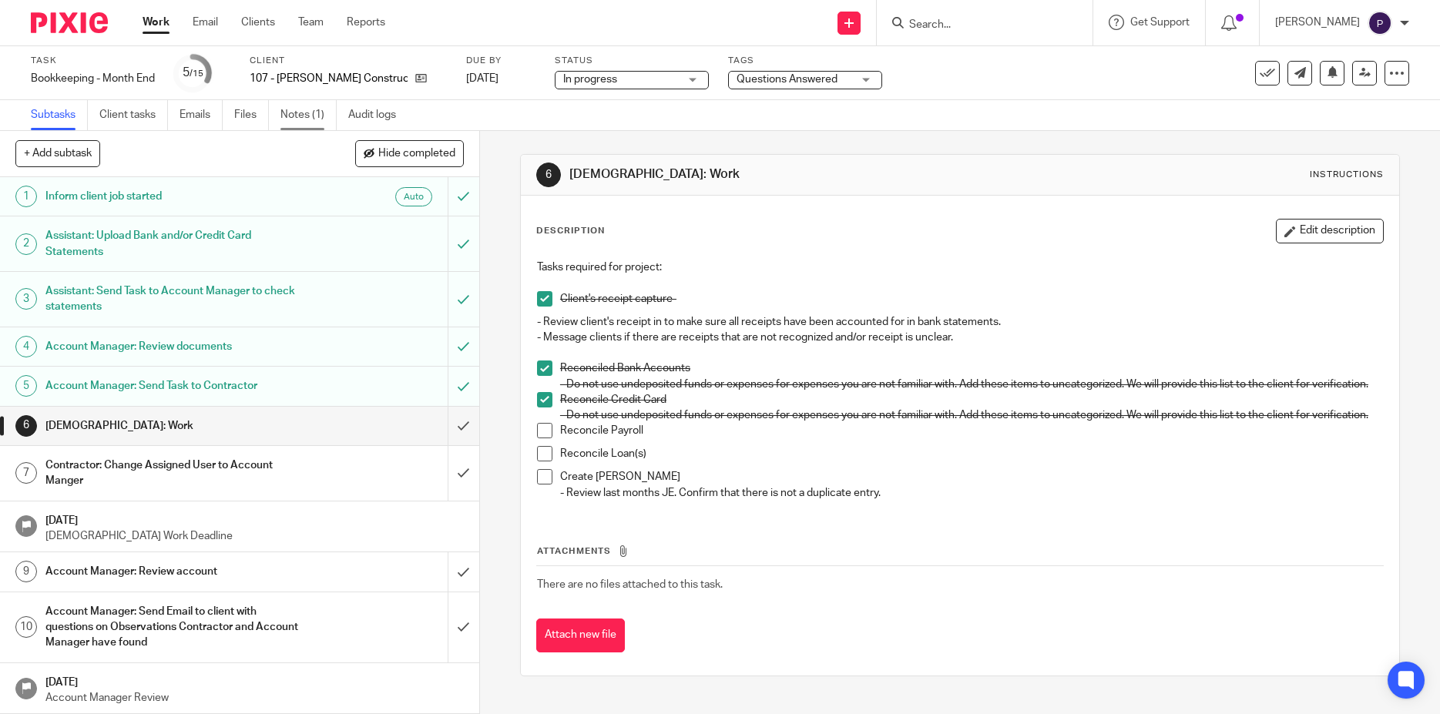
click at [302, 120] on link "Notes (1)" at bounding box center [309, 115] width 56 height 30
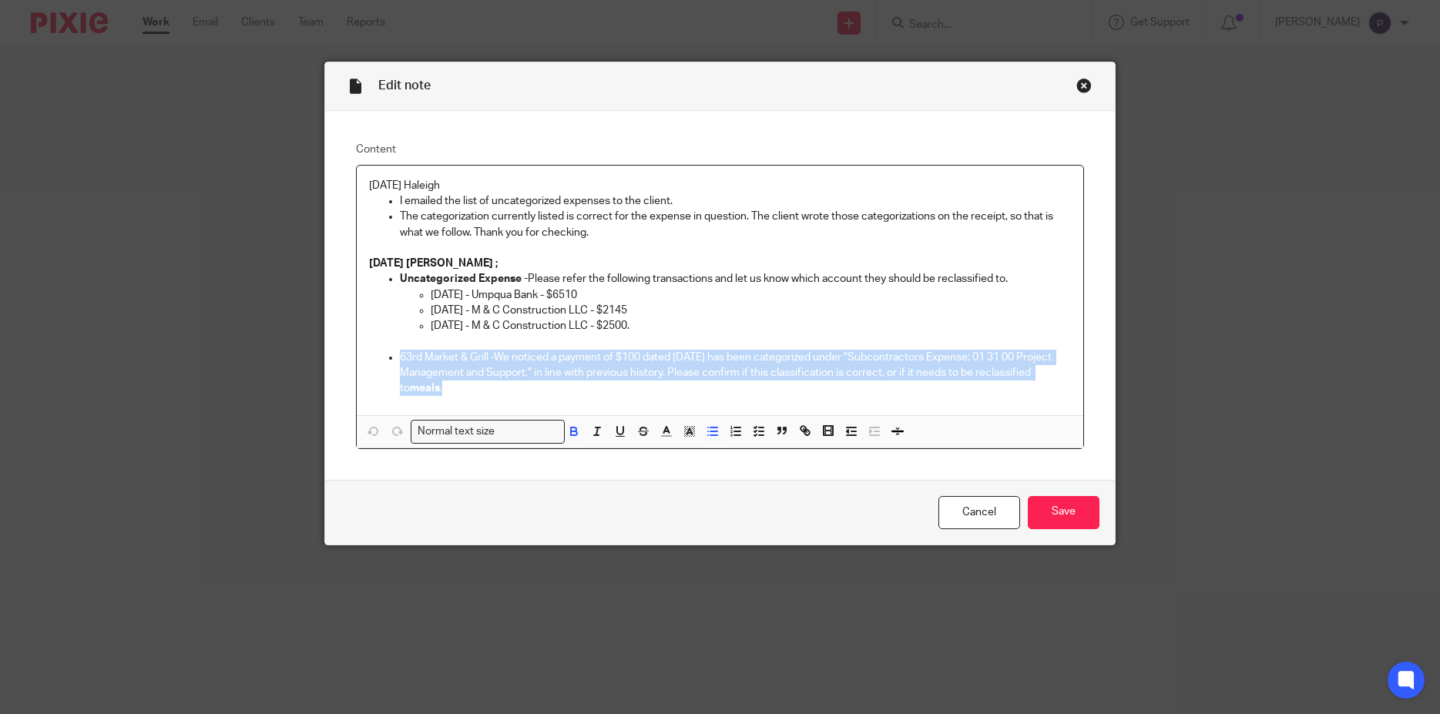
drag, startPoint x: 395, startPoint y: 358, endPoint x: 429, endPoint y: 392, distance: 48.5
click at [429, 392] on p "63rd Market & Grill -We noticed a payment of $100 dated 3/29/25 has been catego…" at bounding box center [736, 373] width 672 height 47
copy p "63rd Market & Grill -We noticed a payment of $100 dated 3/29/25 has been catego…"
drag, startPoint x: 393, startPoint y: 216, endPoint x: 604, endPoint y: 239, distance: 212.4
click at [604, 239] on li "The categorization currently listed is correct for the expense in question. The…" at bounding box center [736, 225] width 672 height 32
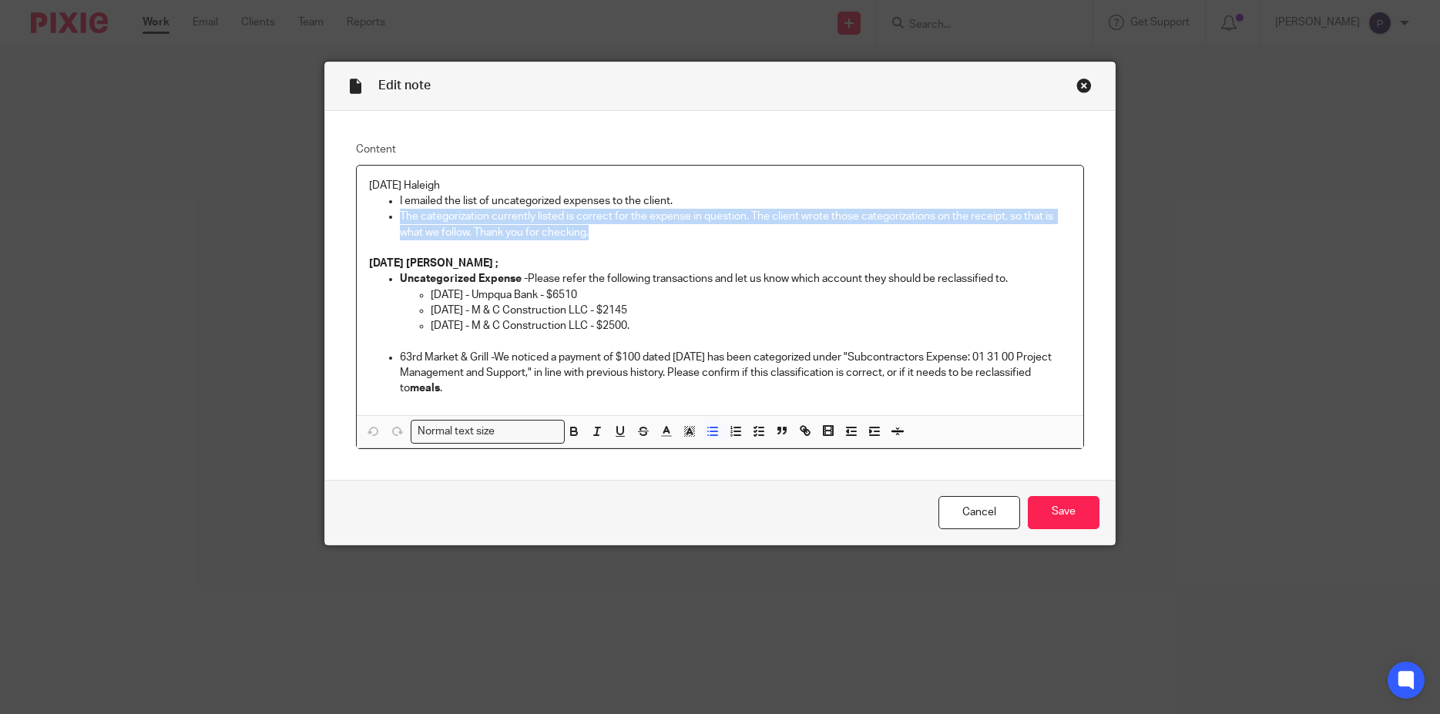
drag, startPoint x: 587, startPoint y: 237, endPoint x: 394, endPoint y: 218, distance: 193.6
click at [400, 218] on p "The categorization currently listed is correct for the expense in question. The…" at bounding box center [736, 225] width 672 height 32
copy p "The categorization currently listed is correct for the expense in question. The…"
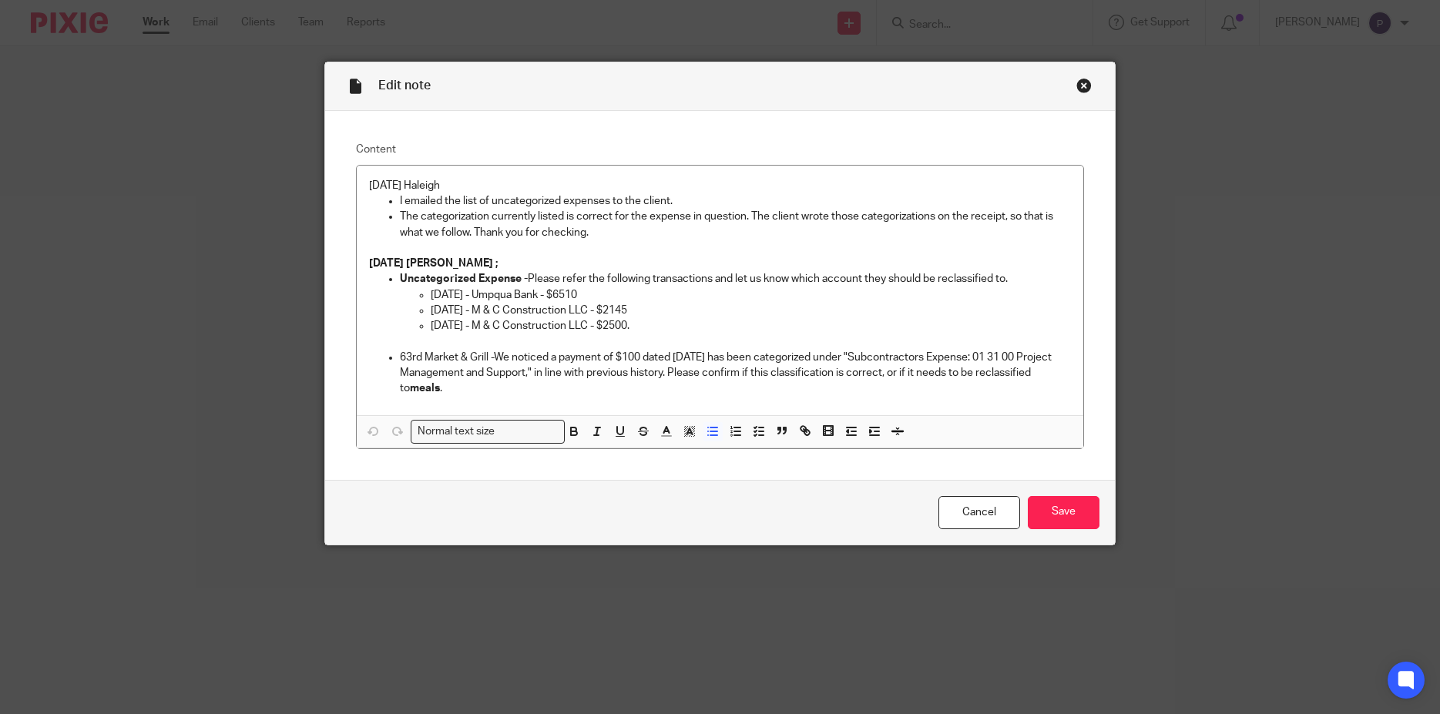
click at [369, 185] on p "8/8/25 Haleigh" at bounding box center [720, 185] width 703 height 15
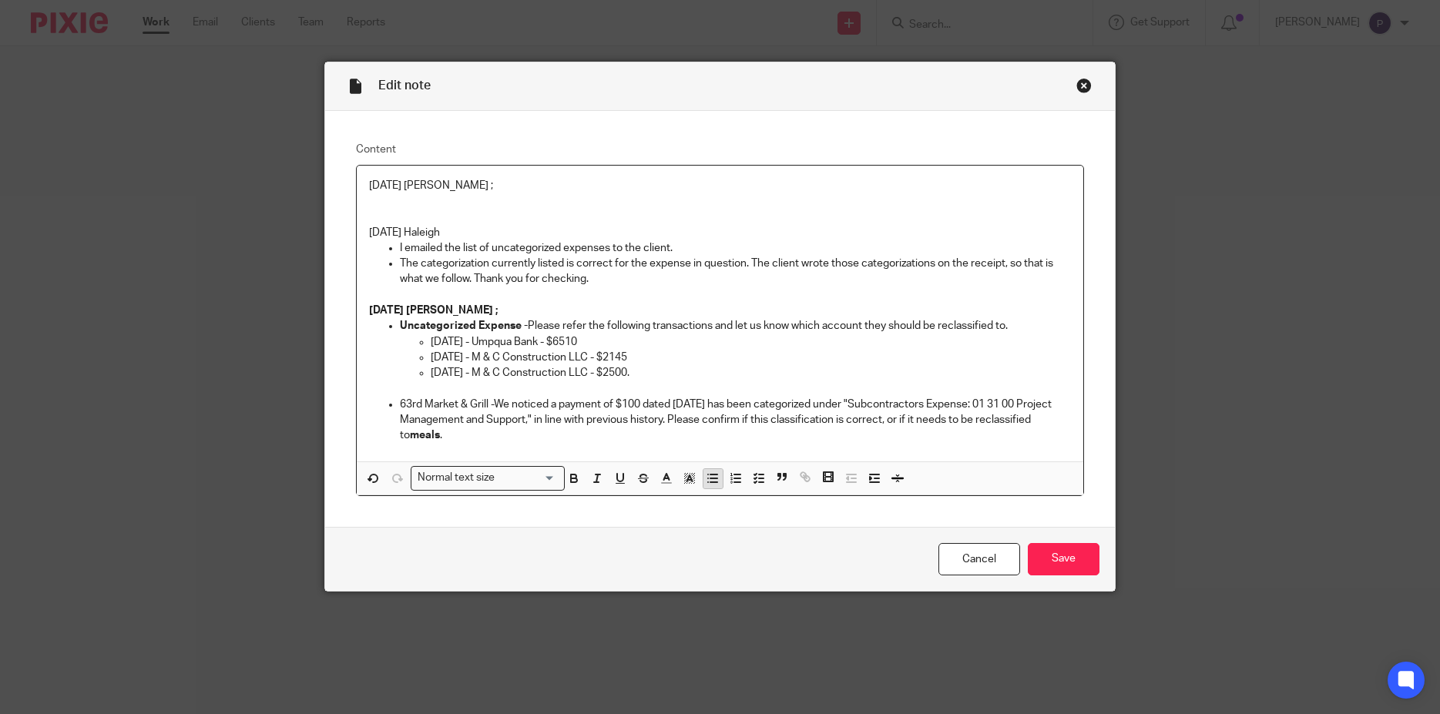
click at [706, 481] on icon "button" at bounding box center [713, 479] width 14 height 14
drag, startPoint x: 394, startPoint y: 328, endPoint x: 517, endPoint y: 329, distance: 123.3
click at [517, 329] on strong "Uncategorized Expense -" at bounding box center [464, 326] width 128 height 11
click at [413, 200] on p at bounding box center [736, 200] width 672 height 15
drag, startPoint x: 445, startPoint y: 187, endPoint x: 301, endPoint y: 184, distance: 144.2
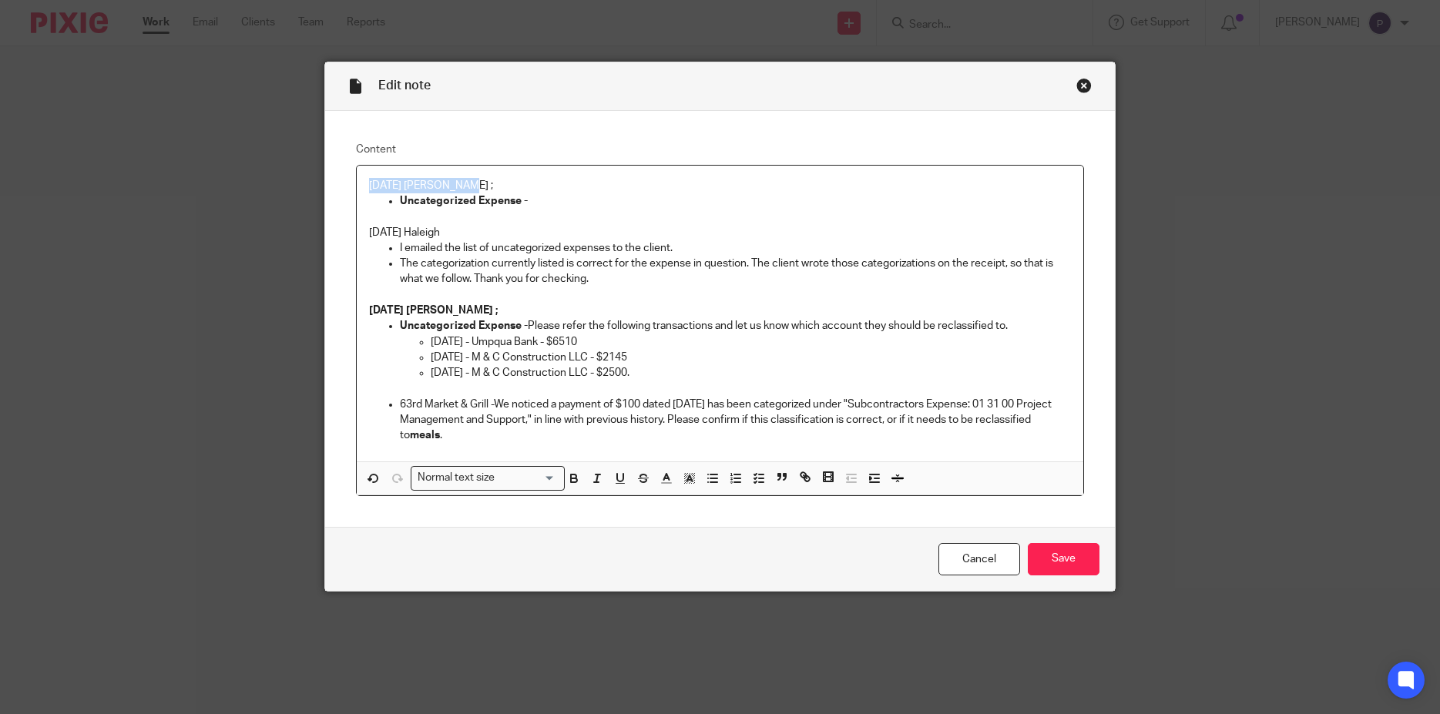
click at [301, 184] on div "Edit note Content 08/11/2025 Penny ; Uncategorized Expense - 8/8/25 Haleigh I e…" at bounding box center [720, 357] width 1440 height 714
click at [546, 203] on p "Uncategorized Expense -" at bounding box center [736, 200] width 672 height 15
drag, startPoint x: 681, startPoint y: 247, endPoint x: 388, endPoint y: 249, distance: 292.1
click at [400, 249] on li "I emailed the list of uncategorized expenses to the client." at bounding box center [736, 247] width 672 height 15
click at [481, 261] on p "The categorization currently listed is correct for the expense in question. The…" at bounding box center [736, 272] width 672 height 32
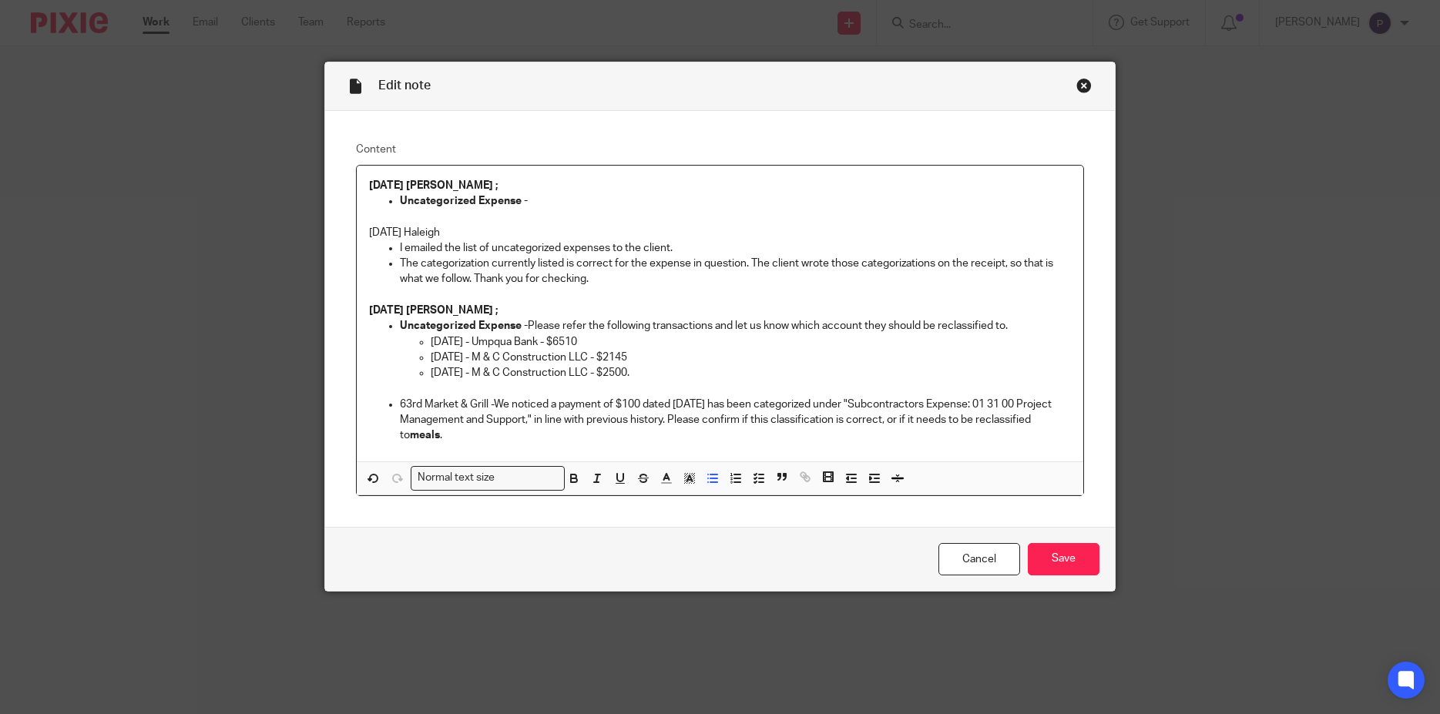
drag, startPoint x: 392, startPoint y: 248, endPoint x: 678, endPoint y: 247, distance: 285.9
click at [678, 247] on li "I emailed the list of uncategorized expenses to the client." at bounding box center [736, 247] width 672 height 15
drag, startPoint x: 678, startPoint y: 247, endPoint x: 387, endPoint y: 247, distance: 291.3
click at [400, 247] on li "I emailed the list of uncategorized expenses to the client." at bounding box center [736, 247] width 672 height 15
copy p "I emailed the list of uncategorized expenses to the client."
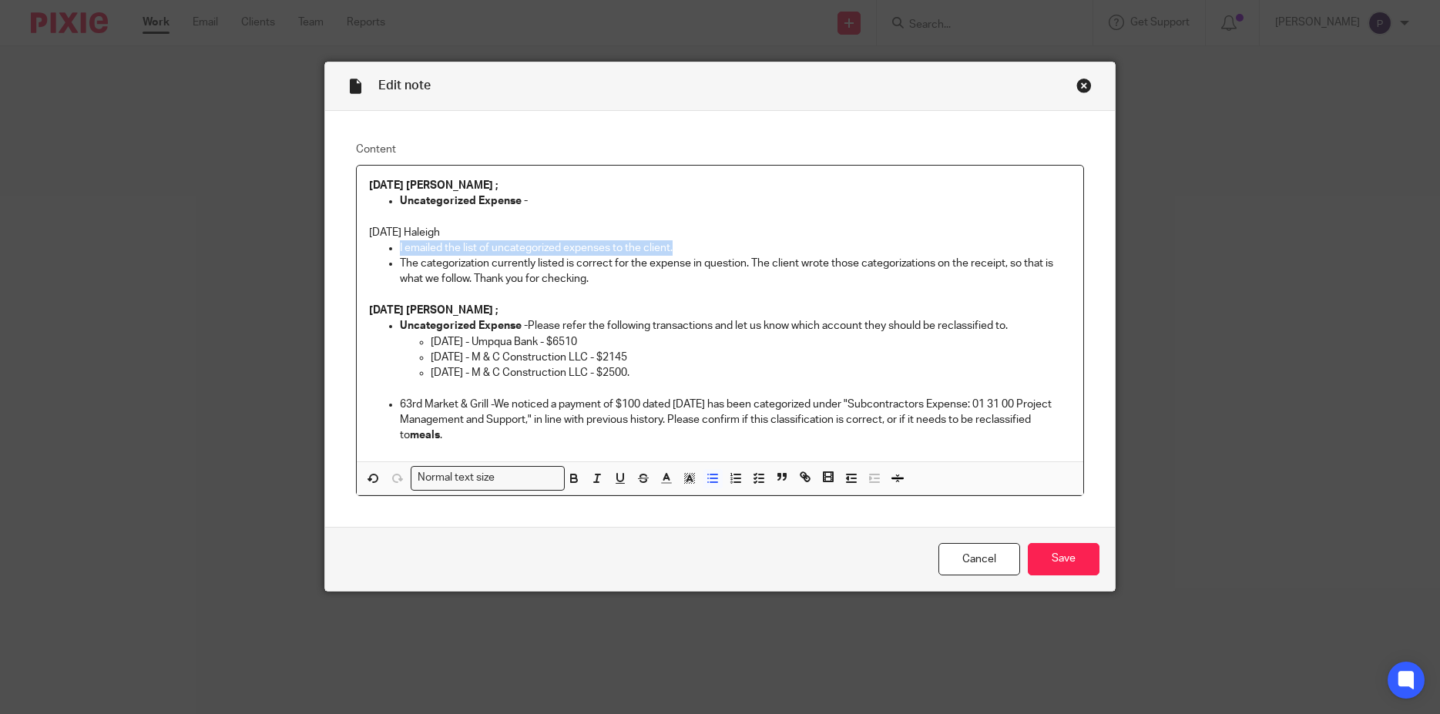
click at [558, 197] on p "Uncategorized Expense -" at bounding box center [736, 200] width 672 height 15
click at [536, 195] on p "Uncategorized Expense -" at bounding box center [736, 200] width 672 height 15
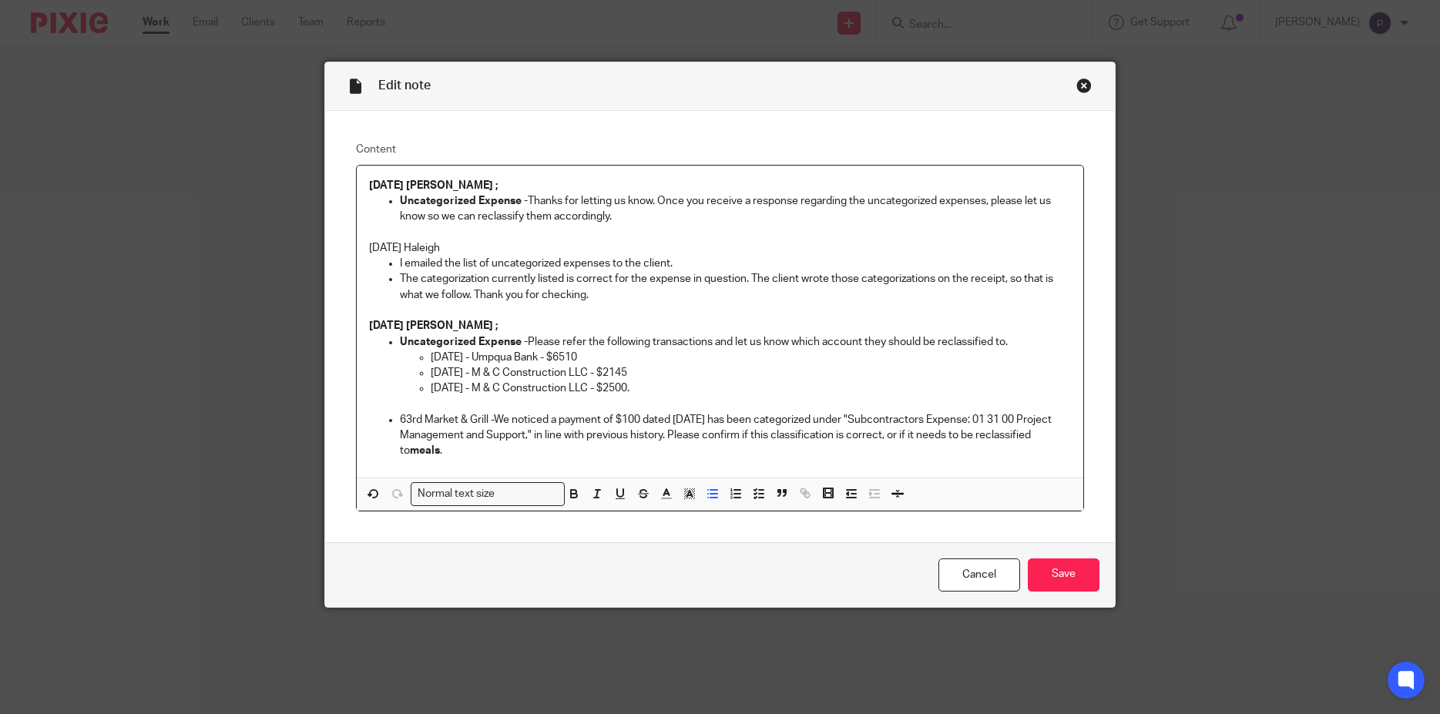
click at [798, 201] on p "Uncategorized Expense - Thanks for letting us know. Once you receive a response…" at bounding box center [736, 209] width 672 height 32
click at [493, 229] on div "08/11/2025 Penny ; Uncategorized Expense - Thanks for letting us know. Once you…" at bounding box center [721, 322] width 728 height 312
click at [489, 214] on p "Uncategorized Expense - Thanks for letting us know. Once you receive a response…" at bounding box center [736, 209] width 672 height 32
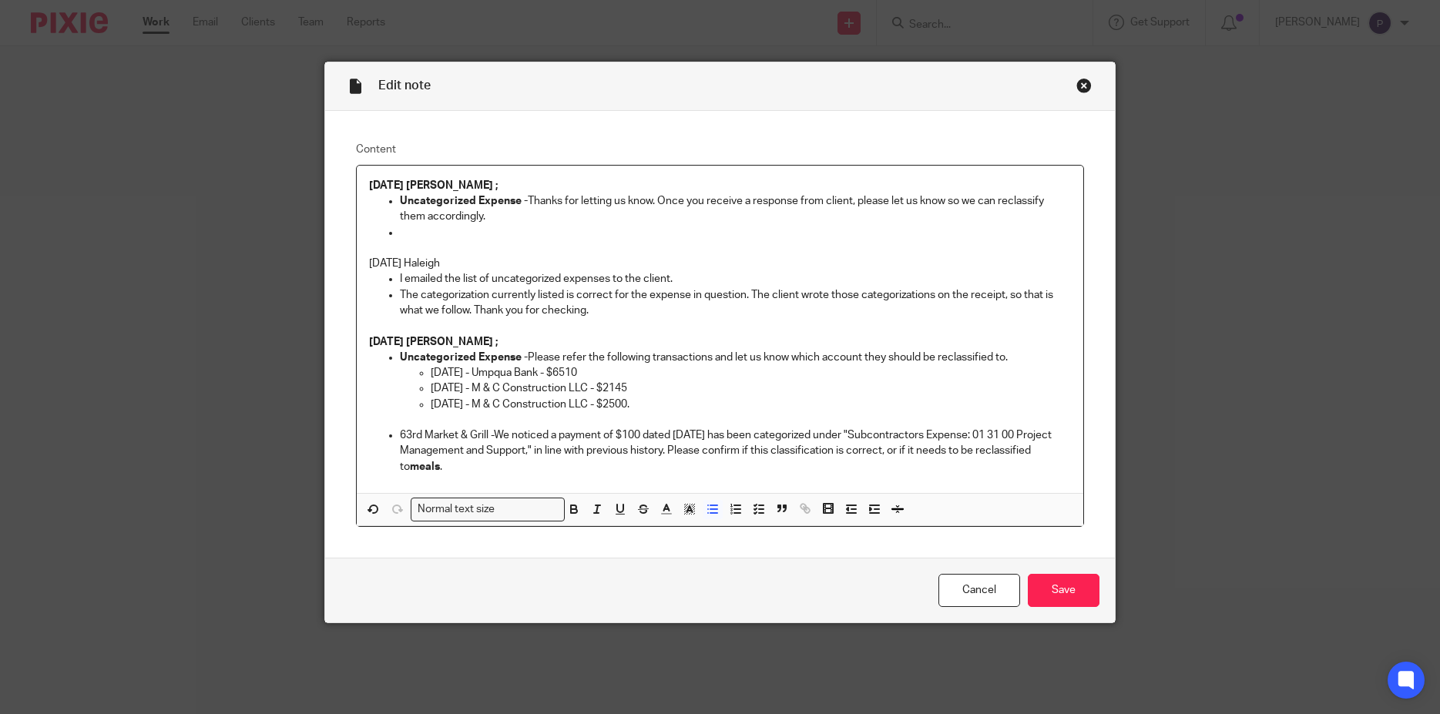
drag, startPoint x: 393, startPoint y: 292, endPoint x: 589, endPoint y: 314, distance: 196.9
click at [589, 314] on li "The categorization currently listed is correct for the expense in question. The…" at bounding box center [736, 303] width 672 height 32
drag, startPoint x: 392, startPoint y: 433, endPoint x: 434, endPoint y: 475, distance: 58.9
click at [434, 475] on li "63rd Market & Grill -We noticed a payment of $100 dated 3/29/25 has been catego…" at bounding box center [736, 451] width 672 height 47
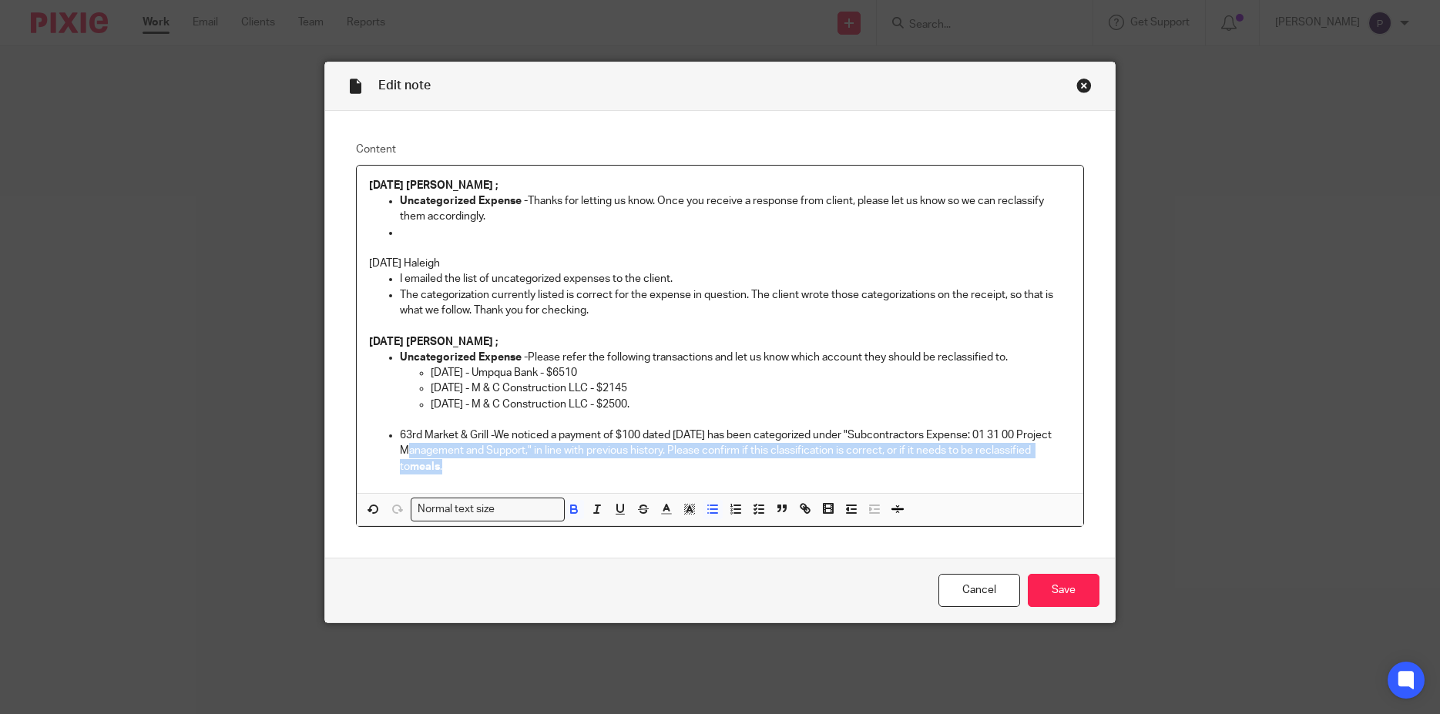
drag, startPoint x: 442, startPoint y: 475, endPoint x: 392, endPoint y: 437, distance: 62.7
click at [400, 437] on li "63rd Market & Grill -We noticed a payment of $100 dated 3/29/25 has been catego…" at bounding box center [736, 451] width 672 height 47
click at [428, 469] on p "63rd Market & Grill -We noticed a payment of $100 dated 3/29/25 has been catego…" at bounding box center [736, 451] width 672 height 47
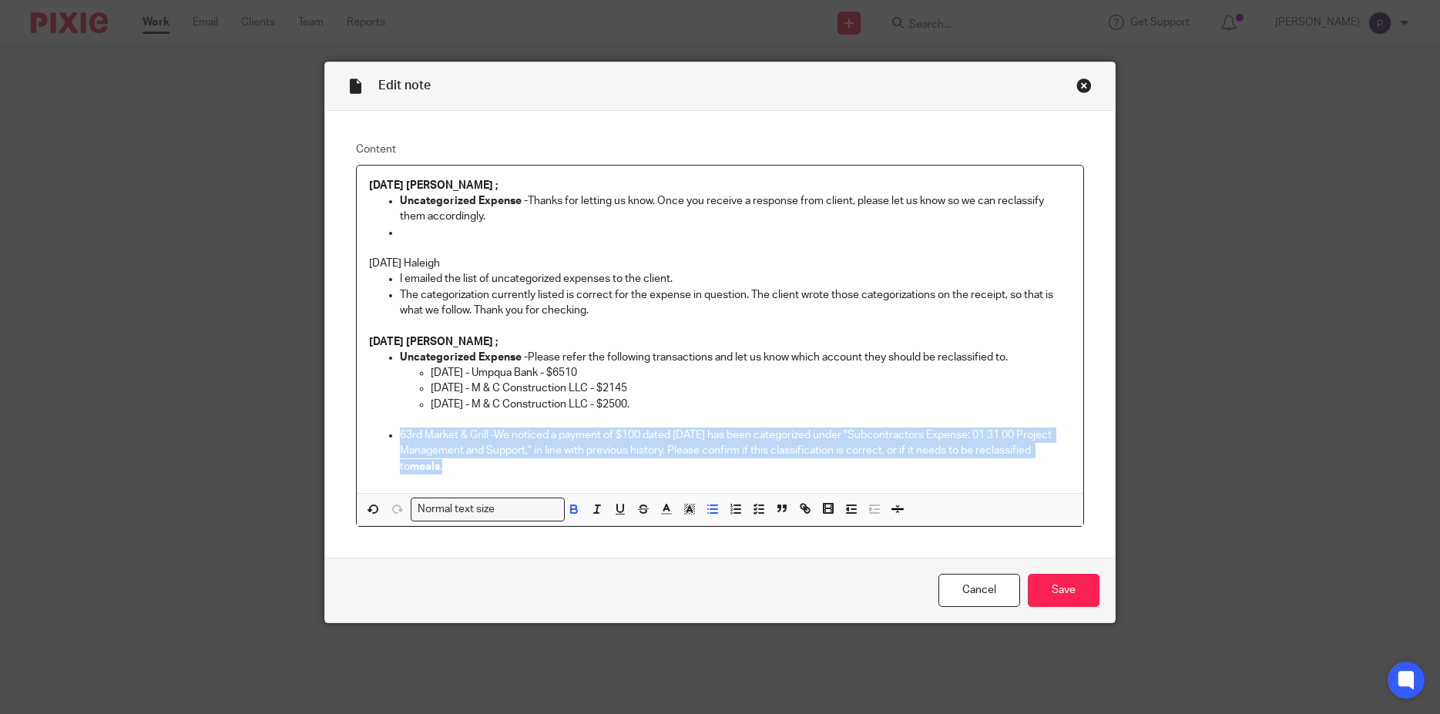
drag, startPoint x: 428, startPoint y: 469, endPoint x: 393, endPoint y: 429, distance: 53.6
click at [400, 429] on li "63rd Market & Grill -We noticed a payment of $100 dated 3/29/25 has been catego…" at bounding box center [736, 451] width 672 height 47
copy p "63rd Market & Grill -We noticed a payment of $100 dated 3/29/25 has been catego…"
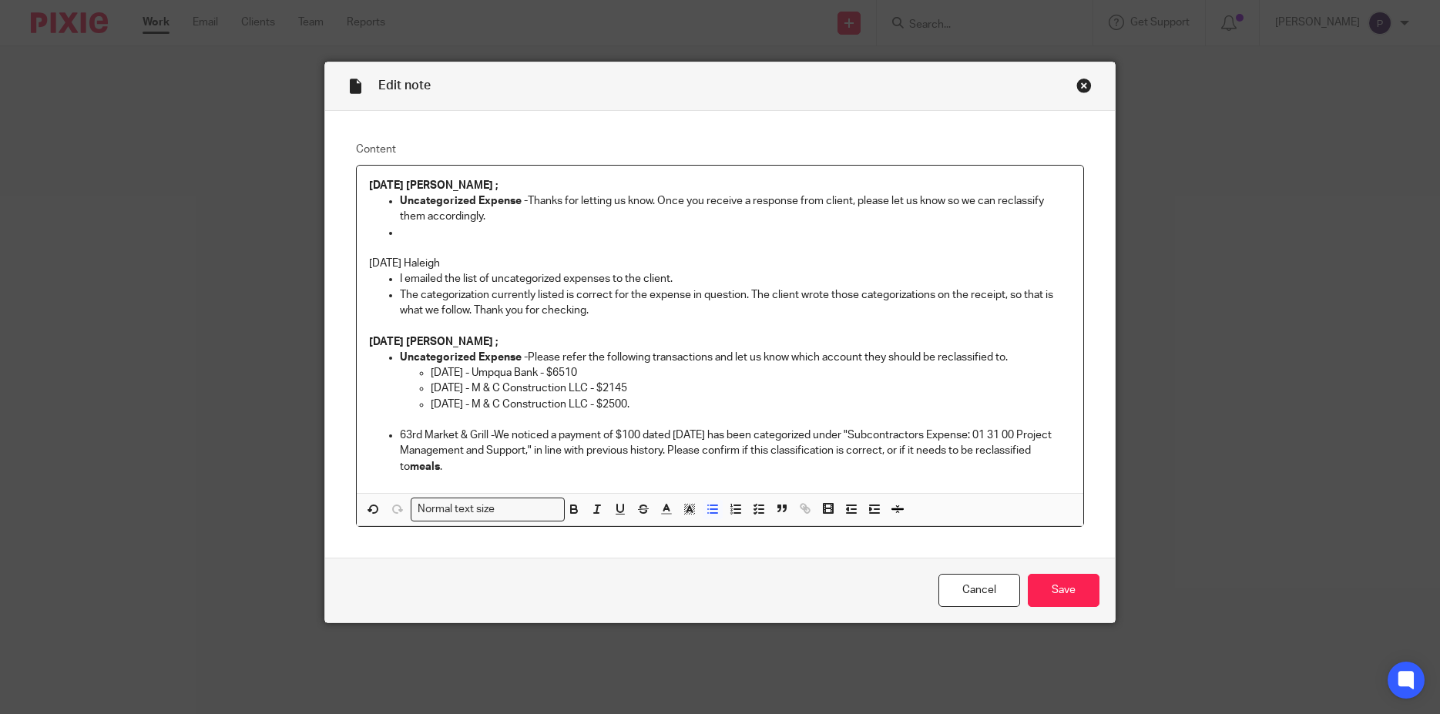
click at [603, 311] on p "The categorization currently listed is correct for the expense in question. The…" at bounding box center [736, 303] width 672 height 32
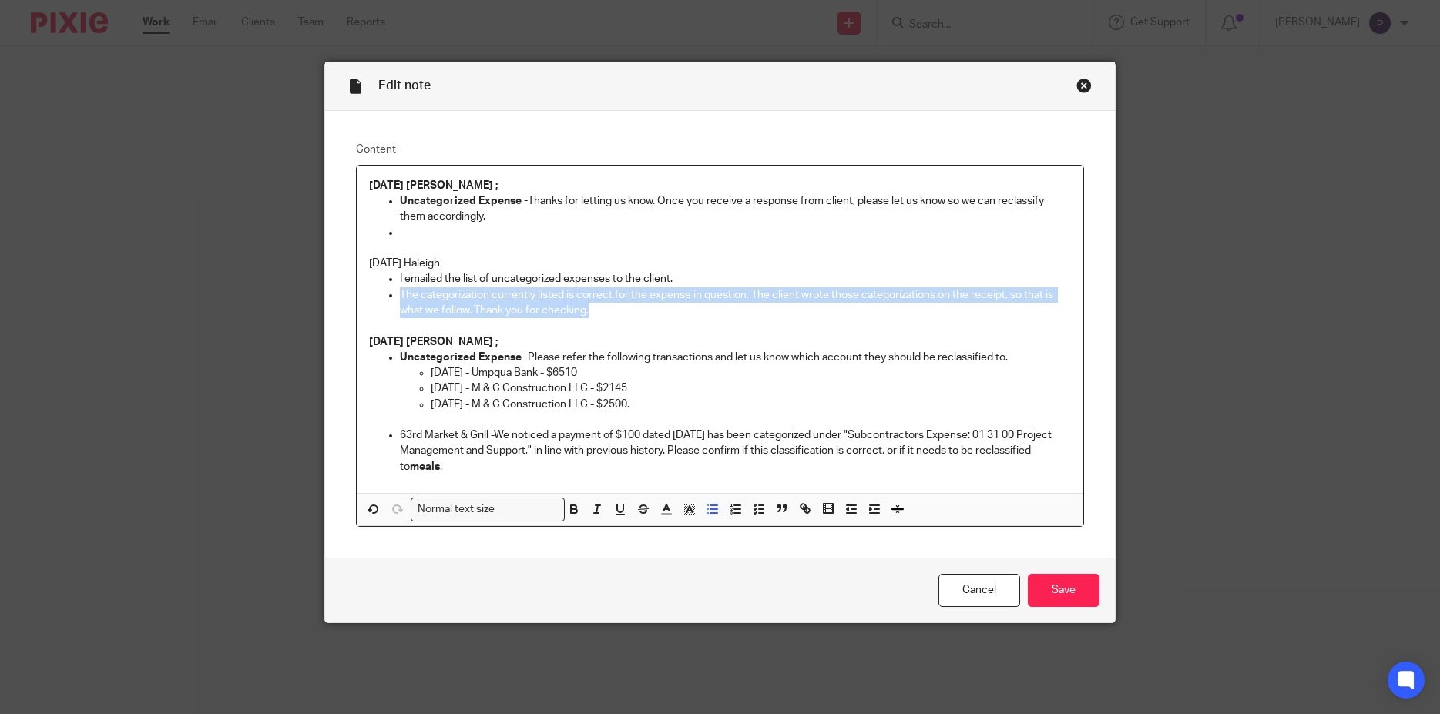
drag, startPoint x: 584, startPoint y: 311, endPoint x: 393, endPoint y: 295, distance: 191.8
click at [400, 295] on li "The categorization currently listed is correct for the expense in question. The…" at bounding box center [736, 303] width 672 height 32
copy p "The categorization currently listed is correct for the expense in question. The…"
click at [411, 232] on p at bounding box center [736, 232] width 672 height 15
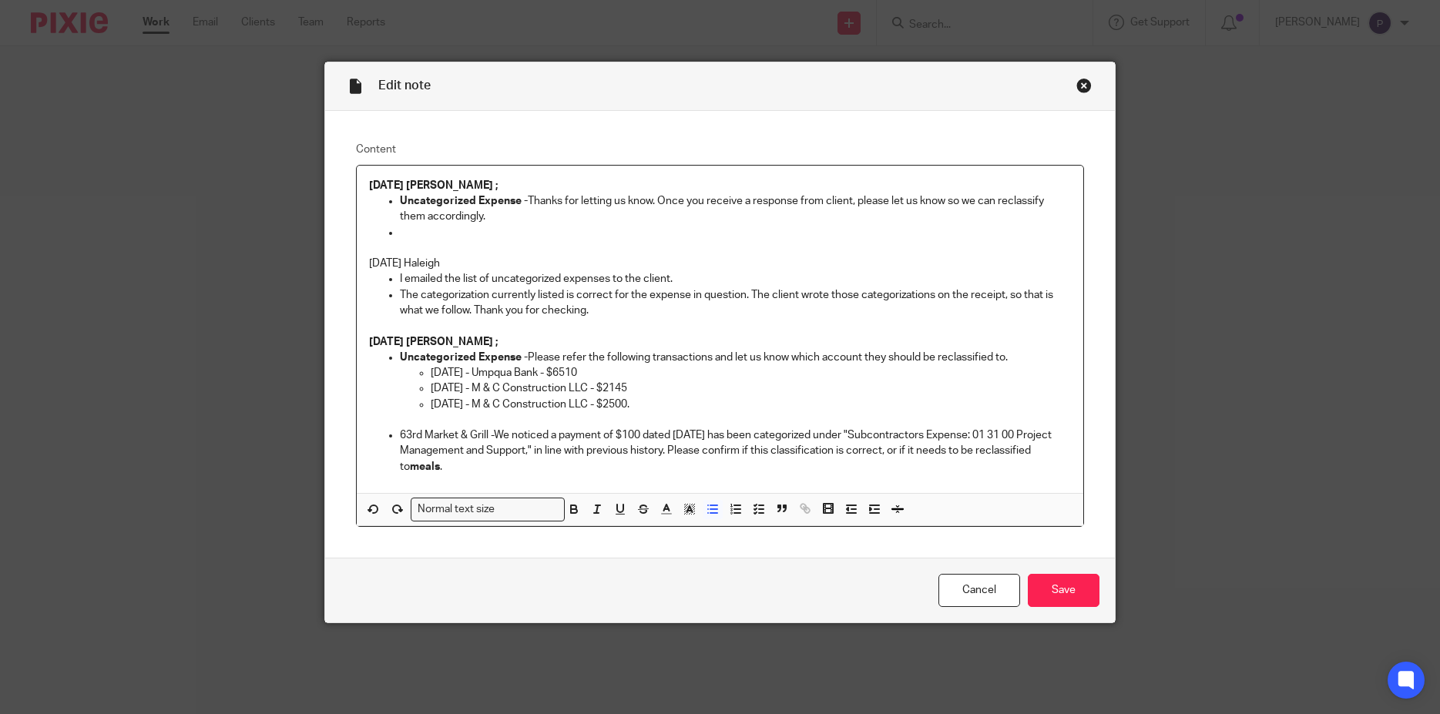
click at [411, 232] on p at bounding box center [736, 232] width 672 height 15
click at [799, 235] on p "Thanks for the clarification. Going forward, we will retain the categorization …" at bounding box center [736, 232] width 672 height 15
click at [1047, 599] on input "Save" at bounding box center [1064, 590] width 72 height 33
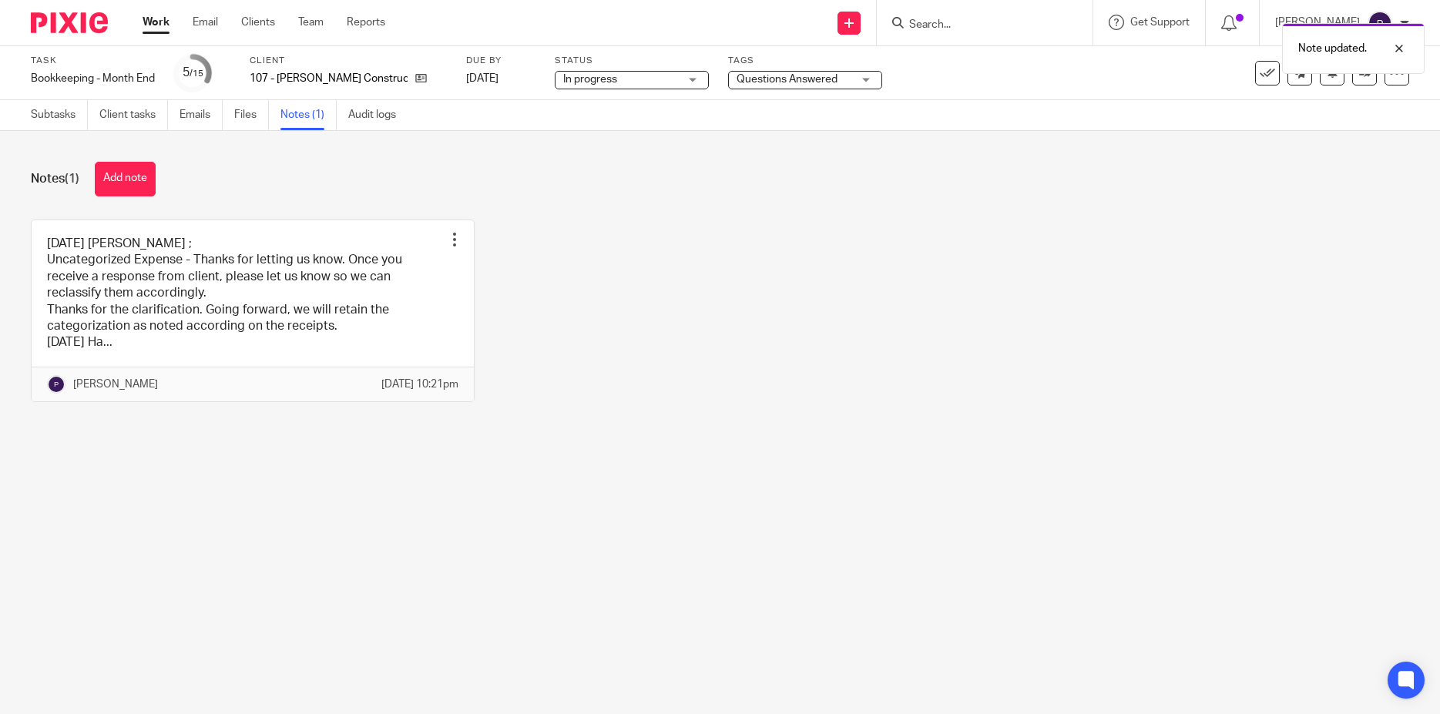
click at [778, 81] on span "Questions Answered" at bounding box center [787, 79] width 101 height 11
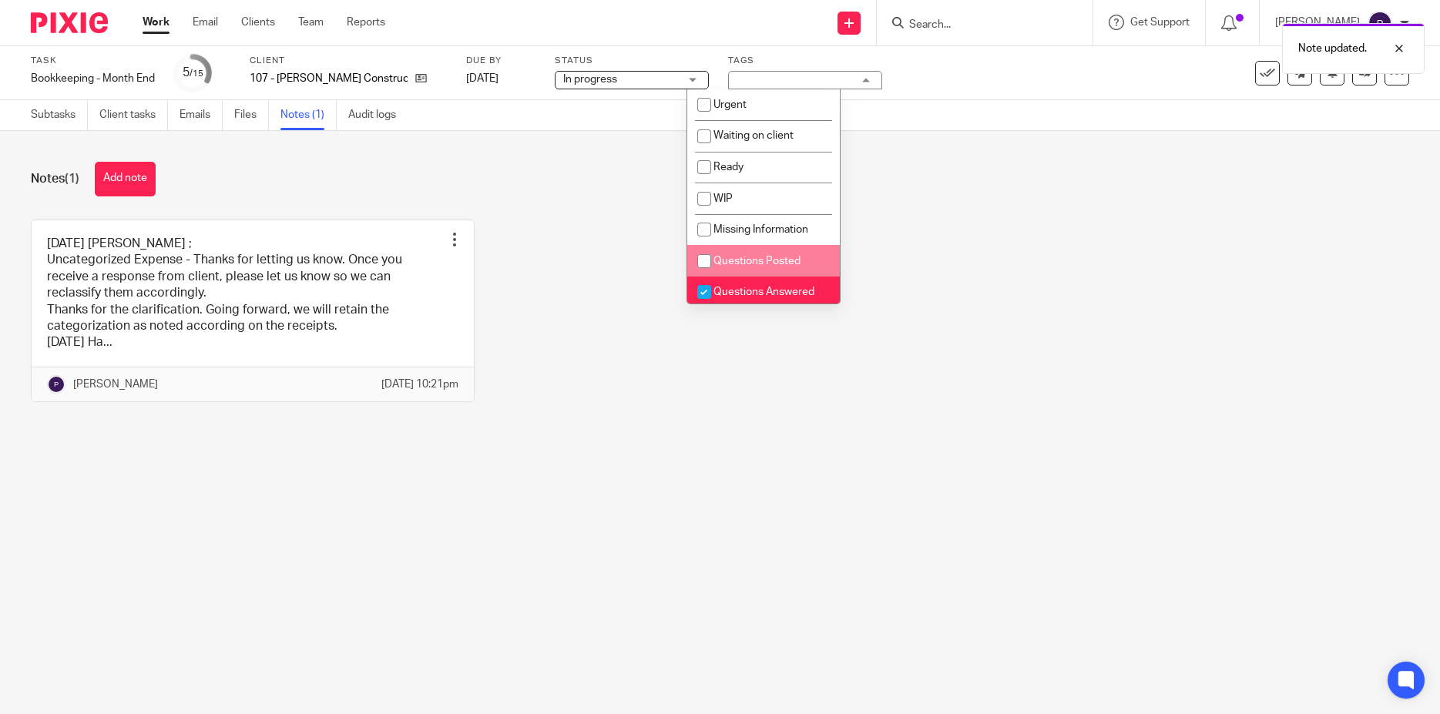
click at [706, 263] on input "checkbox" at bounding box center [704, 261] width 29 height 29
checkbox input "true"
click at [702, 290] on input "checkbox" at bounding box center [704, 291] width 29 height 29
checkbox input "false"
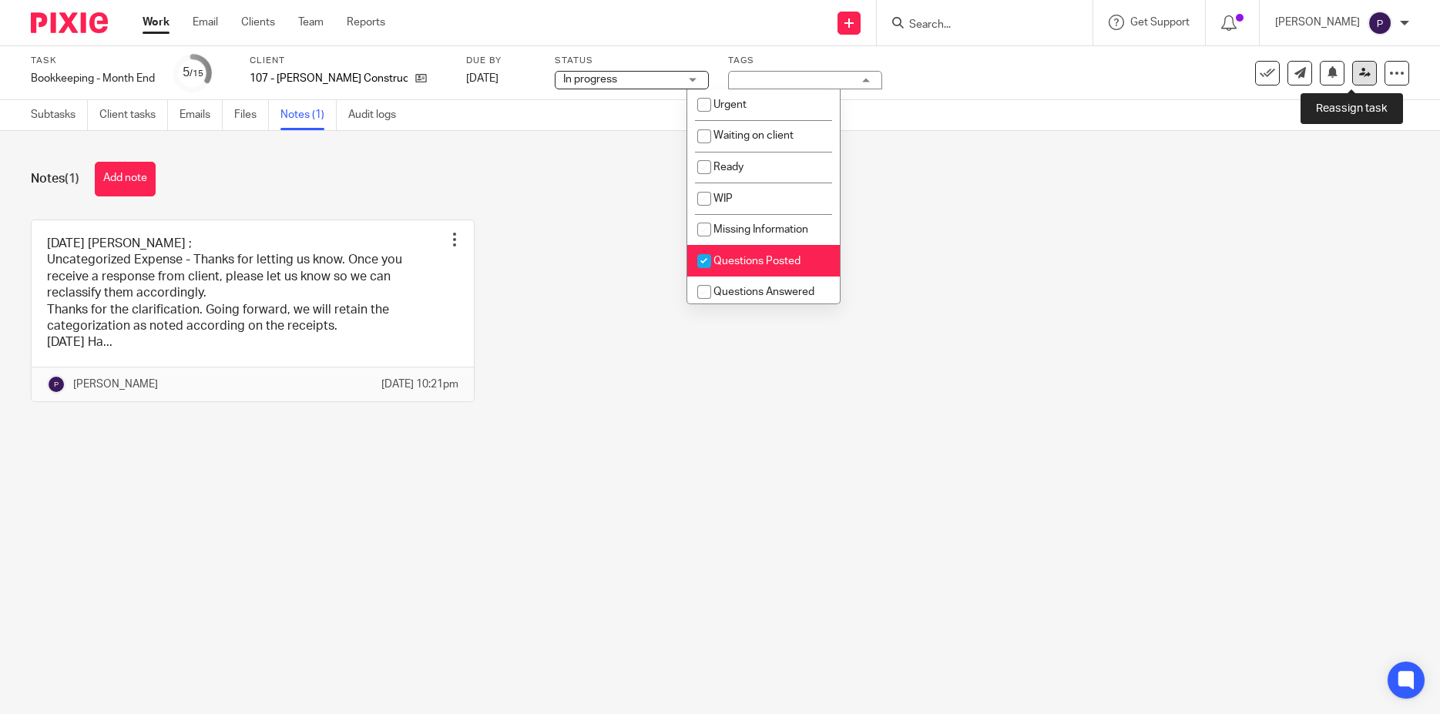
click at [1360, 78] on icon at bounding box center [1366, 73] width 12 height 12
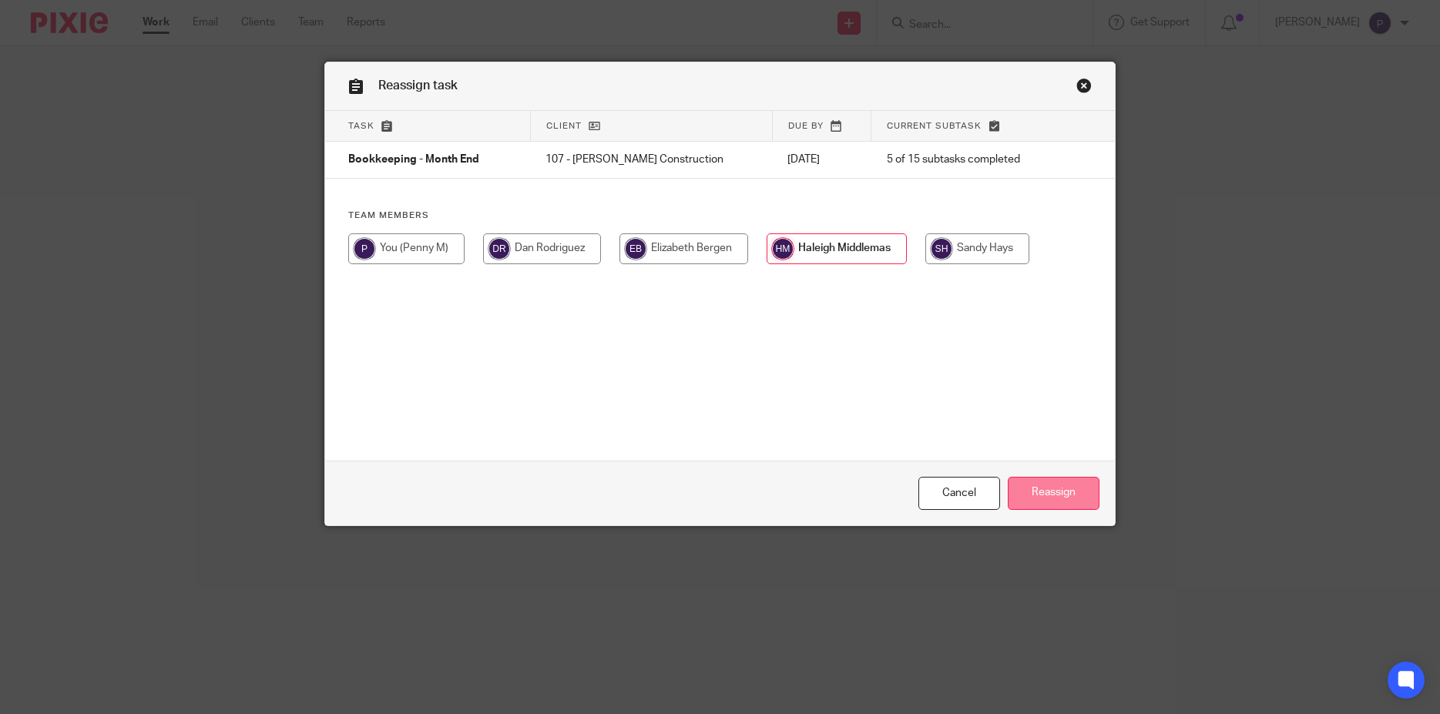
click at [1059, 493] on input "Reassign" at bounding box center [1054, 493] width 92 height 33
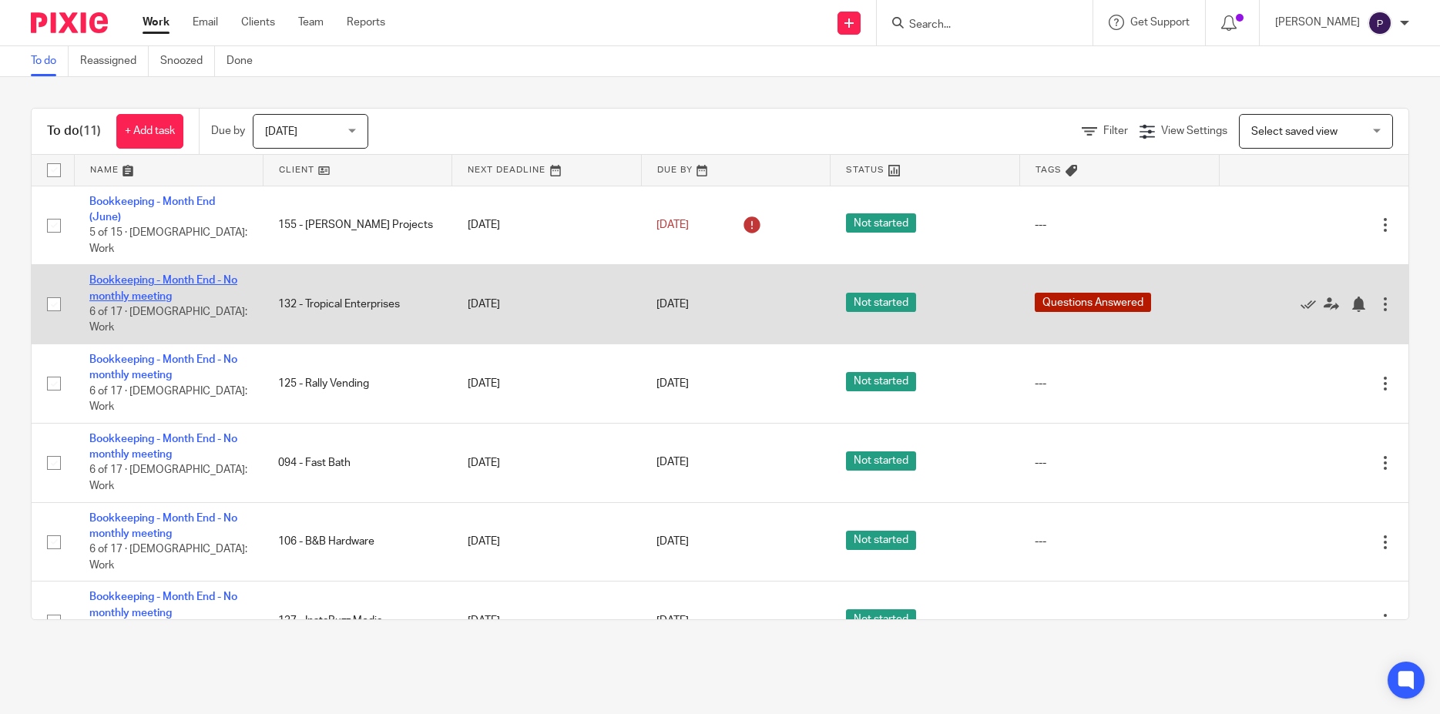
click at [179, 275] on link "Bookkeeping - Month End - No monthly meeting" at bounding box center [163, 288] width 148 height 26
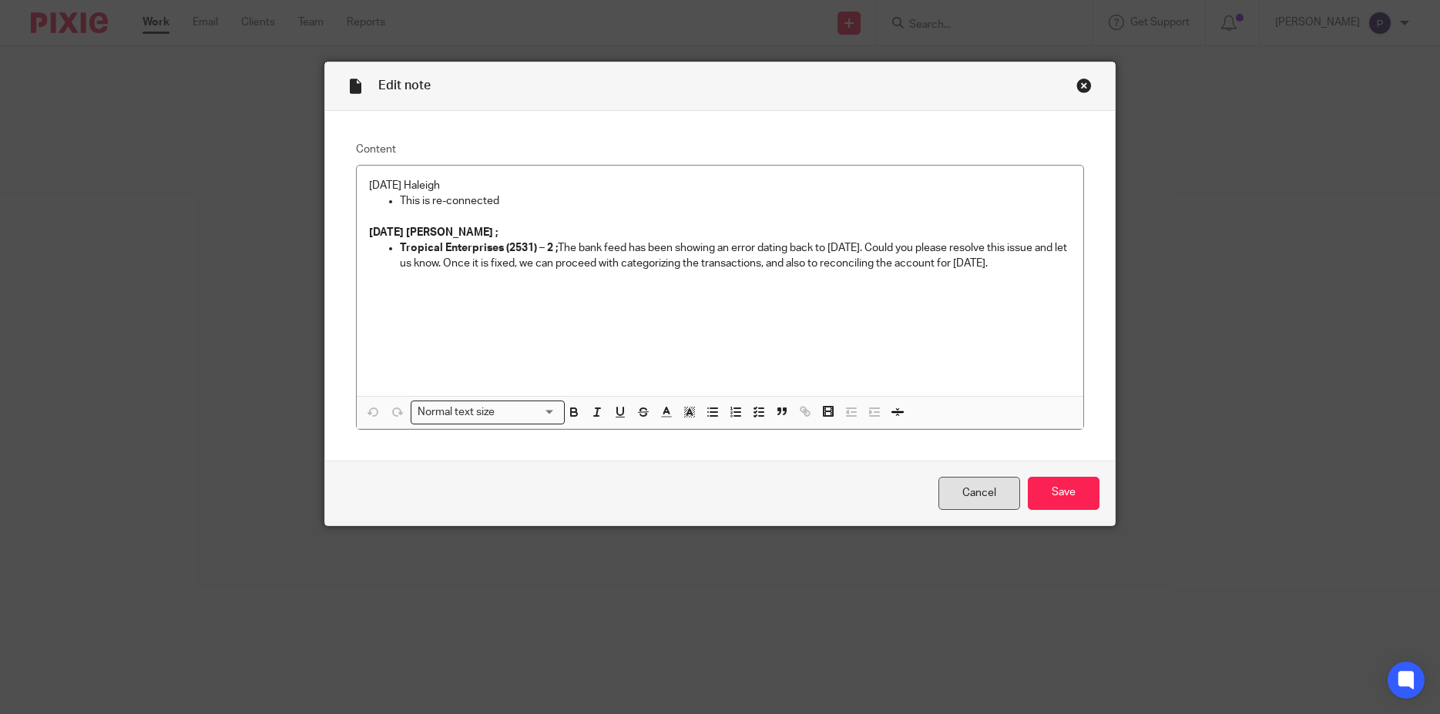
click at [987, 497] on link "Cancel" at bounding box center [980, 493] width 82 height 33
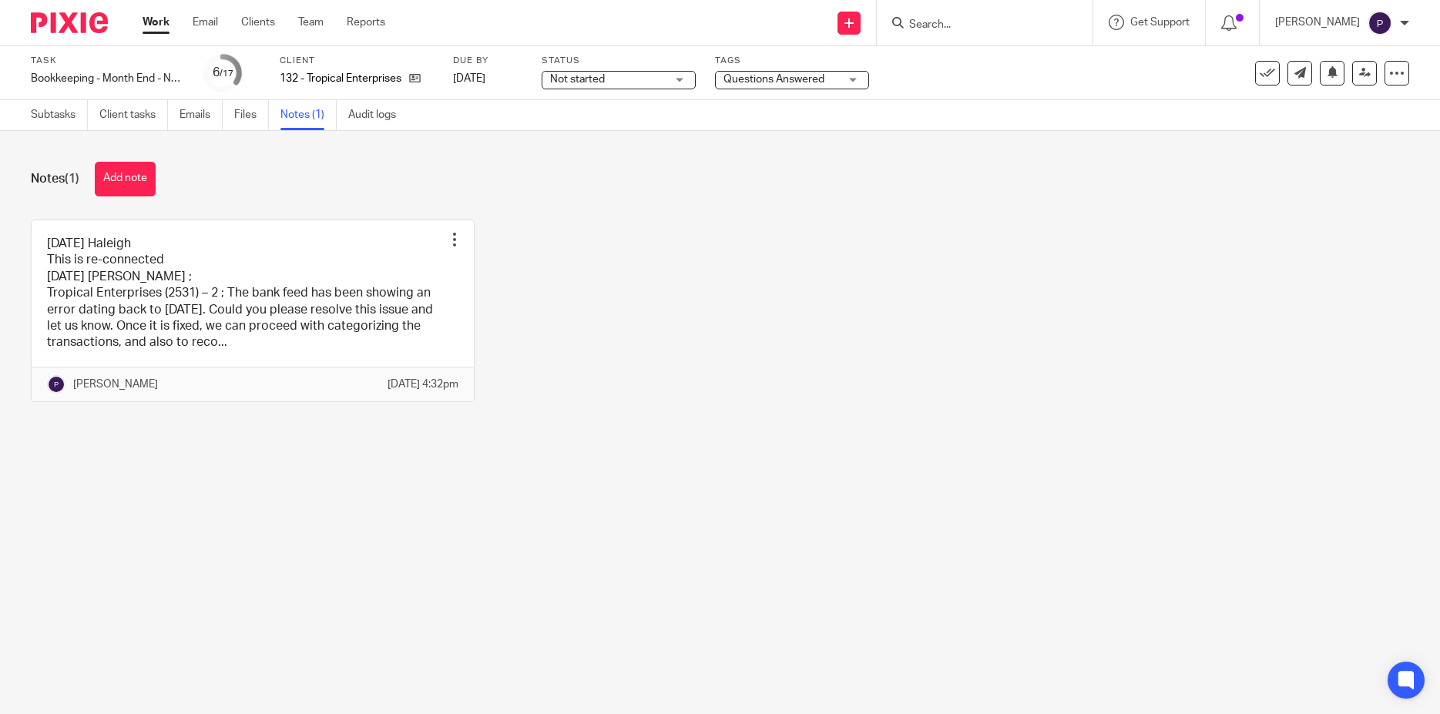
click at [792, 83] on span "Questions Answered" at bounding box center [774, 79] width 101 height 11
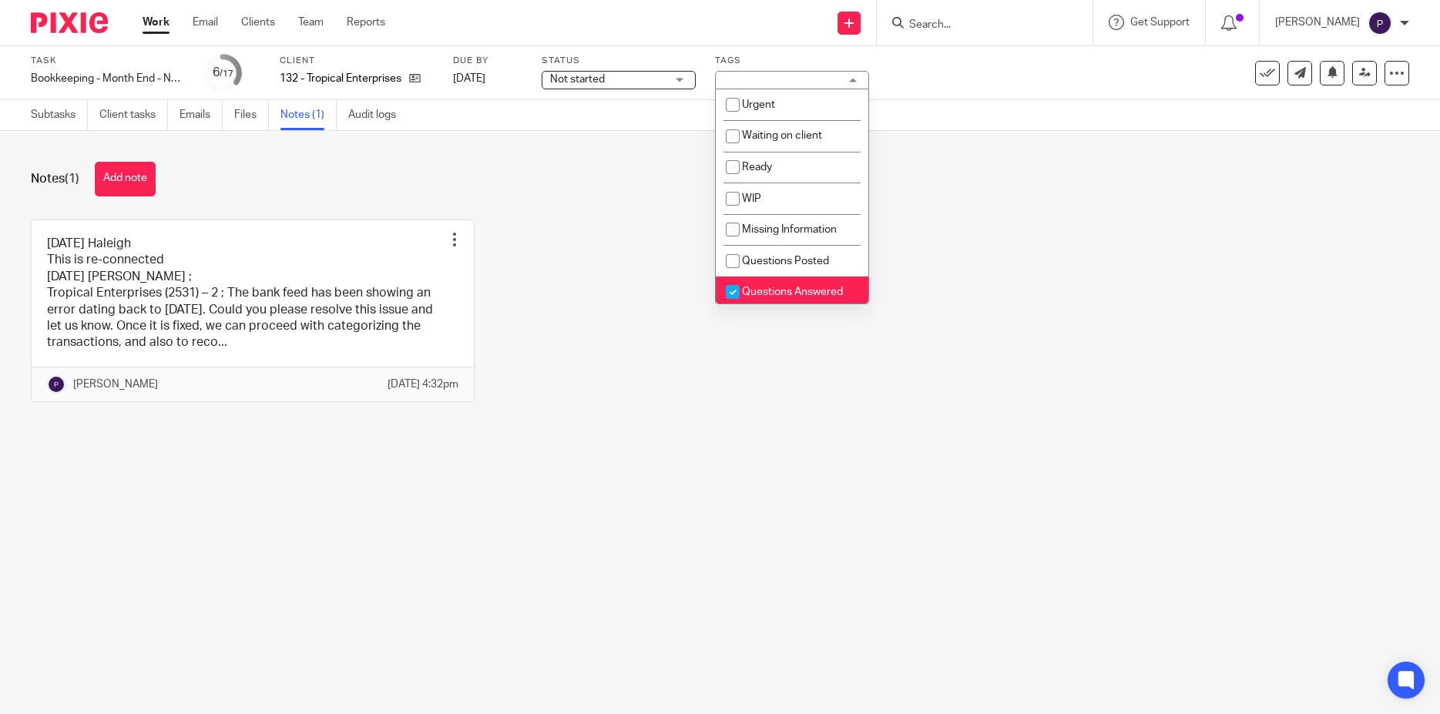
click at [730, 299] on input "checkbox" at bounding box center [732, 291] width 29 height 29
checkbox input "false"
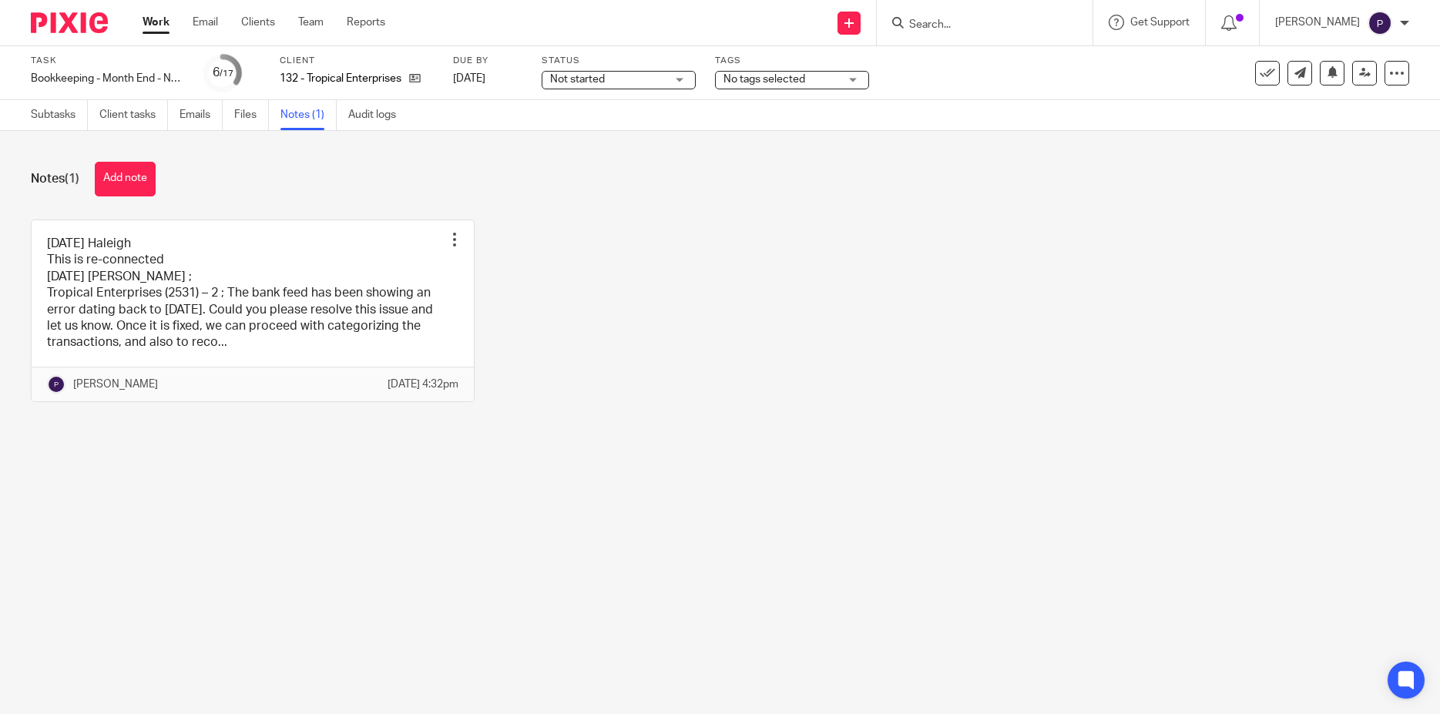
click at [147, 22] on link "Work" at bounding box center [156, 22] width 27 height 15
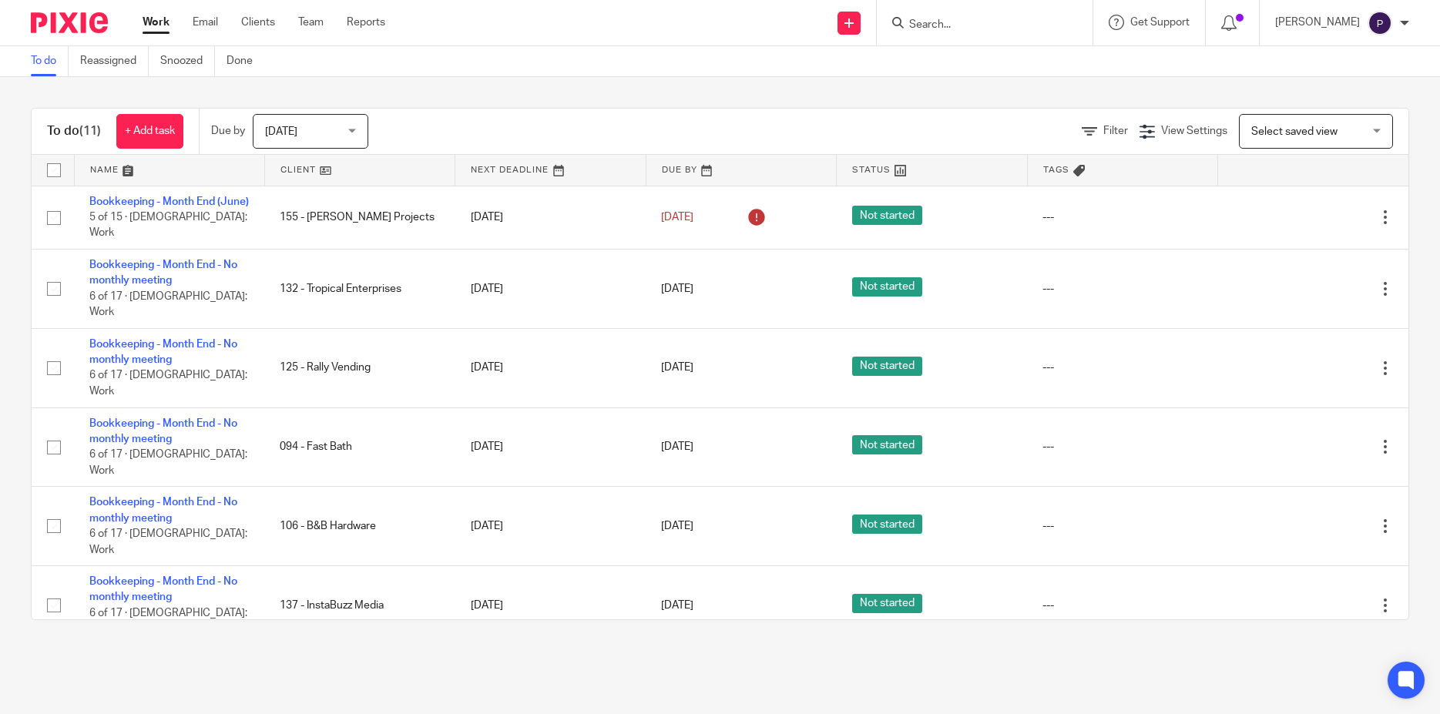
click at [159, 656] on main "To do Reassigned Snoozed Done To do (11) + Add task Due by Today Today Today To…" at bounding box center [720, 357] width 1440 height 714
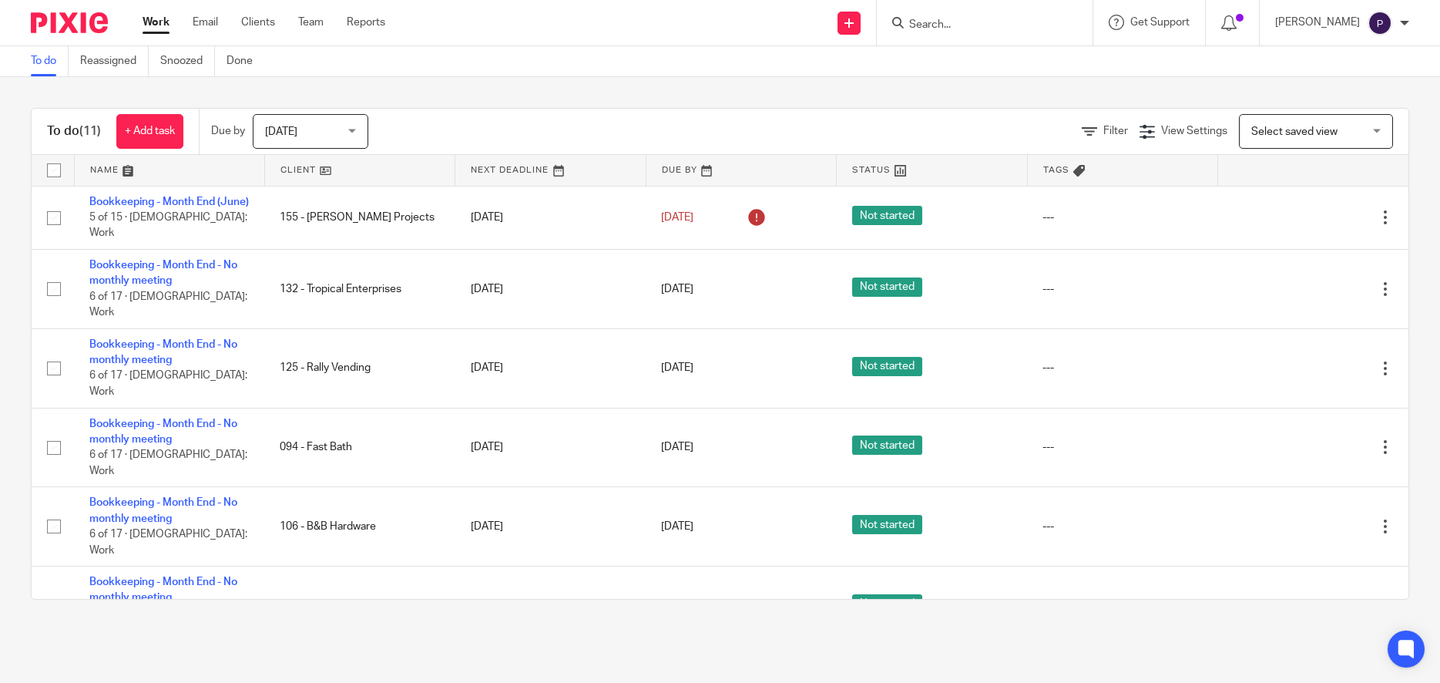
scroll to position [284, 0]
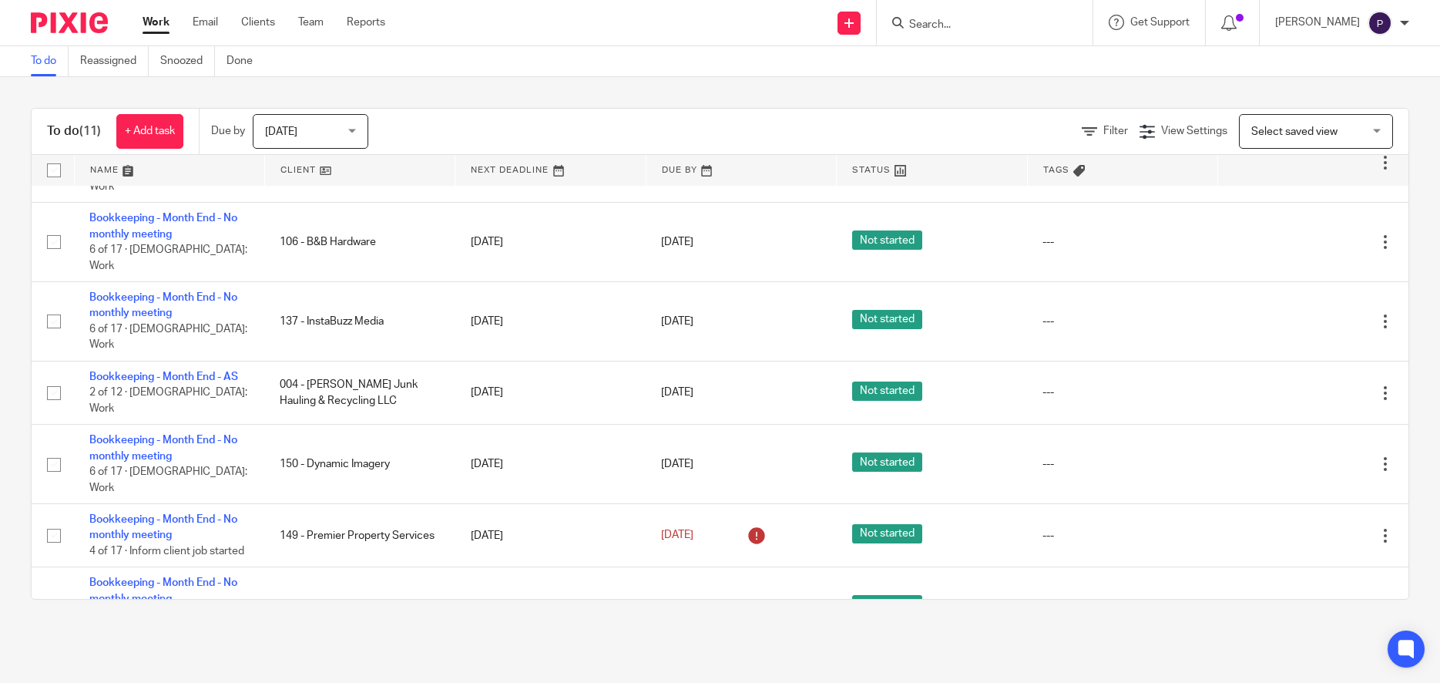
click at [179, 657] on link "Bookkeeping - Month End" at bounding box center [152, 662] width 126 height 11
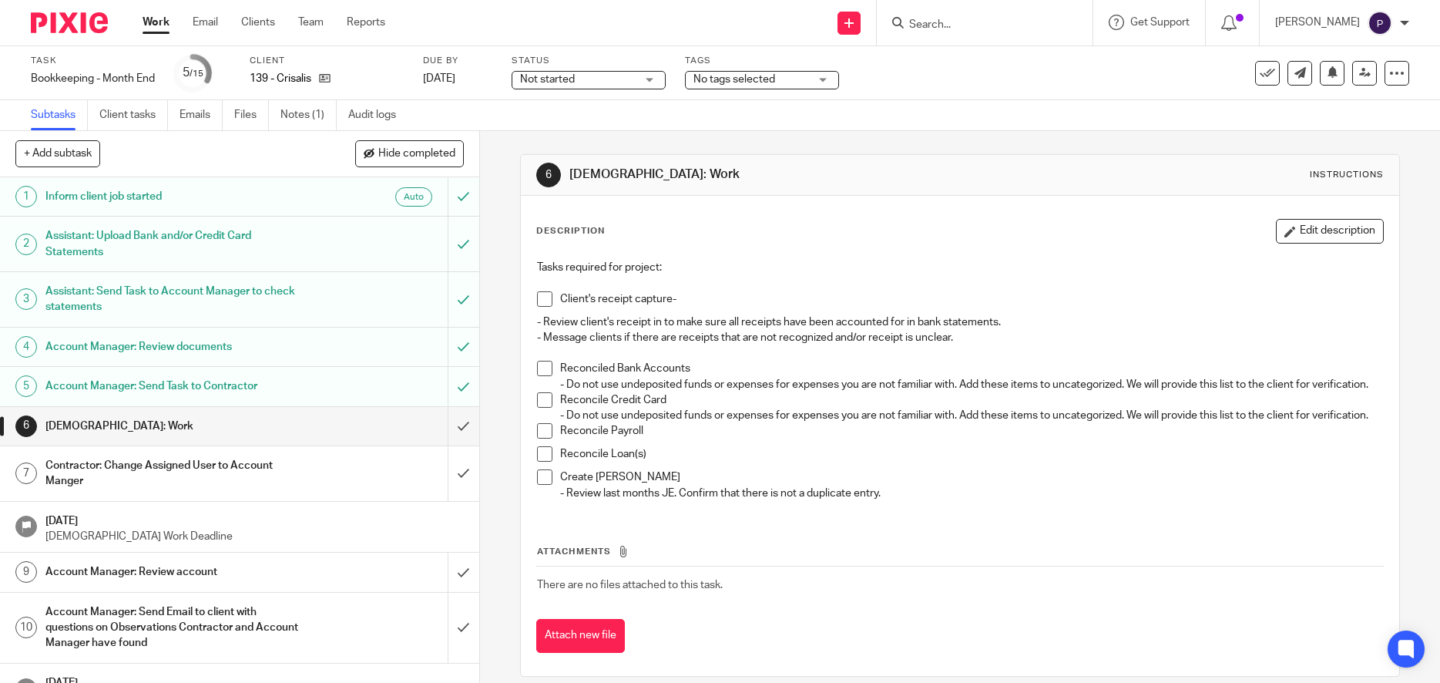
click at [537, 408] on span at bounding box center [544, 399] width 15 height 15
click at [301, 122] on link "Notes (1)" at bounding box center [309, 115] width 56 height 30
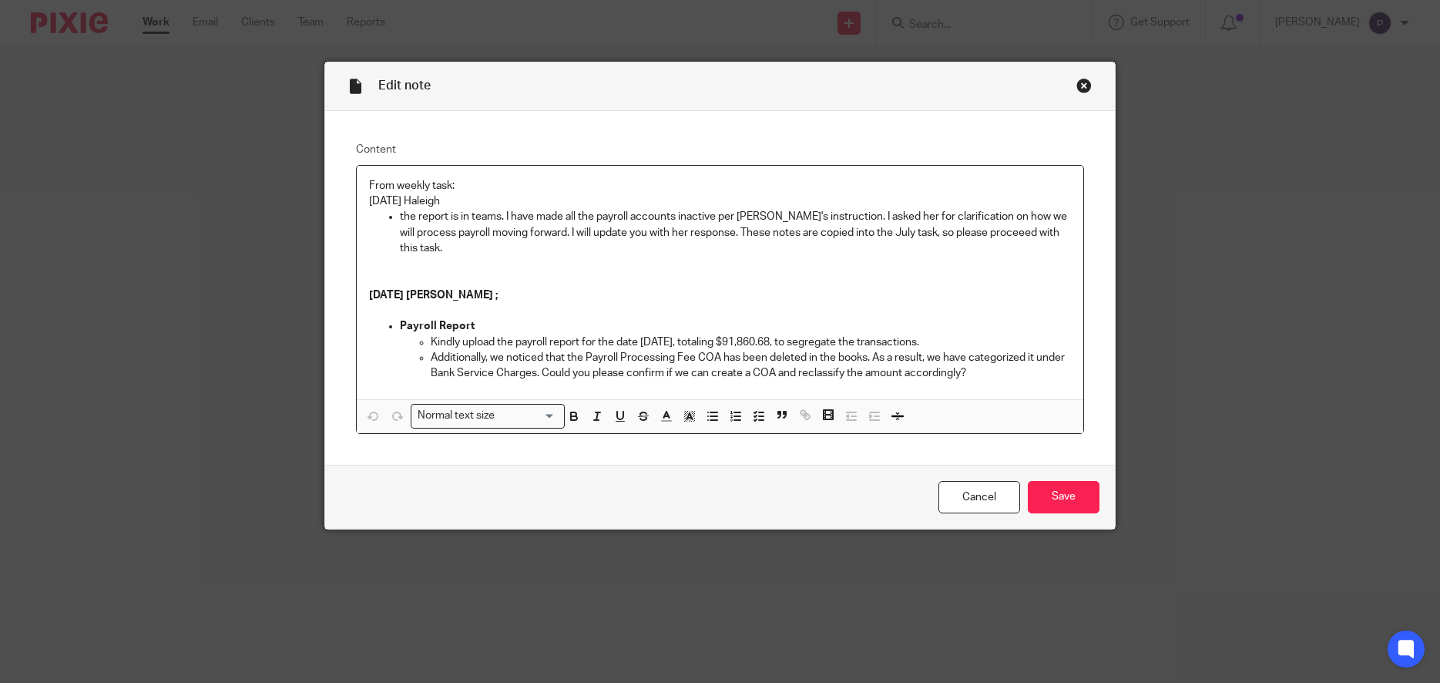
click at [369, 185] on p "From weekly task:" at bounding box center [720, 185] width 703 height 15
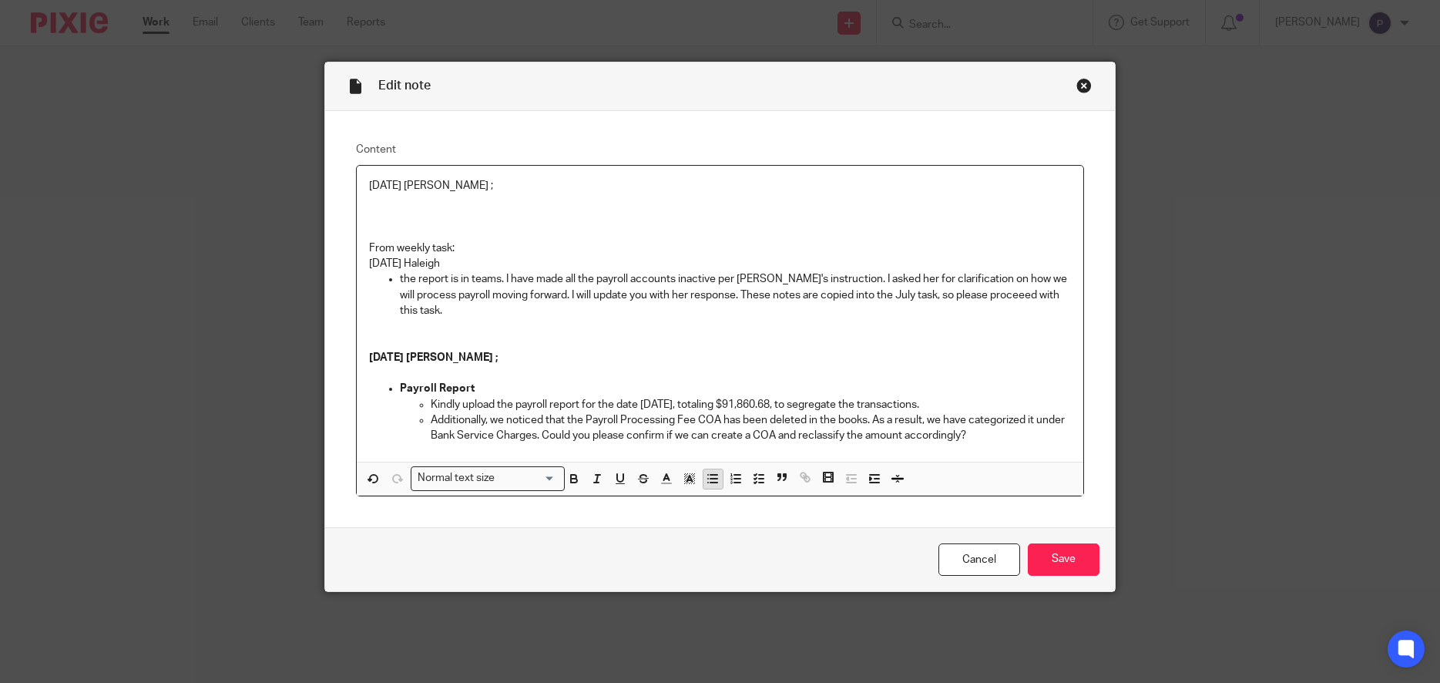
click at [711, 479] on line "button" at bounding box center [714, 479] width 7 height 0
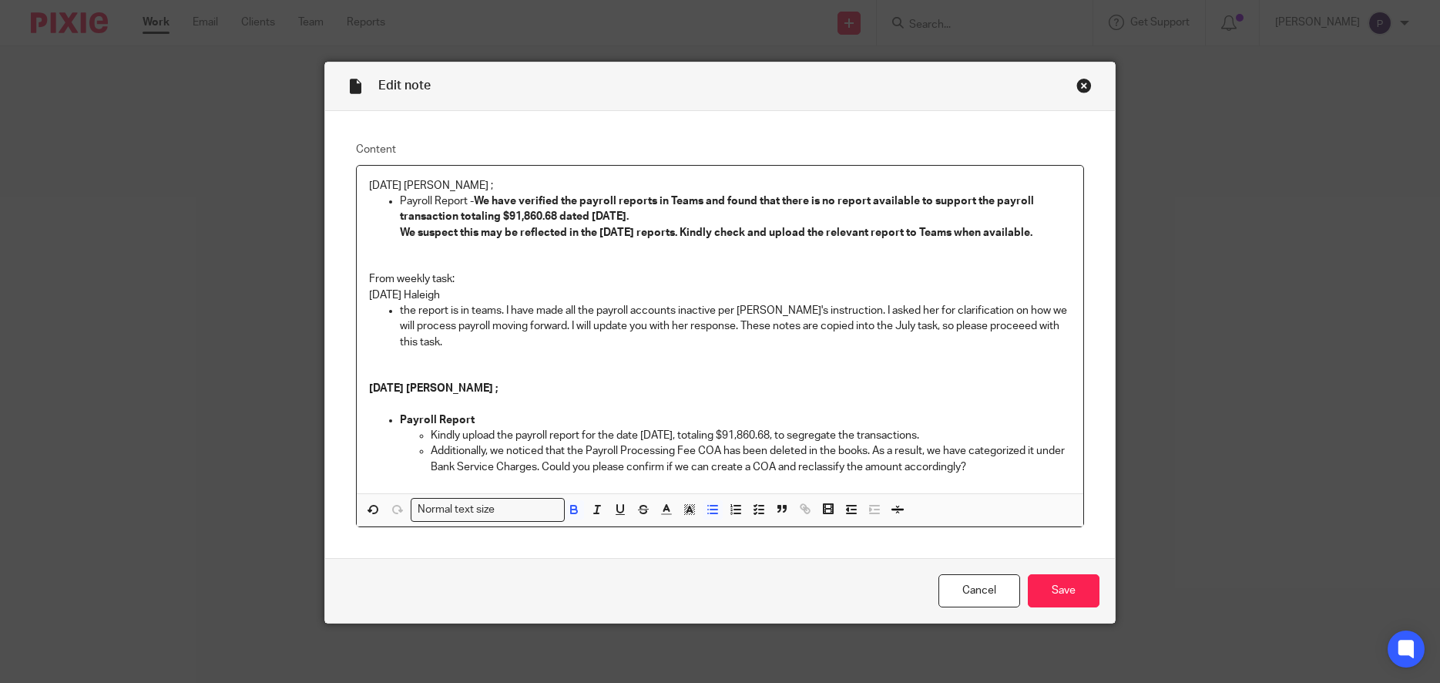
click at [472, 199] on strong "We have verified the payroll reports in Teams and found that there is no report…" at bounding box center [718, 209] width 637 height 26
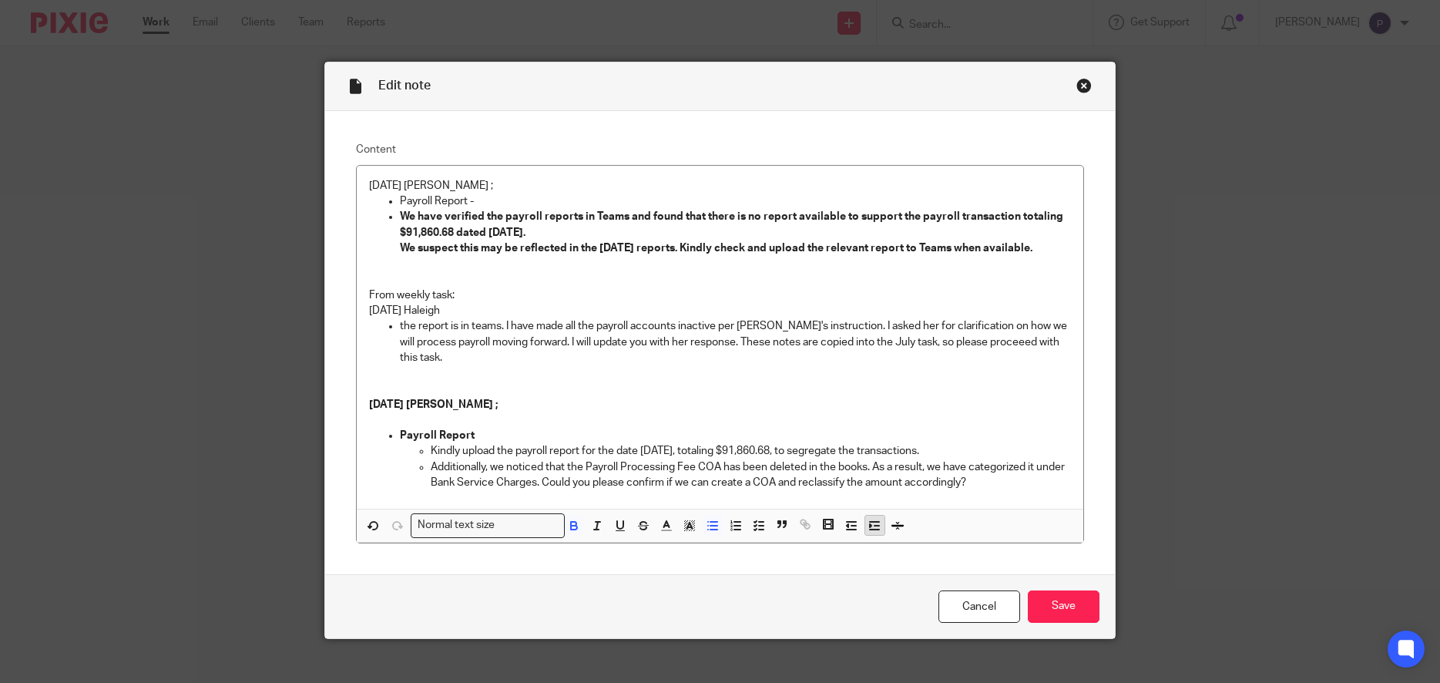
click at [870, 525] on polyline "button" at bounding box center [871, 525] width 2 height 3
click at [424, 250] on ul "We have verified the payroll reports in Teams and found that there is no report…" at bounding box center [736, 232] width 672 height 47
drag, startPoint x: 478, startPoint y: 200, endPoint x: 350, endPoint y: 181, distance: 129.4
click at [356, 181] on div "08/11/2025 Penny ; Payroll Report - We have verified the payroll reports in Tea…" at bounding box center [720, 354] width 729 height 378
drag, startPoint x: 507, startPoint y: 281, endPoint x: 499, endPoint y: 280, distance: 8.6
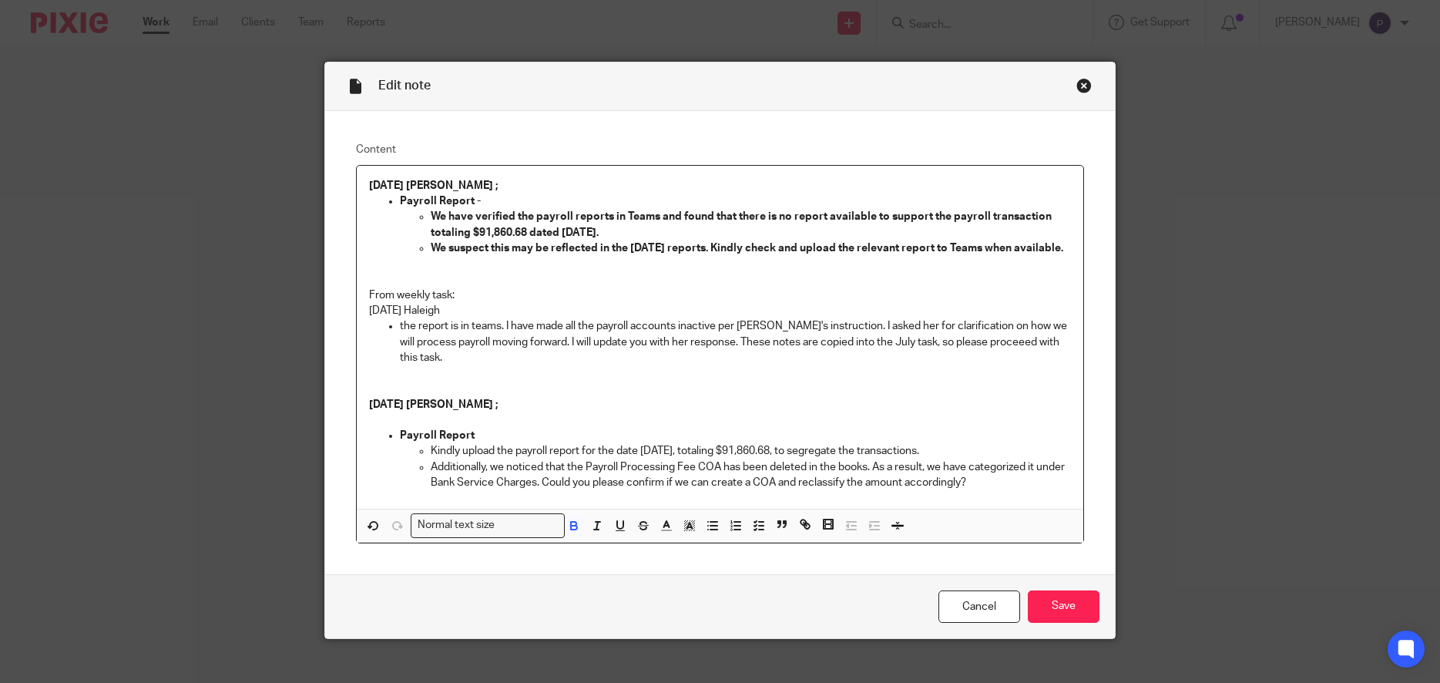
click at [506, 271] on p at bounding box center [720, 263] width 703 height 15
drag, startPoint x: 478, startPoint y: 264, endPoint x: 422, endPoint y: 213, distance: 75.8
click at [422, 213] on ul "We have verified the payroll reports in Teams and found that there is no report…" at bounding box center [736, 232] width 672 height 47
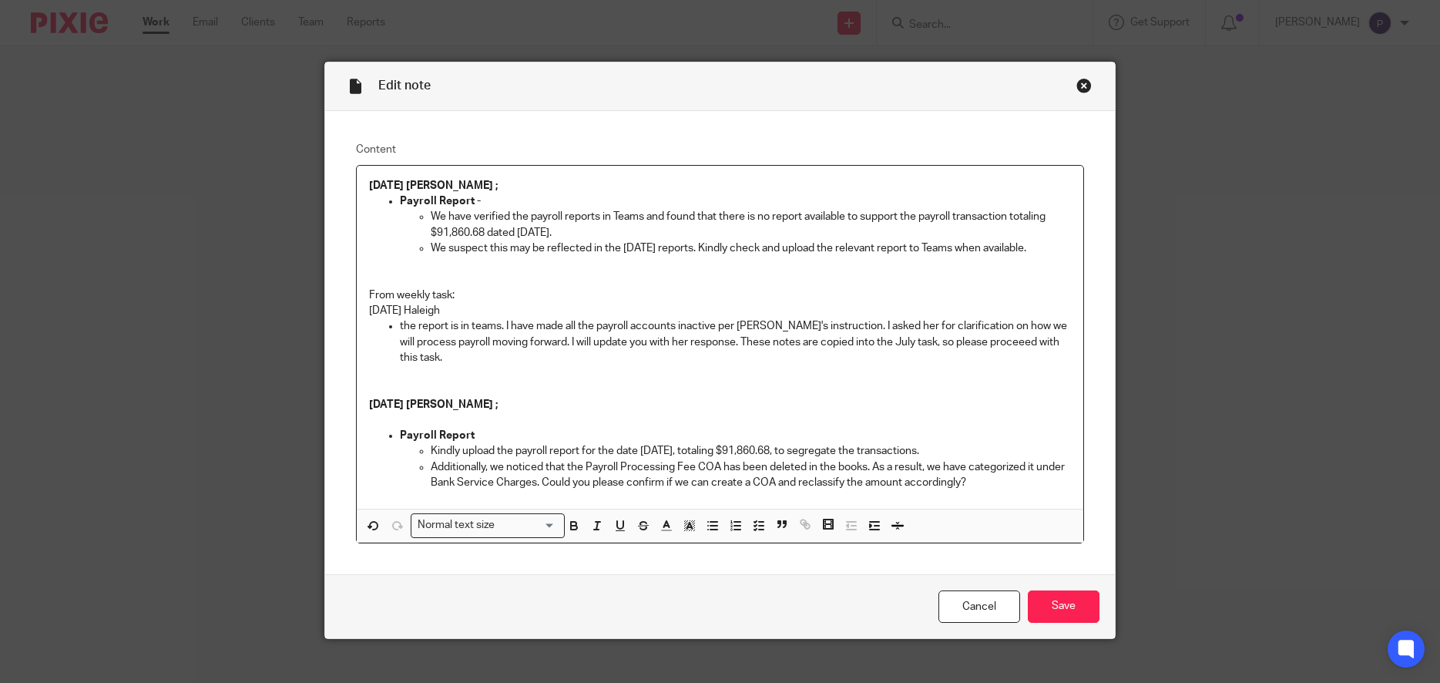
click at [486, 267] on p at bounding box center [720, 263] width 703 height 15
click at [1058, 253] on p "We suspect this may be reflected in the August 2025 reports. Kindly check and u…" at bounding box center [751, 247] width 641 height 15
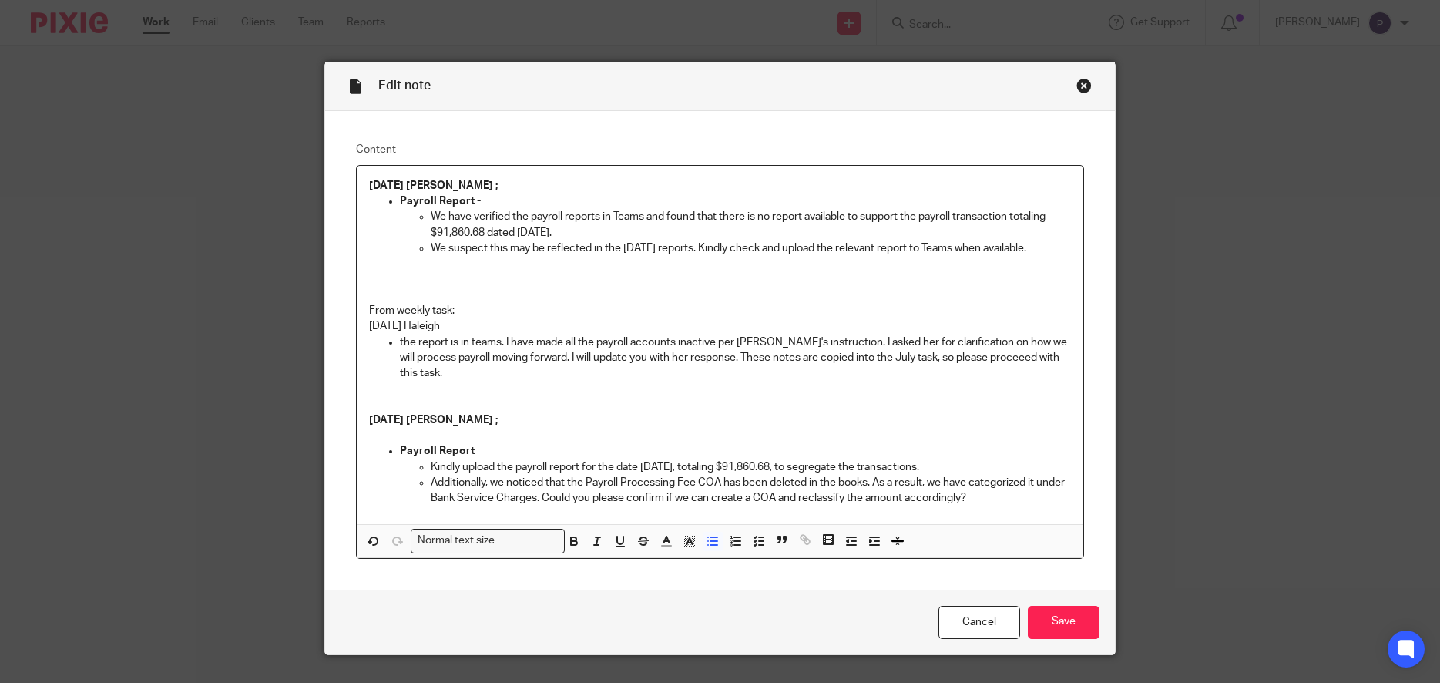
click at [1053, 249] on p "We suspect this may be reflected in the August 2025 reports. Kindly check and u…" at bounding box center [751, 247] width 641 height 15
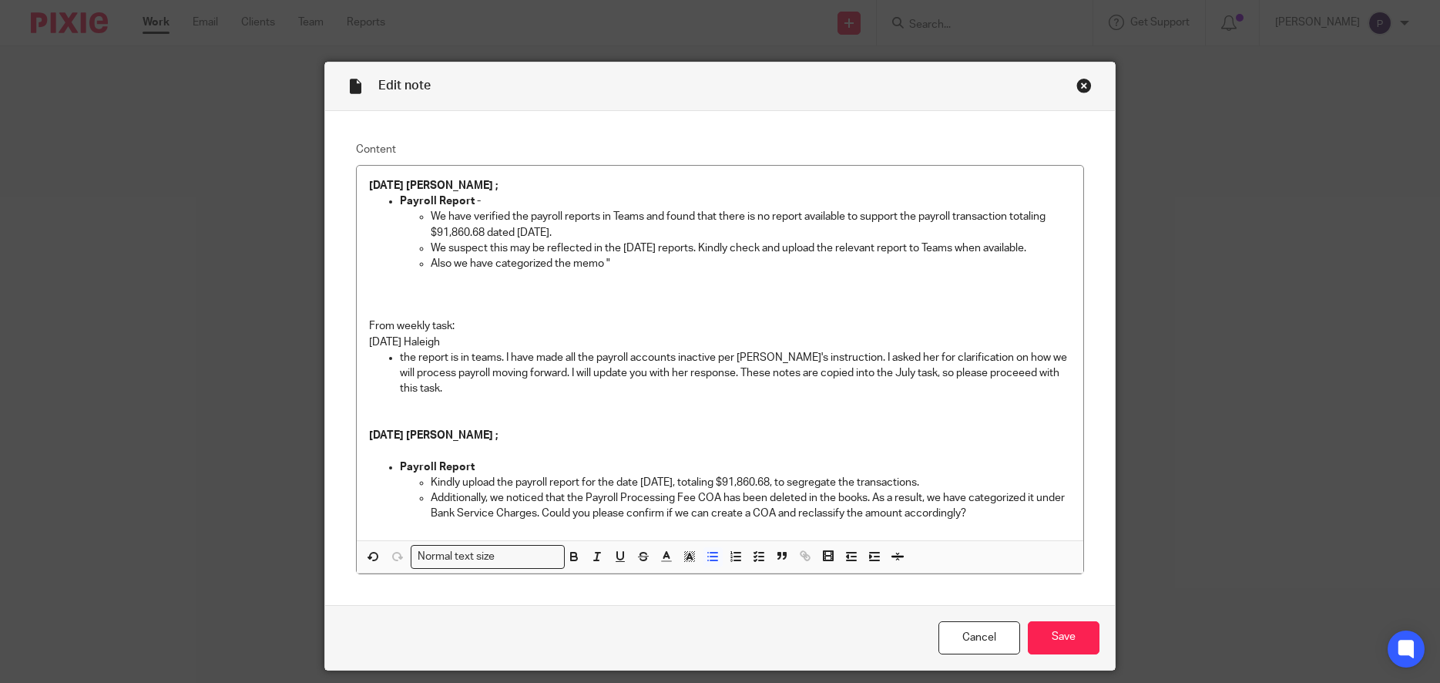
click at [605, 260] on p "Also we have categorized the memo "" at bounding box center [751, 263] width 641 height 15
click at [785, 263] on p "Also we have categorized the memo "G AND A OUTSOURC DES:INVOICE ID:H799687" at bounding box center [751, 263] width 641 height 15
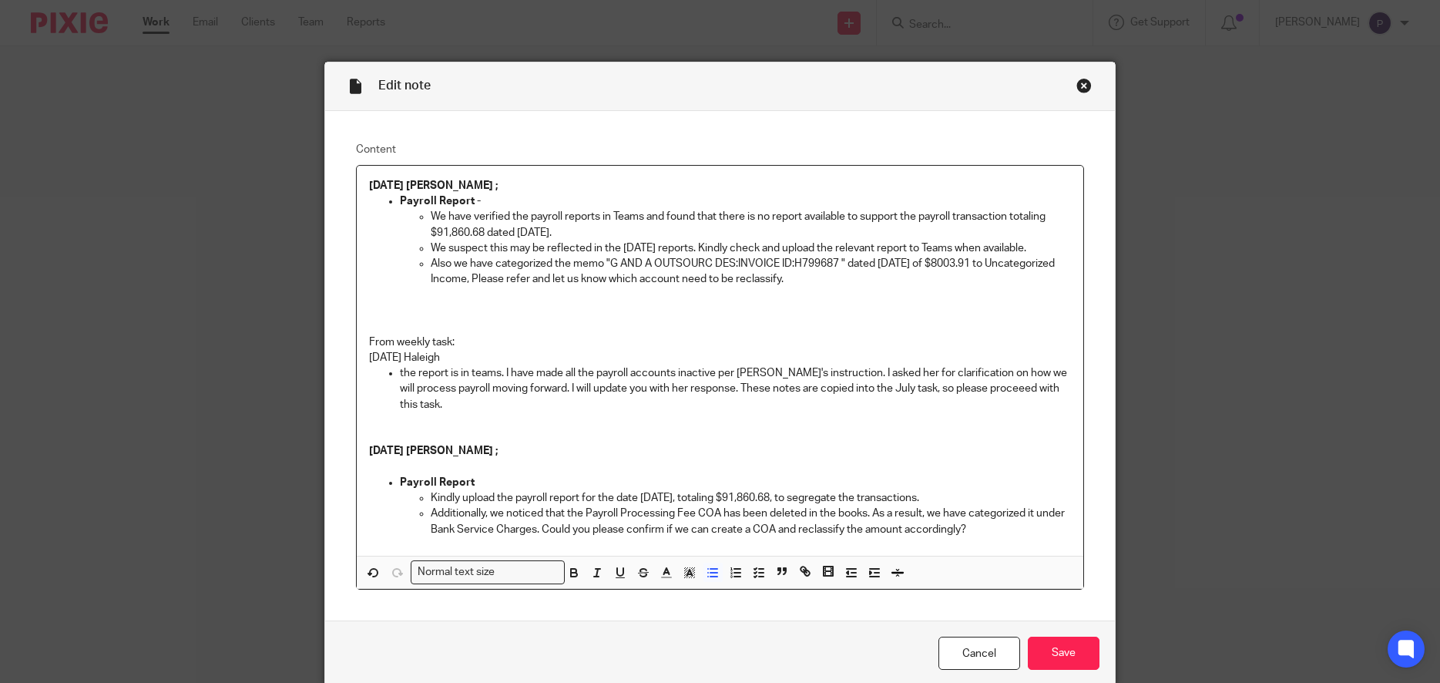
drag, startPoint x: 859, startPoint y: 285, endPoint x: 424, endPoint y: 267, distance: 435.8
click at [431, 267] on li "Also we have categorized the memo "G AND A OUTSOURC DES:INVOICE ID:H799687 " da…" at bounding box center [751, 272] width 641 height 32
copy p "Also we have categorized the memo "G AND A OUTSOURC DES:INVOICE ID:H799687 " da…"
click at [1065, 658] on input "Save" at bounding box center [1064, 653] width 72 height 33
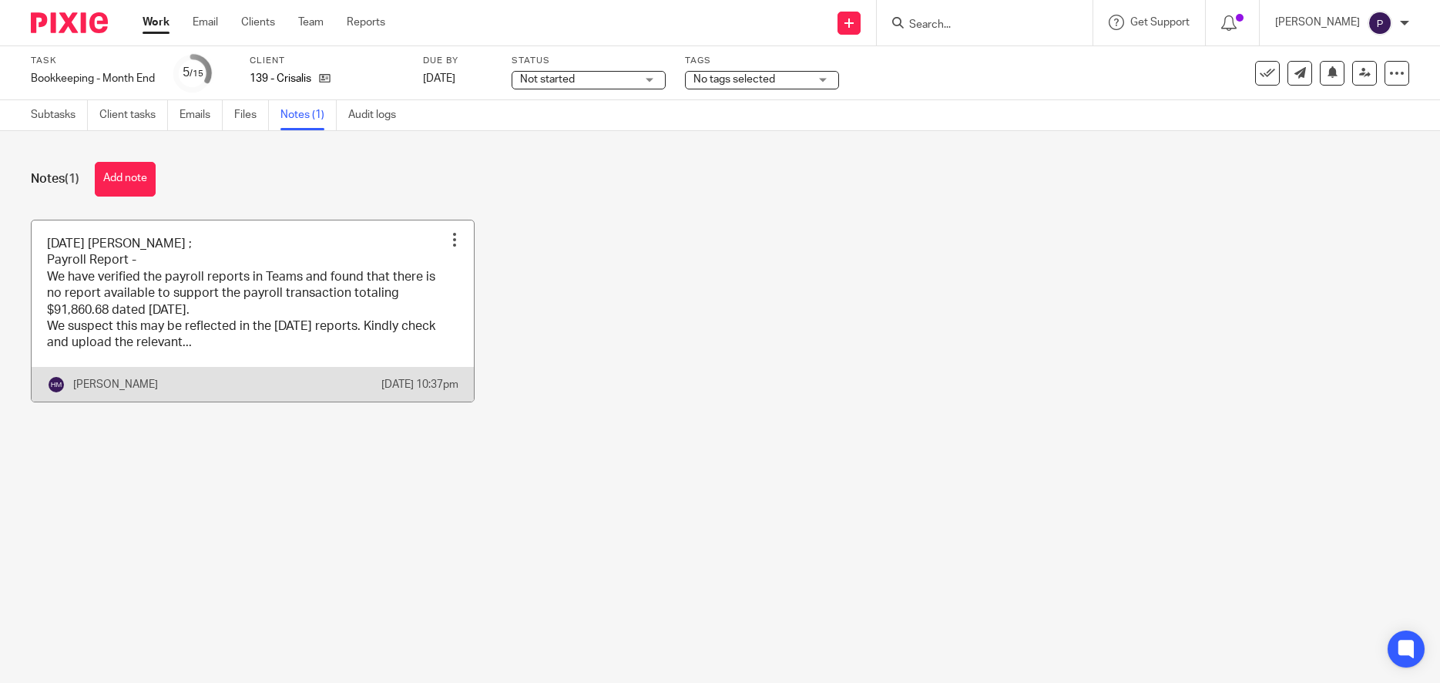
click at [301, 288] on link at bounding box center [253, 310] width 442 height 181
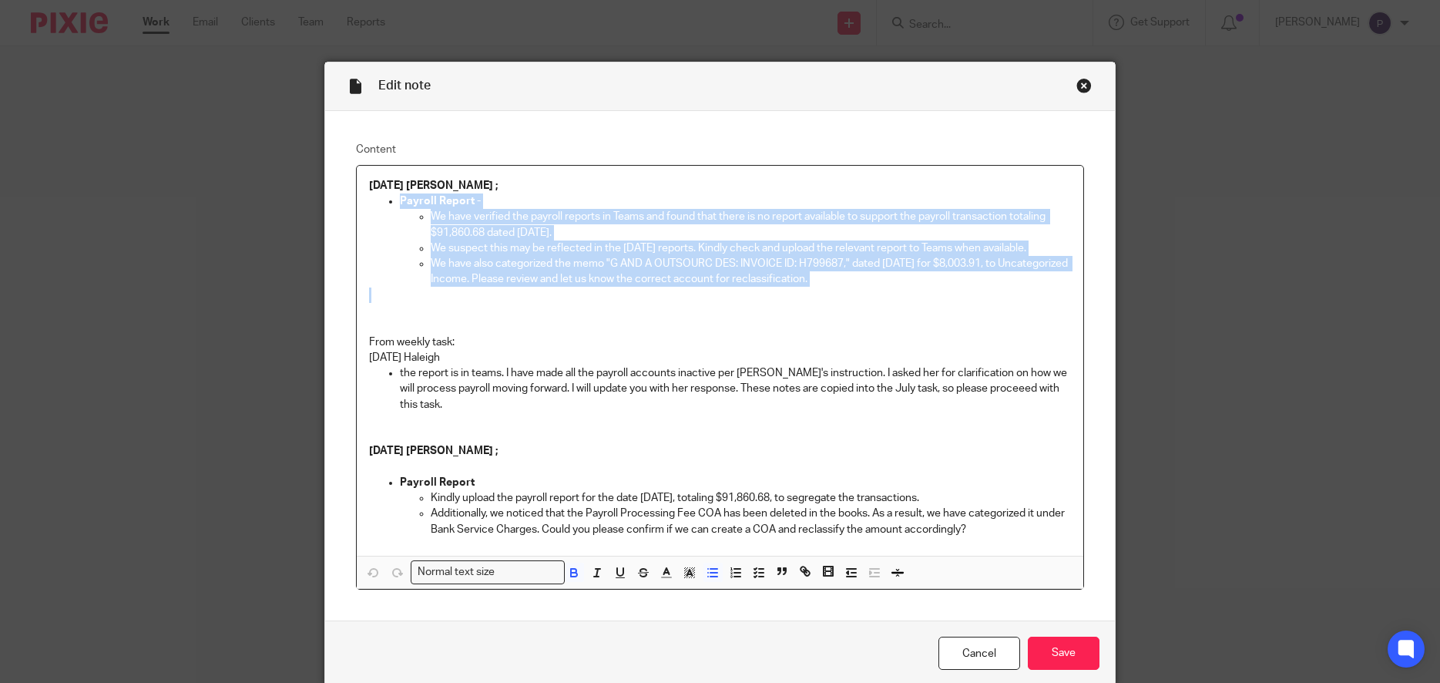
click at [390, 200] on div "[DATE] [PERSON_NAME] ; Payroll Report - We have verified the payroll reports in…" at bounding box center [721, 361] width 728 height 390
click at [1064, 658] on input "Save" at bounding box center [1064, 653] width 72 height 33
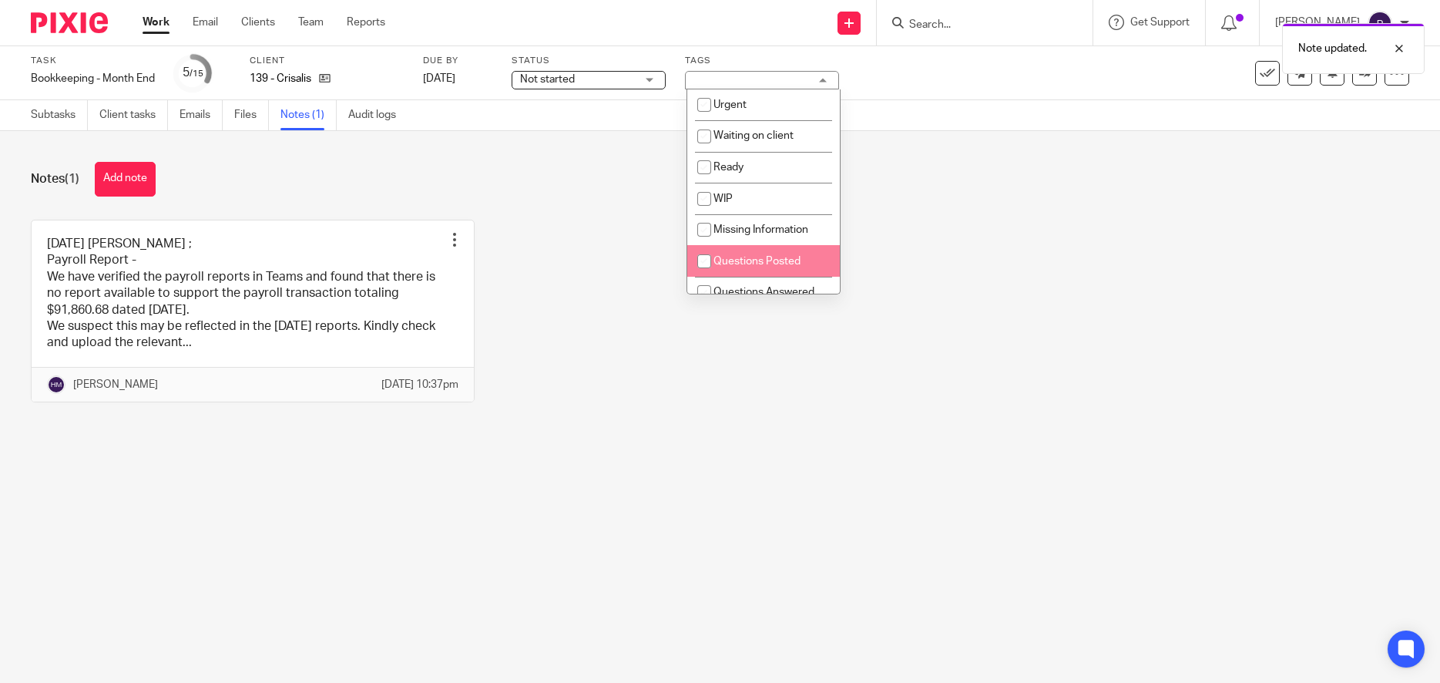
click at [704, 258] on input "checkbox" at bounding box center [704, 261] width 29 height 29
checkbox input "true"
click at [1356, 73] on div "Note updated." at bounding box center [1353, 48] width 143 height 51
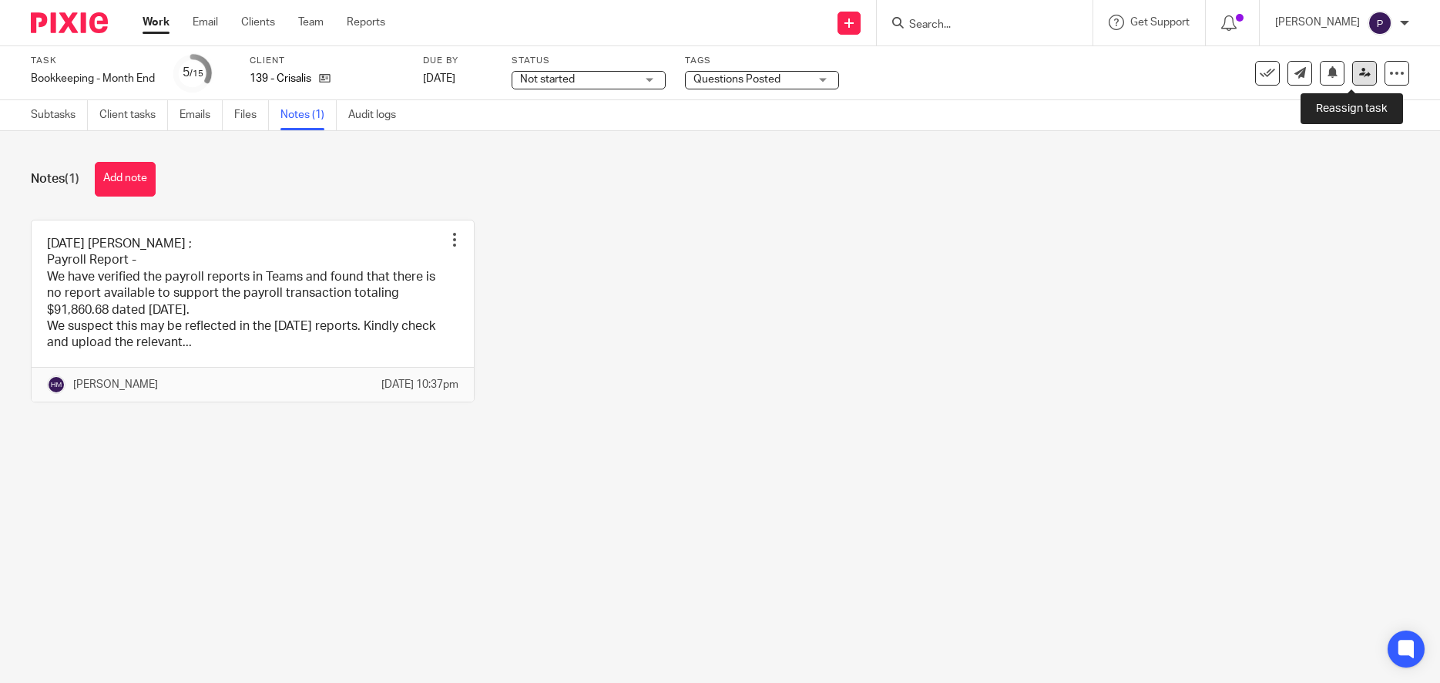
click at [1360, 76] on icon at bounding box center [1366, 73] width 12 height 12
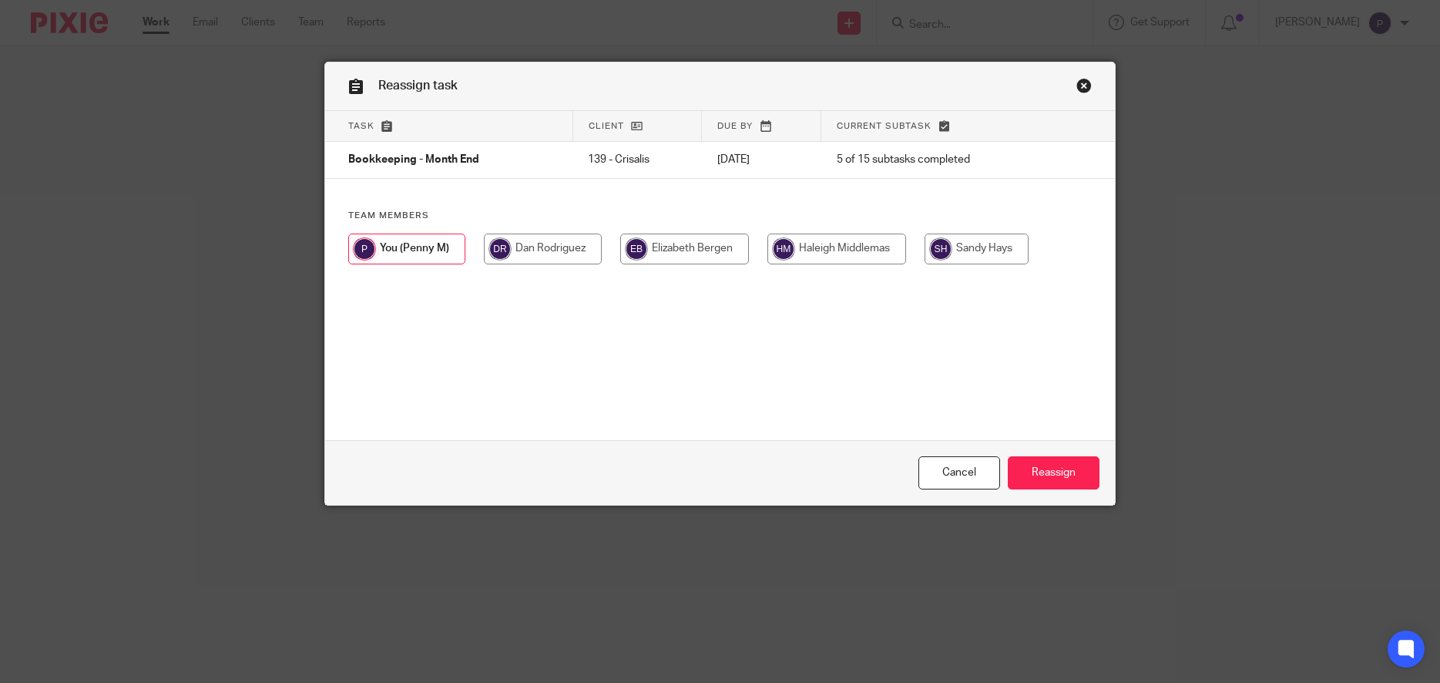
click at [842, 251] on input "radio" at bounding box center [837, 249] width 139 height 31
radio input "true"
click at [1056, 483] on input "Reassign" at bounding box center [1054, 472] width 92 height 33
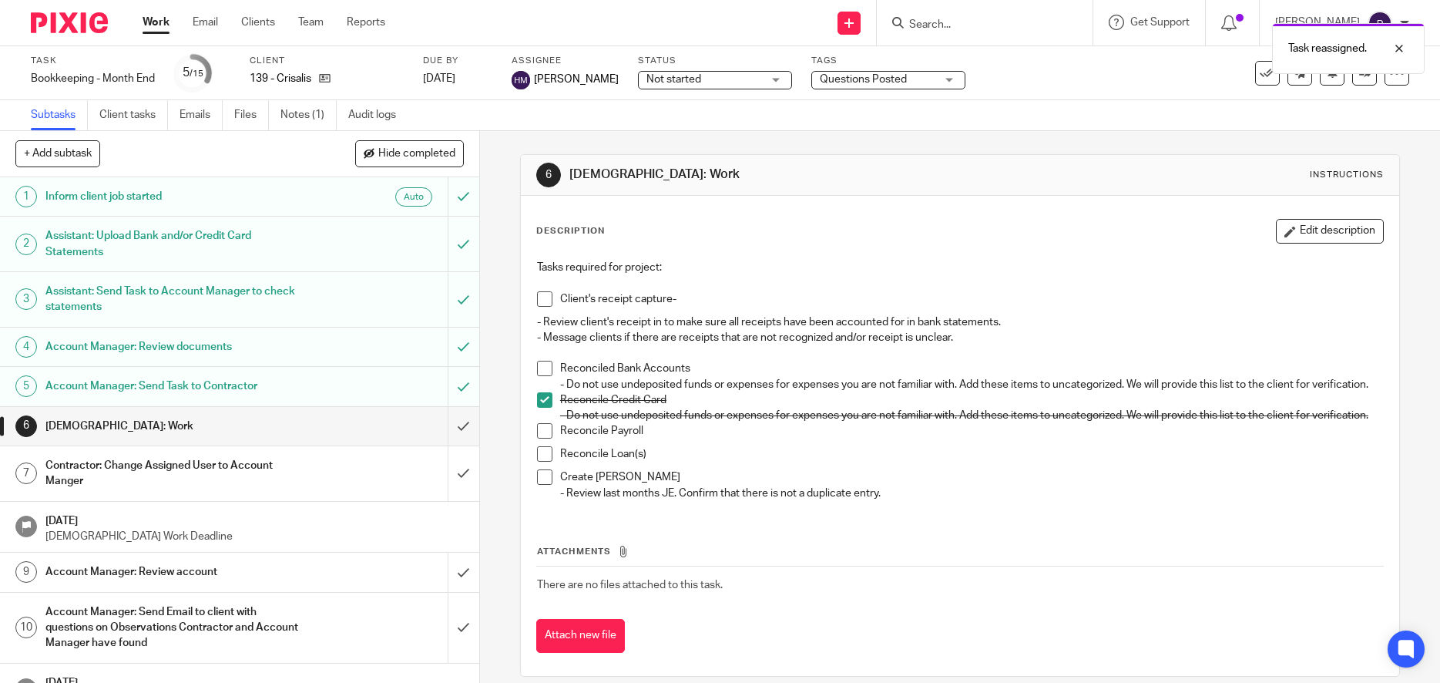
click at [156, 21] on link "Work" at bounding box center [156, 22] width 27 height 15
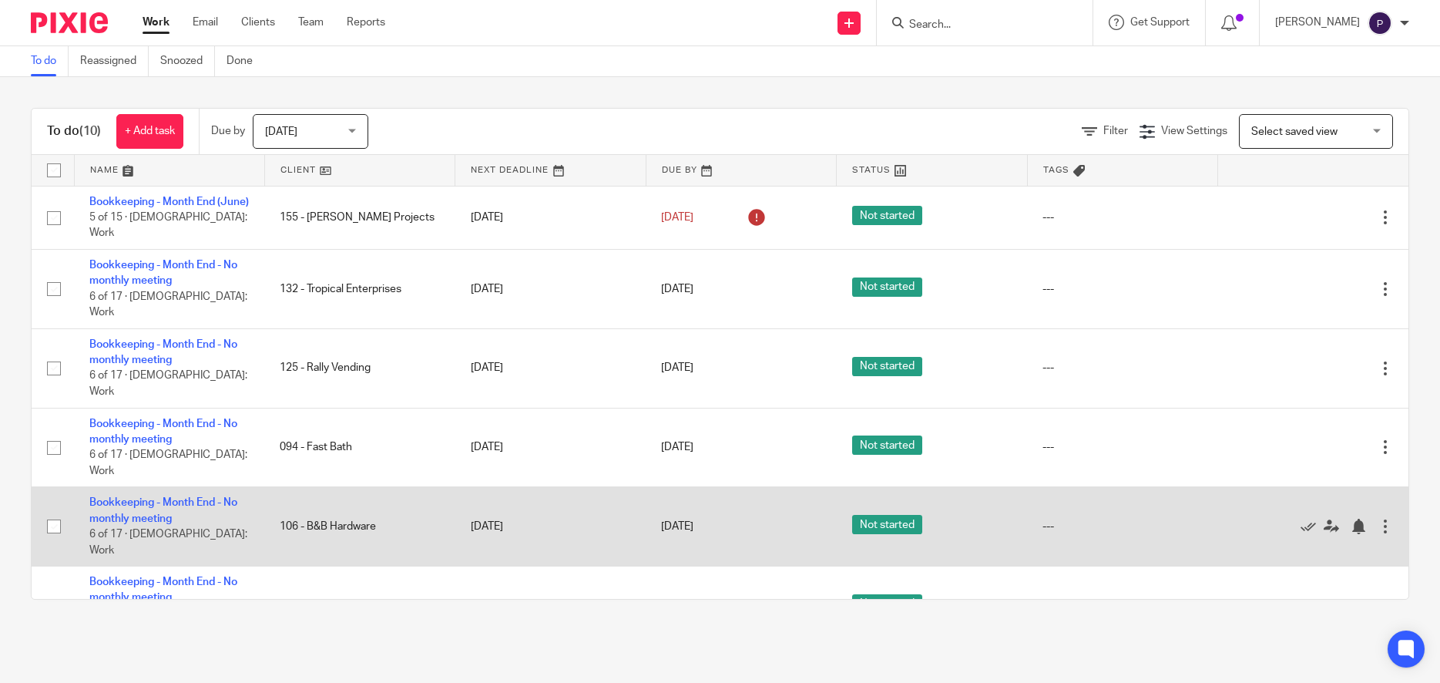
scroll to position [230, 0]
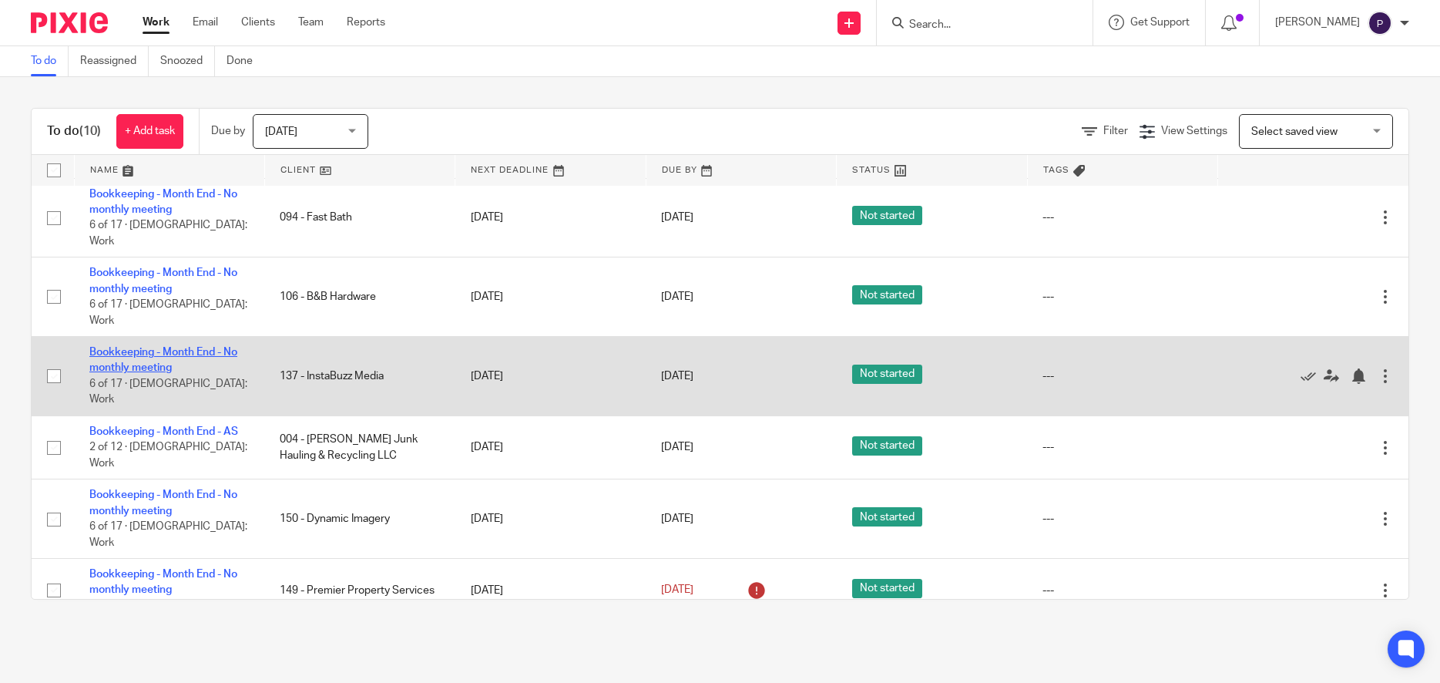
click at [200, 347] on link "Bookkeeping - Month End - No monthly meeting" at bounding box center [163, 360] width 148 height 26
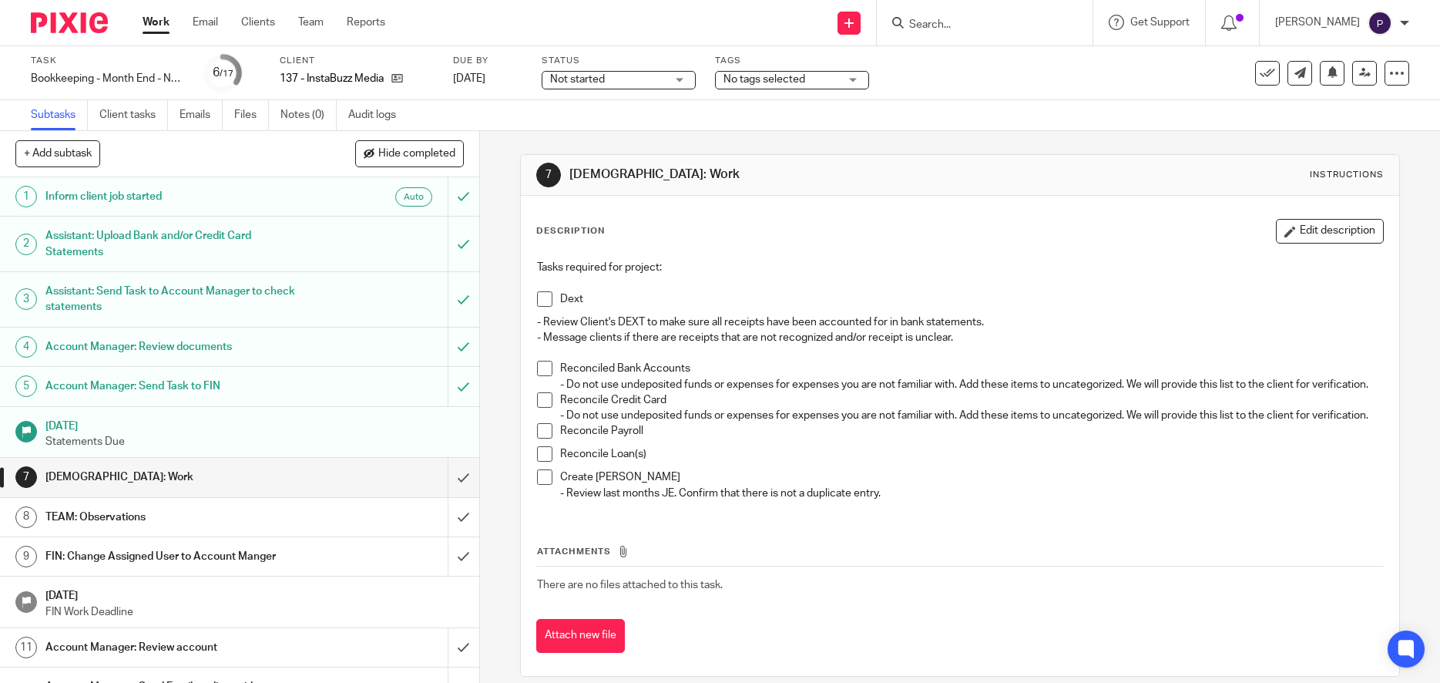
click at [309, 122] on link "Notes (0)" at bounding box center [309, 115] width 56 height 30
